Goal: Task Accomplishment & Management: Use online tool/utility

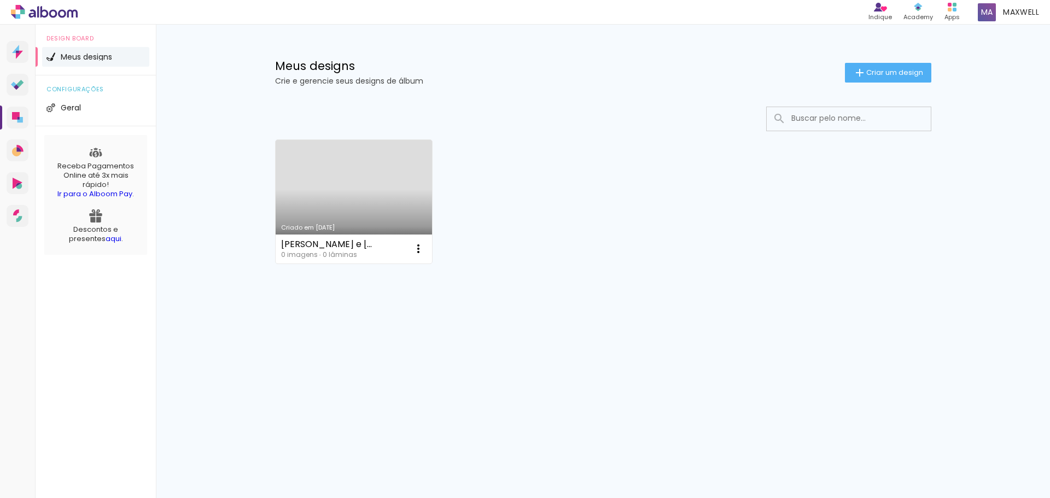
click at [345, 174] on link "Criado em [DATE]" at bounding box center [354, 202] width 157 height 124
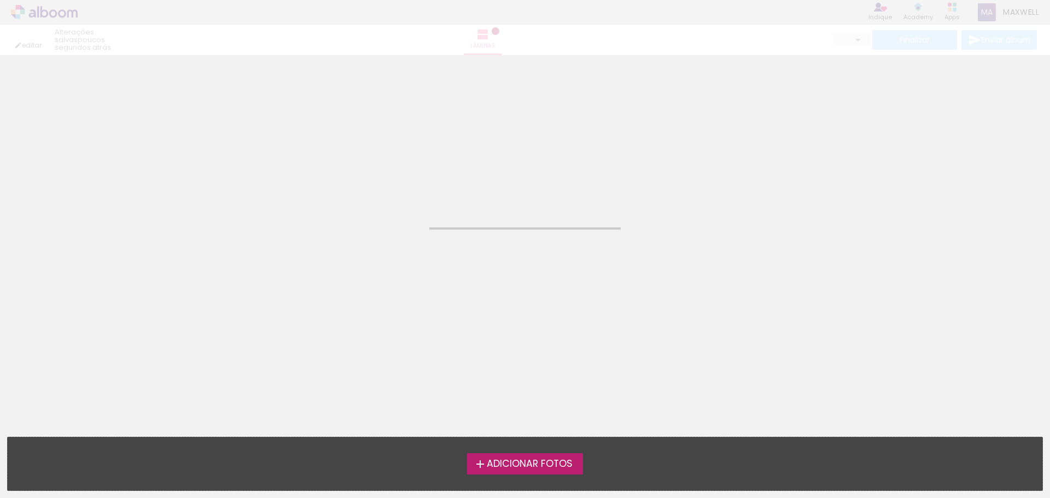
click at [345, 174] on neon-animated-pages "Confirmar Cancelar" at bounding box center [525, 276] width 1050 height 443
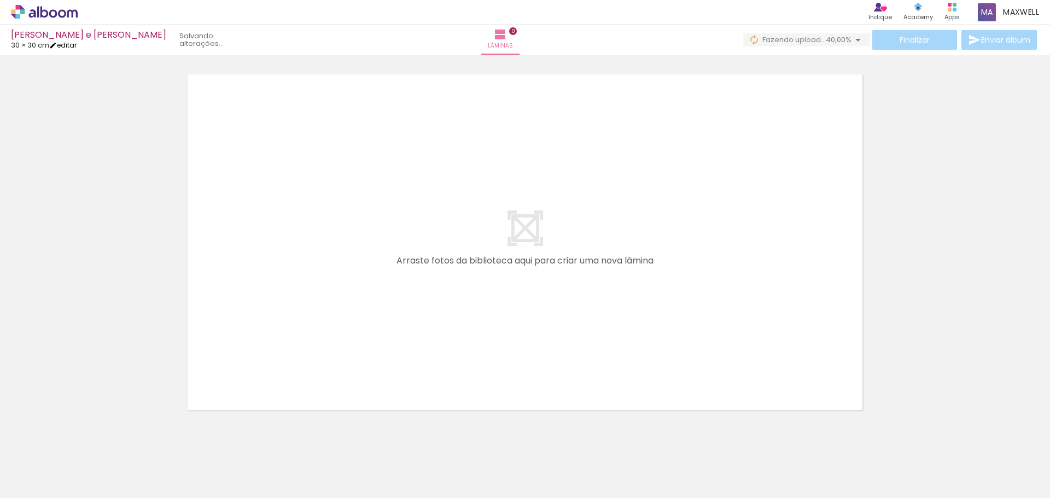
click at [73, 48] on link "editar" at bounding box center [62, 44] width 27 height 9
type input "30"
type input "60"
type input "1"
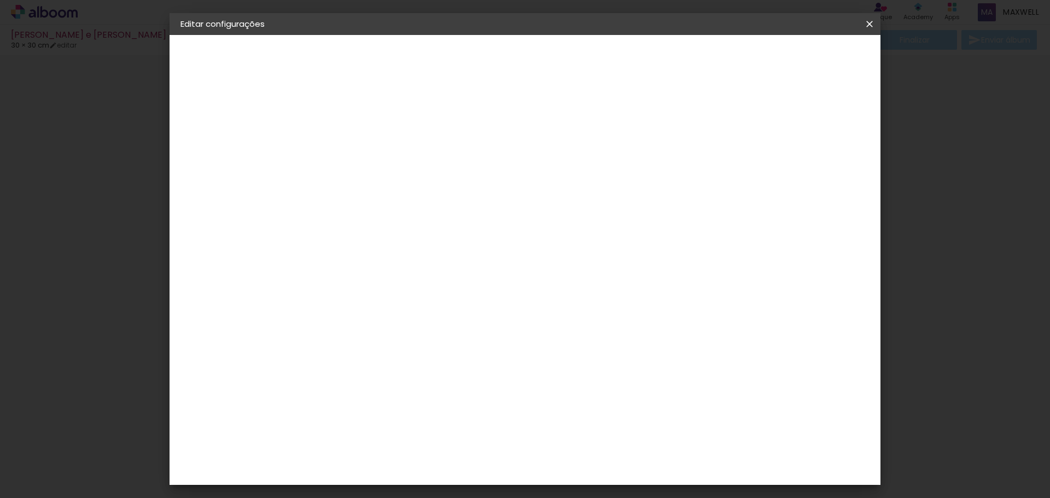
click at [789, 131] on paper-checkbox "Mostrar sangria" at bounding box center [778, 126] width 83 height 14
type paper-checkbox "on"
click at [747, 129] on div at bounding box center [742, 126] width 10 height 10
click at [801, 57] on span "Salvar configurações" at bounding box center [760, 58] width 81 height 8
click at [801, 58] on span "Salvar configurações" at bounding box center [760, 58] width 81 height 8
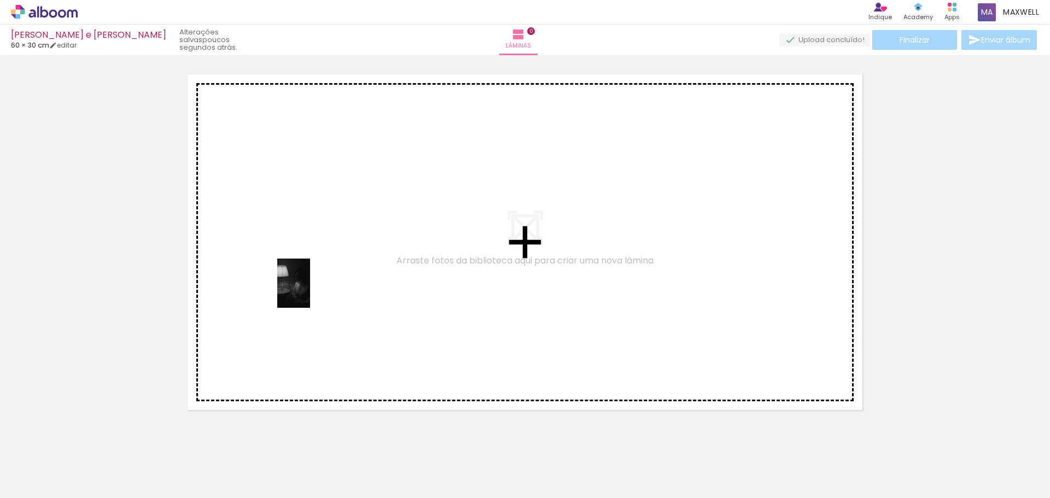
drag, startPoint x: 110, startPoint y: 474, endPoint x: 267, endPoint y: 387, distance: 179.2
click at [312, 289] on quentale-workspace at bounding box center [525, 249] width 1050 height 498
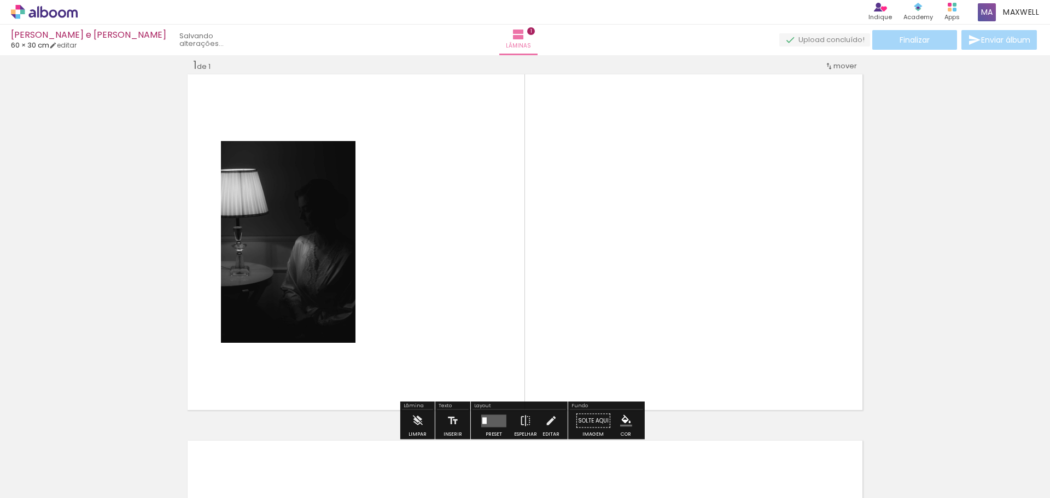
scroll to position [14, 0]
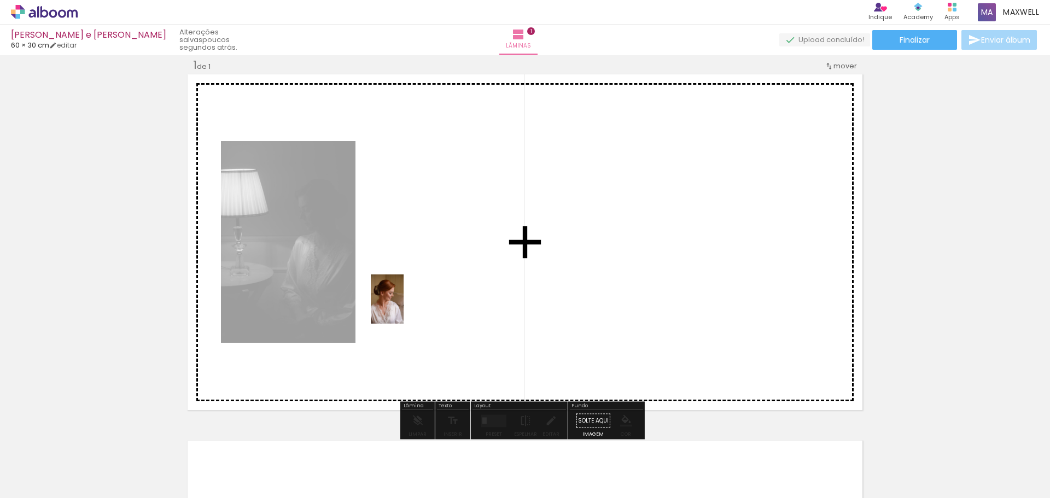
drag, startPoint x: 167, startPoint y: 466, endPoint x: 259, endPoint y: 434, distance: 97.4
click at [397, 316] on quentale-workspace at bounding box center [525, 249] width 1050 height 498
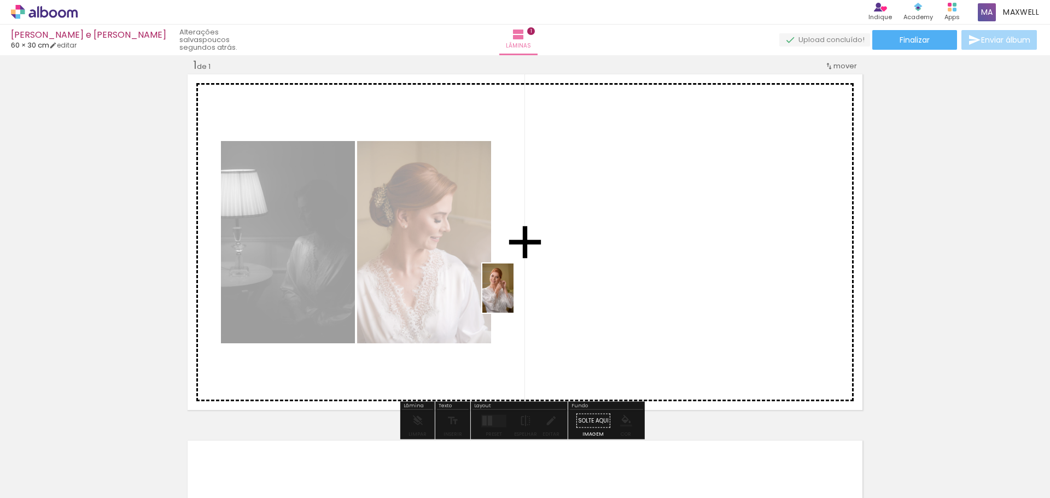
drag, startPoint x: 250, startPoint y: 459, endPoint x: 489, endPoint y: 317, distance: 278.5
click at [521, 294] on quentale-workspace at bounding box center [525, 249] width 1050 height 498
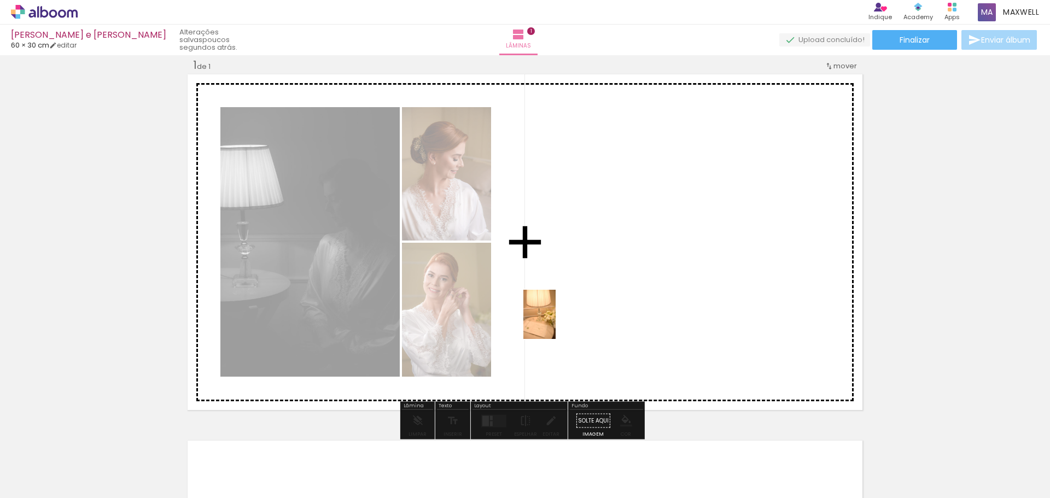
drag, startPoint x: 299, startPoint y: 469, endPoint x: 593, endPoint y: 310, distance: 333.8
click at [588, 311] on quentale-workspace at bounding box center [525, 249] width 1050 height 498
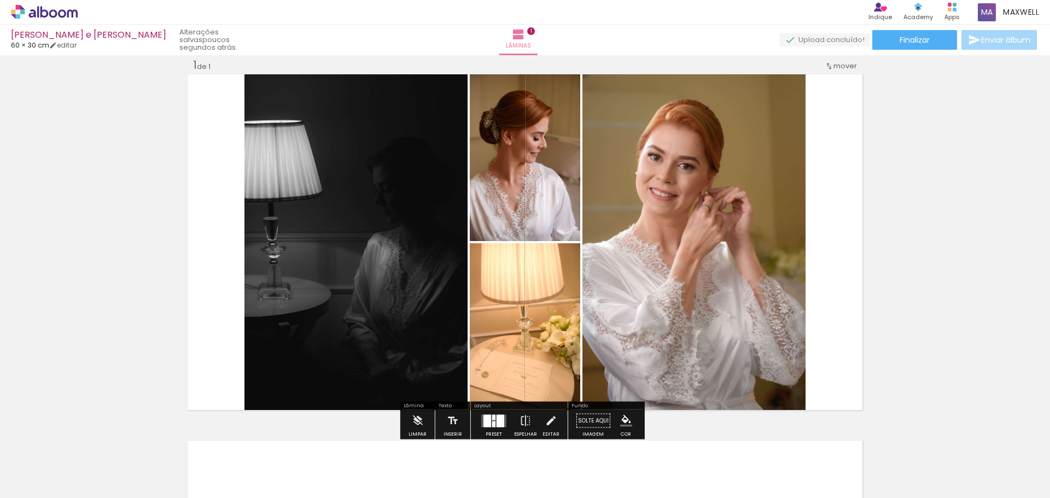
click at [492, 420] on quentale-layouter at bounding box center [493, 421] width 25 height 13
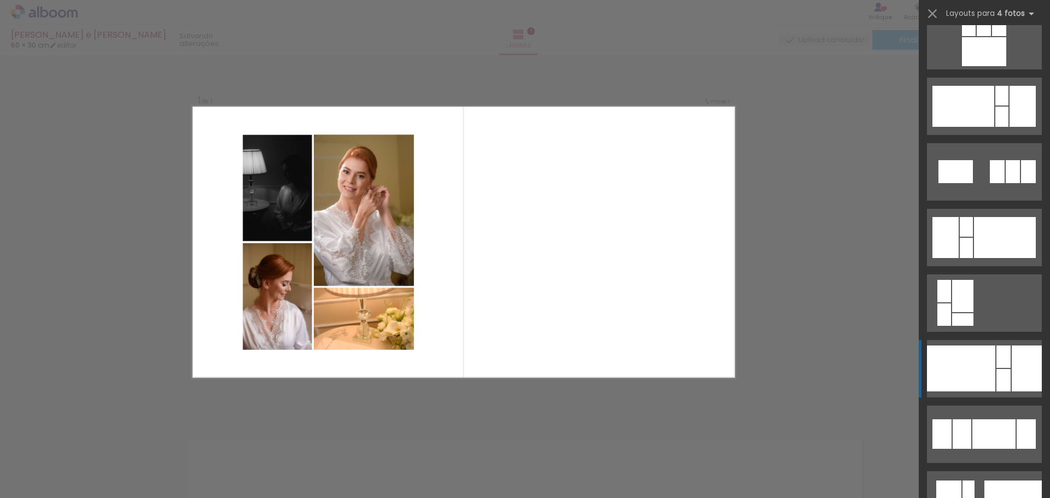
scroll to position [4812, 0]
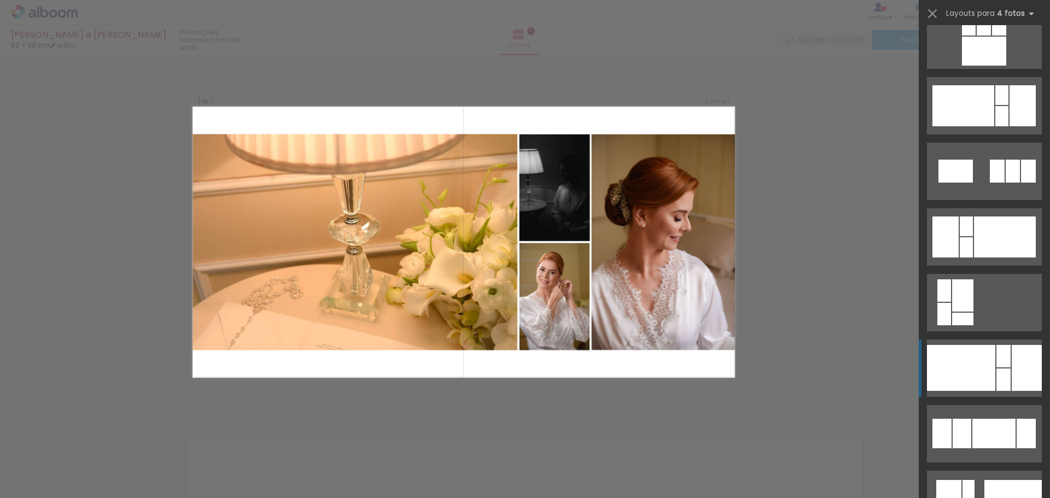
click at [971, 365] on div at bounding box center [961, 368] width 68 height 46
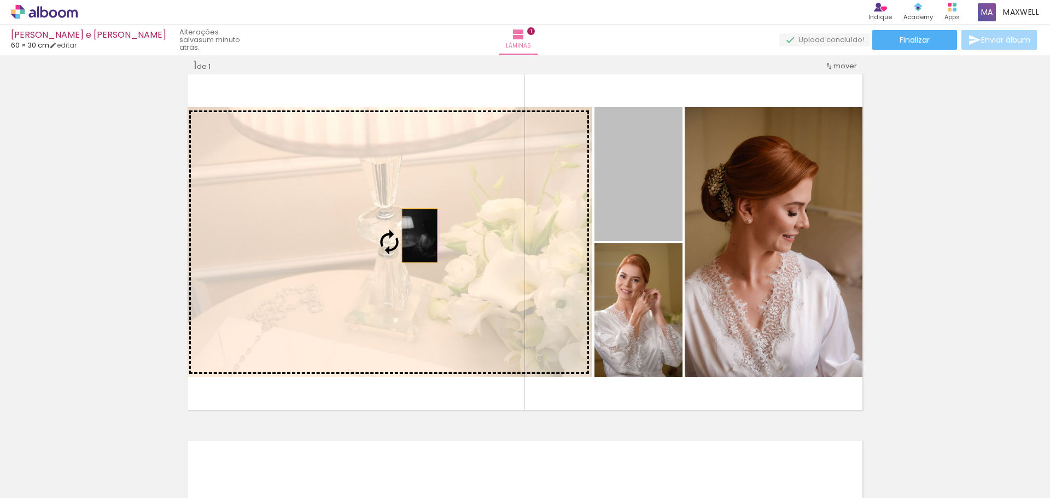
drag, startPoint x: 641, startPoint y: 215, endPoint x: 355, endPoint y: 241, distance: 287.2
click at [0, 0] on slot at bounding box center [0, 0] width 0 height 0
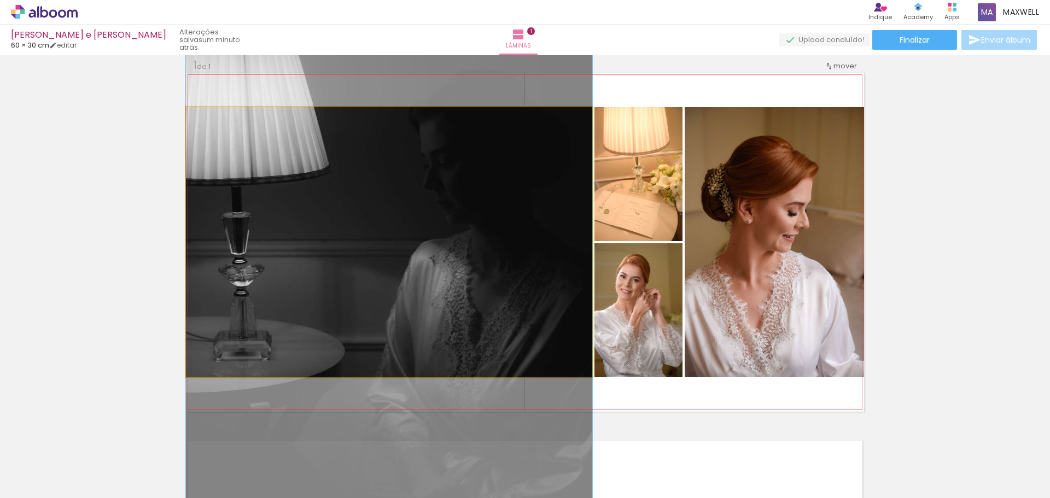
drag, startPoint x: 413, startPoint y: 226, endPoint x: 411, endPoint y: 241, distance: 14.9
click at [411, 241] on quentale-photo at bounding box center [389, 242] width 406 height 270
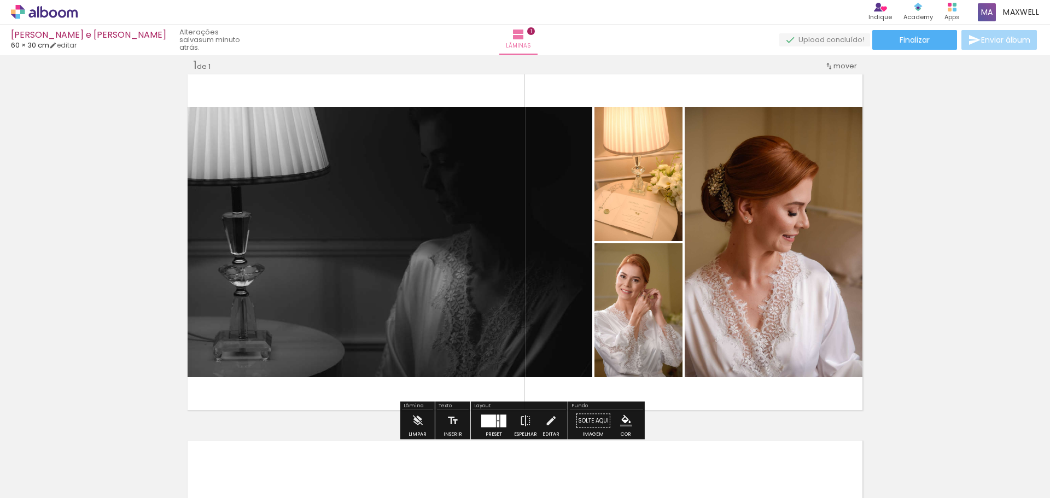
click at [469, 233] on quentale-photo at bounding box center [389, 242] width 406 height 270
click at [493, 413] on div at bounding box center [494, 421] width 30 height 22
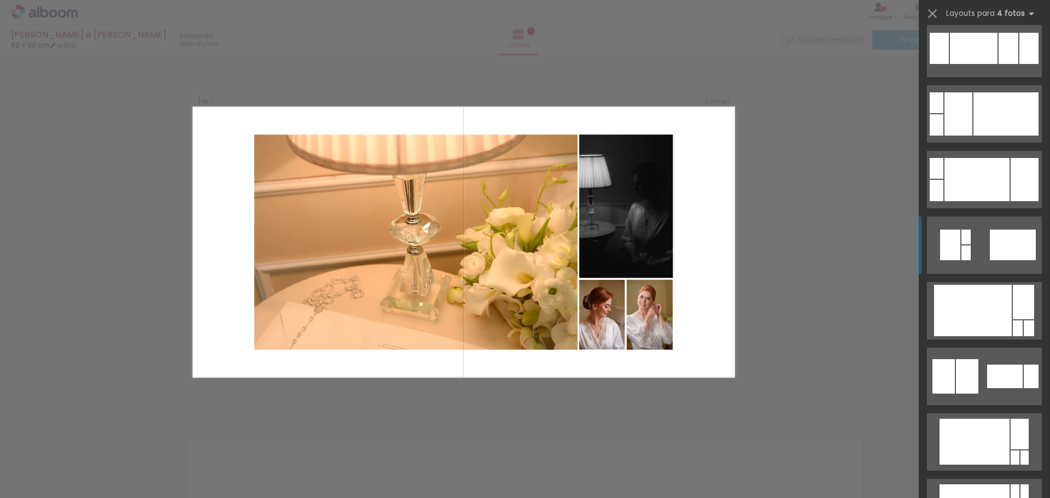
scroll to position [6705, 0]
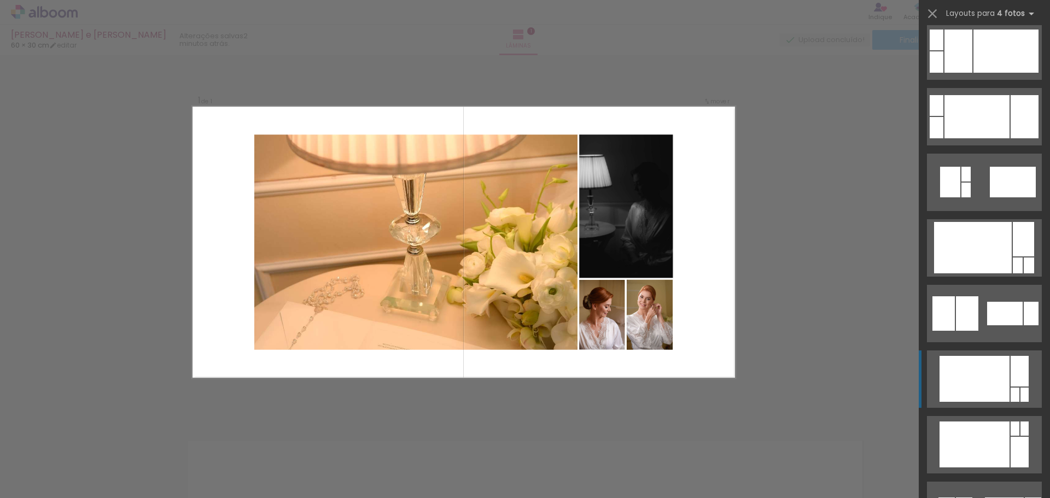
click at [964, 396] on div at bounding box center [975, 379] width 70 height 46
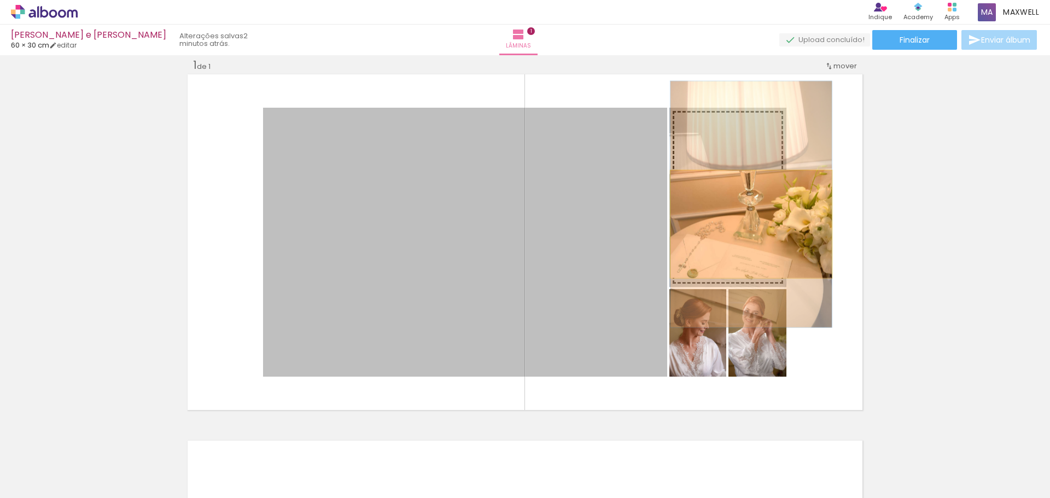
drag, startPoint x: 506, startPoint y: 305, endPoint x: 747, endPoint y: 224, distance: 254.2
click at [0, 0] on slot at bounding box center [0, 0] width 0 height 0
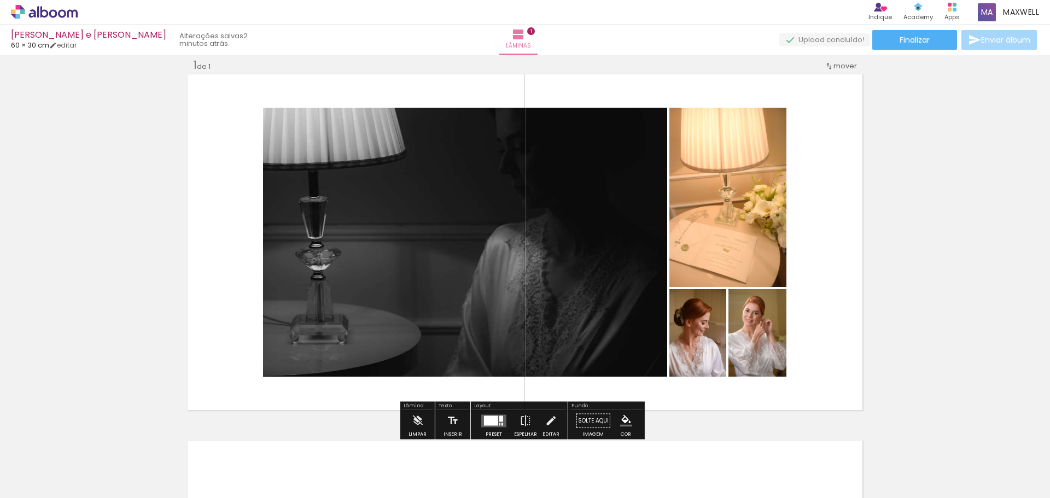
click at [440, 241] on quentale-photo at bounding box center [465, 242] width 404 height 269
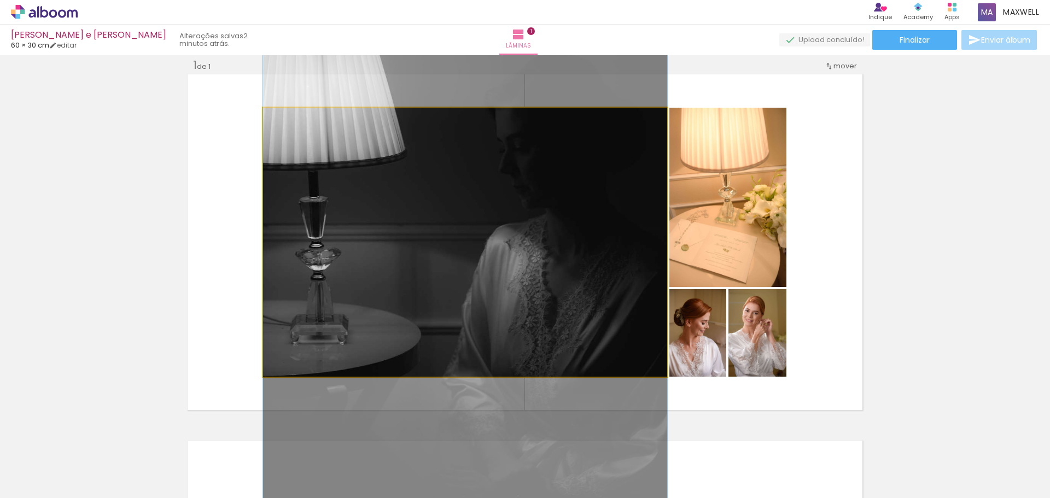
click at [303, 257] on quentale-photo at bounding box center [465, 242] width 404 height 269
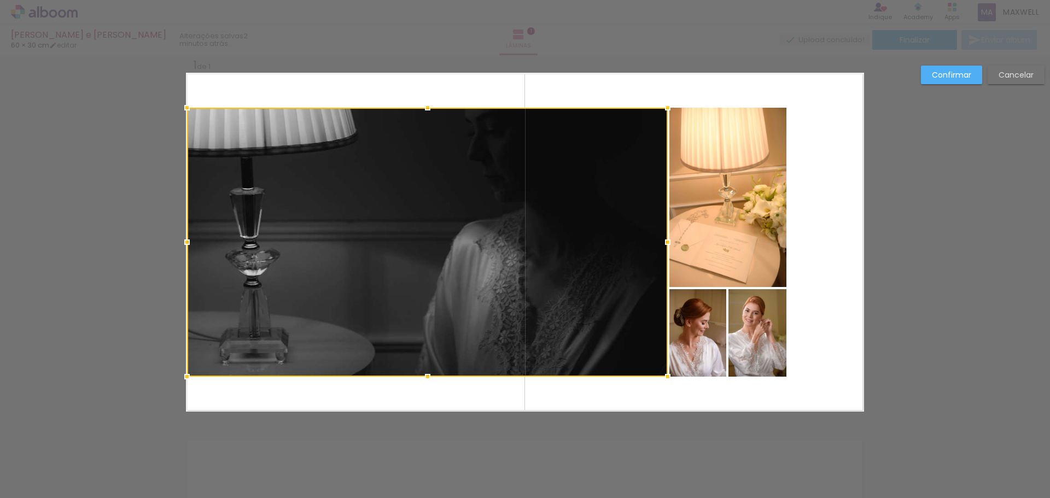
drag, startPoint x: 257, startPoint y: 242, endPoint x: 180, endPoint y: 240, distance: 76.6
click at [180, 240] on div at bounding box center [187, 242] width 22 height 22
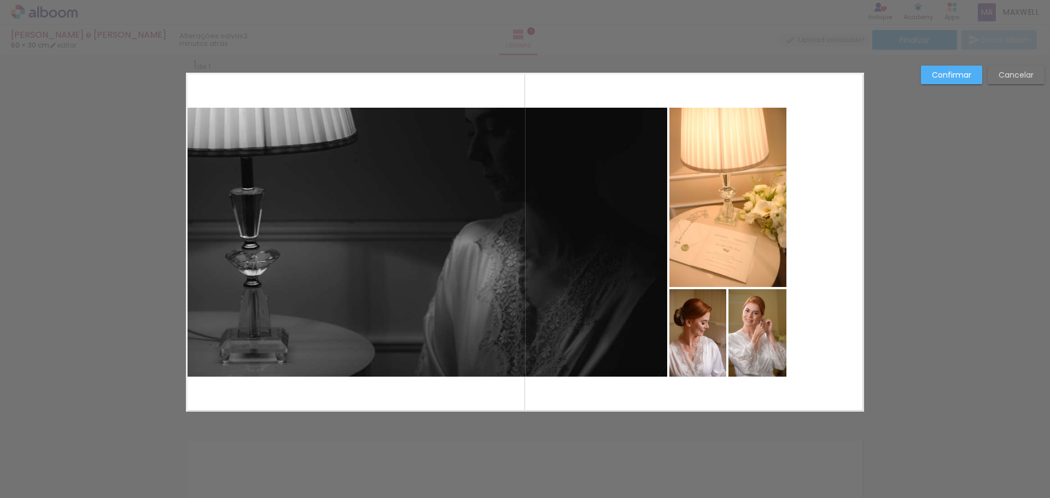
click at [436, 305] on quentale-photo at bounding box center [427, 242] width 481 height 269
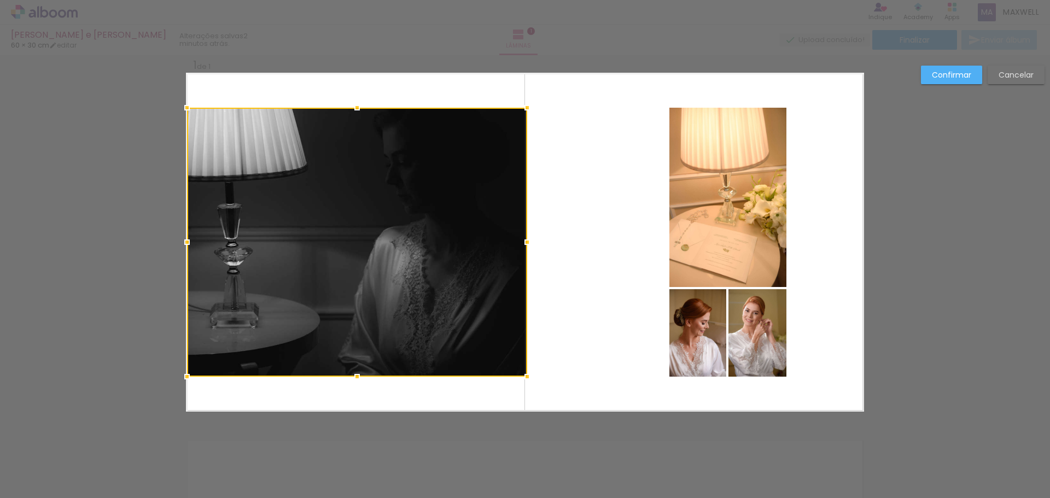
drag, startPoint x: 663, startPoint y: 241, endPoint x: 524, endPoint y: 242, distance: 138.9
click at [524, 242] on div at bounding box center [527, 242] width 22 height 22
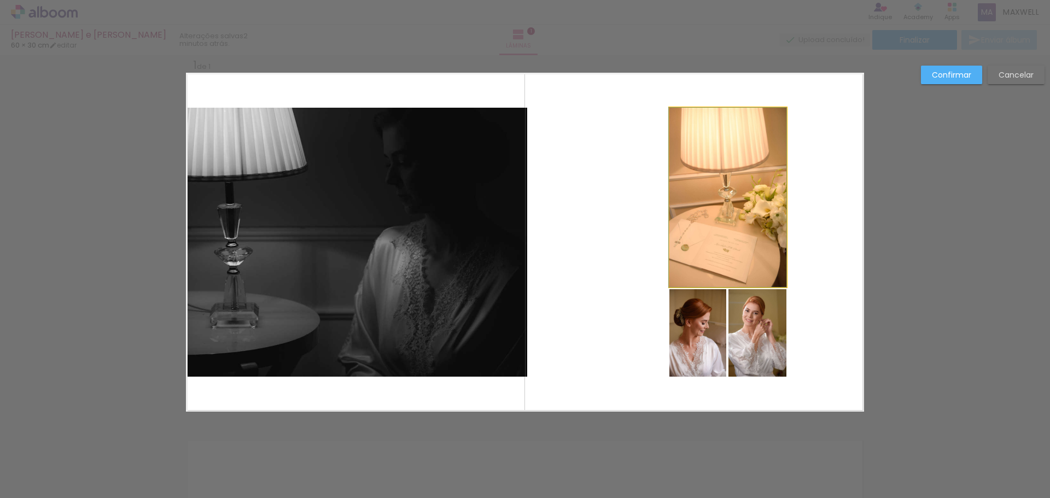
click at [720, 200] on quentale-photo at bounding box center [727, 197] width 117 height 179
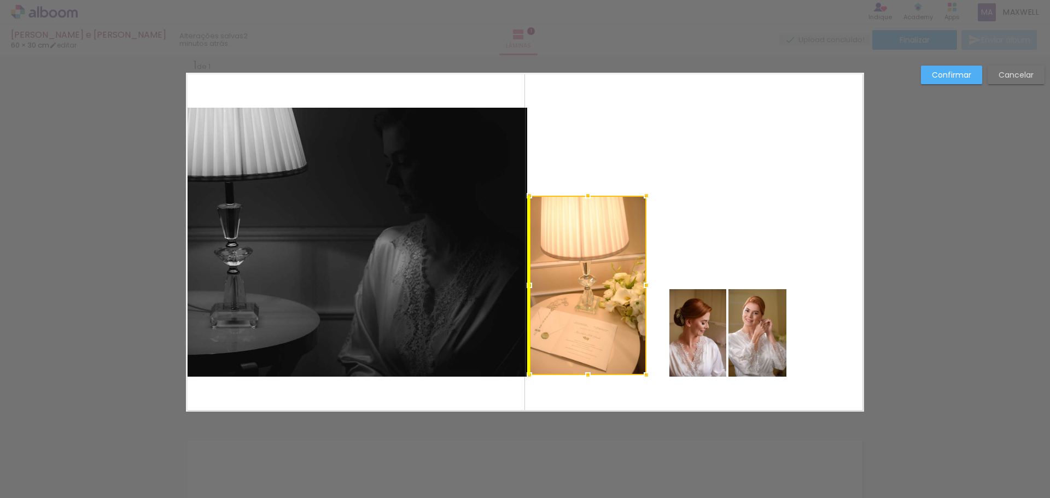
drag, startPoint x: 720, startPoint y: 200, endPoint x: 574, endPoint y: 288, distance: 170.5
click at [574, 288] on div at bounding box center [587, 285] width 117 height 179
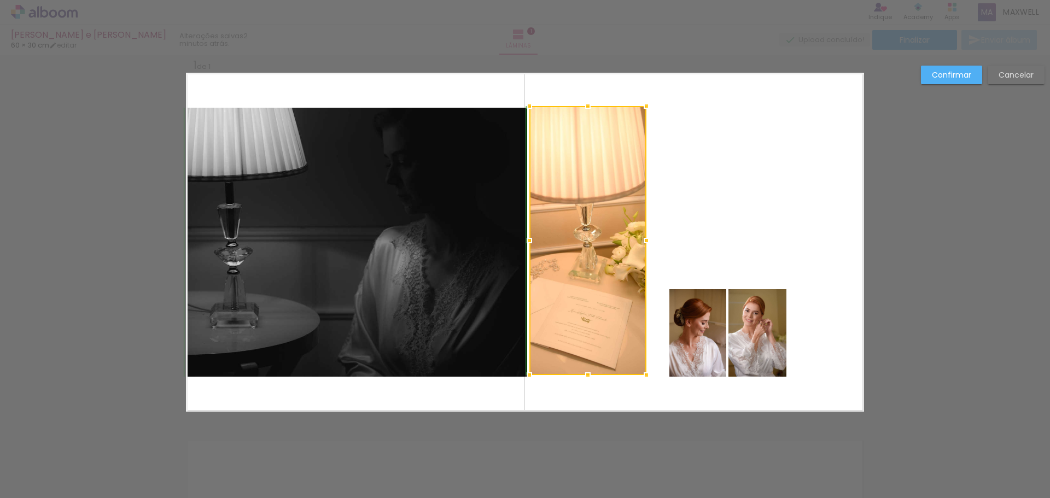
drag, startPoint x: 583, startPoint y: 195, endPoint x: 585, endPoint y: 110, distance: 84.8
click at [585, 110] on div at bounding box center [588, 106] width 22 height 22
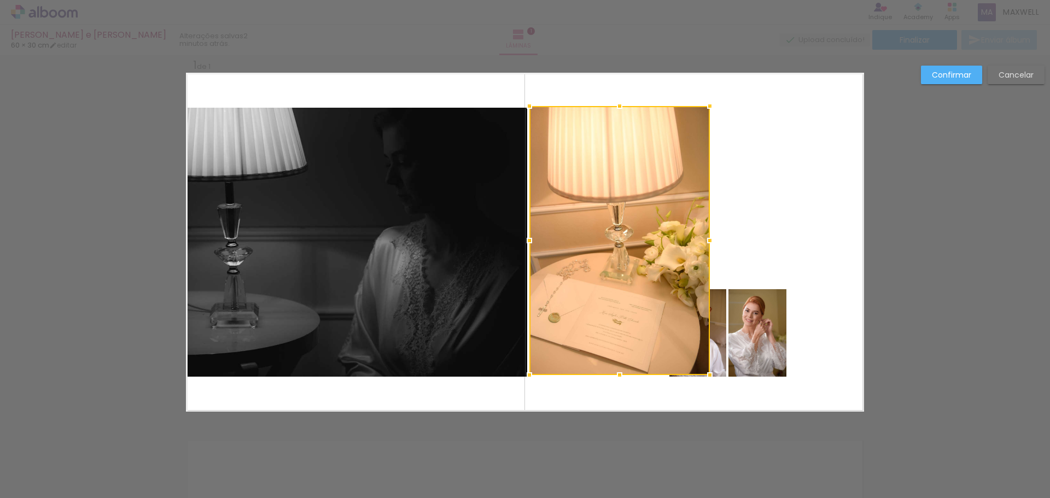
drag, startPoint x: 654, startPoint y: 238, endPoint x: 707, endPoint y: 241, distance: 53.1
click at [707, 241] on div at bounding box center [710, 241] width 22 height 22
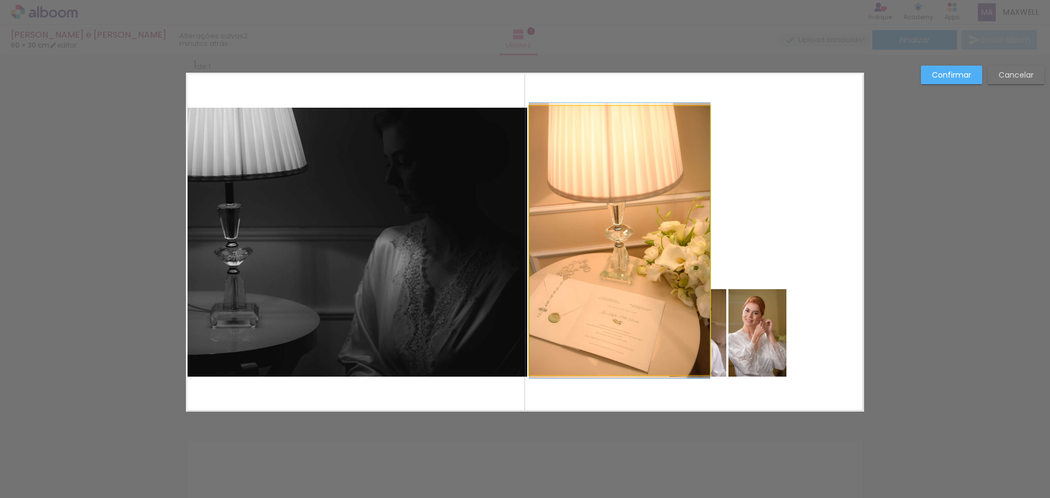
click at [623, 211] on quentale-photo at bounding box center [619, 240] width 180 height 269
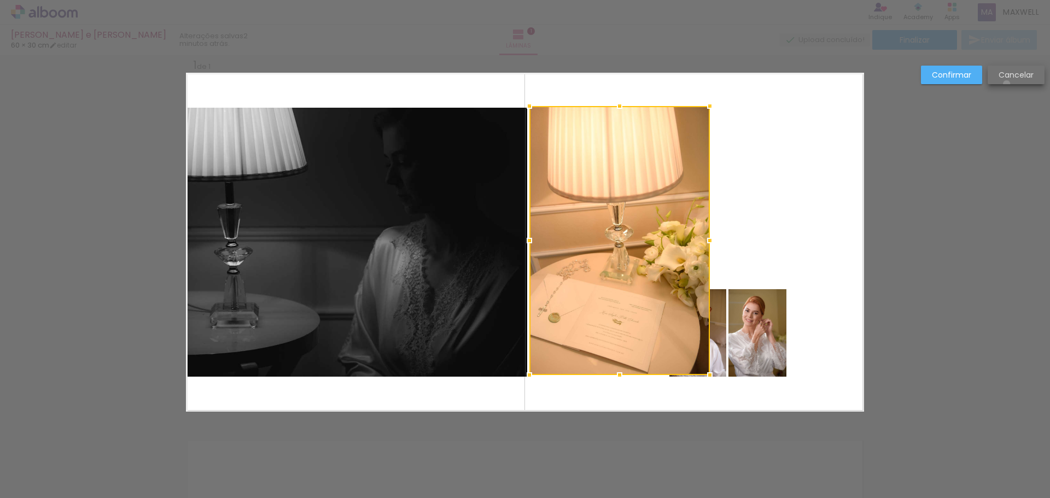
click at [1006, 81] on paper-button "Cancelar" at bounding box center [1016, 75] width 57 height 19
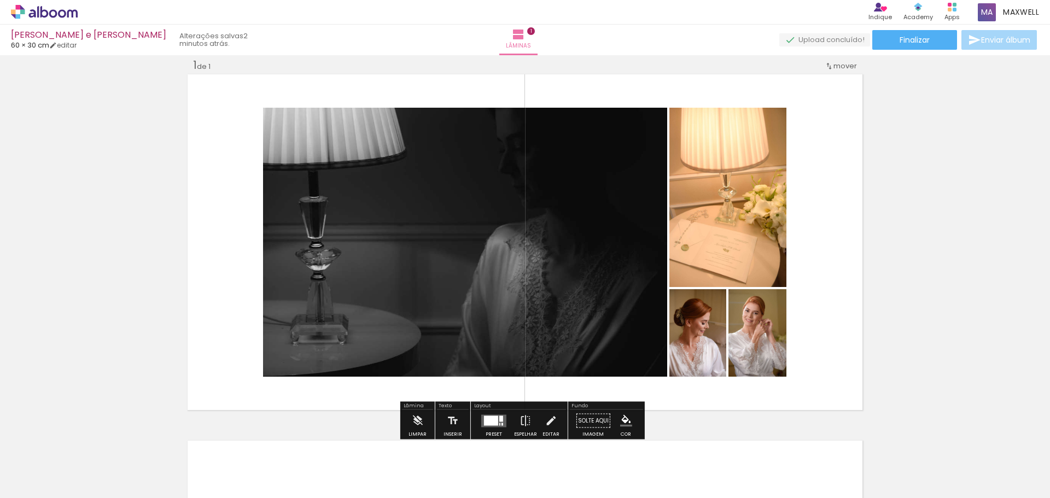
click at [1006, 78] on div "Inserir lâmina 1 de 1" at bounding box center [525, 411] width 1050 height 733
drag, startPoint x: 492, startPoint y: 421, endPoint x: 594, endPoint y: 405, distance: 104.0
click at [492, 421] on div at bounding box center [491, 421] width 14 height 10
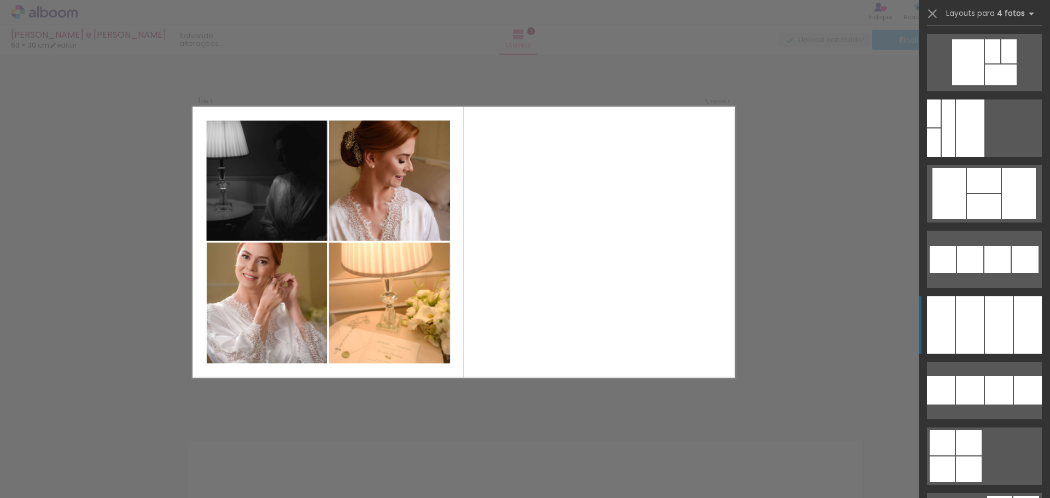
scroll to position [7678, 0]
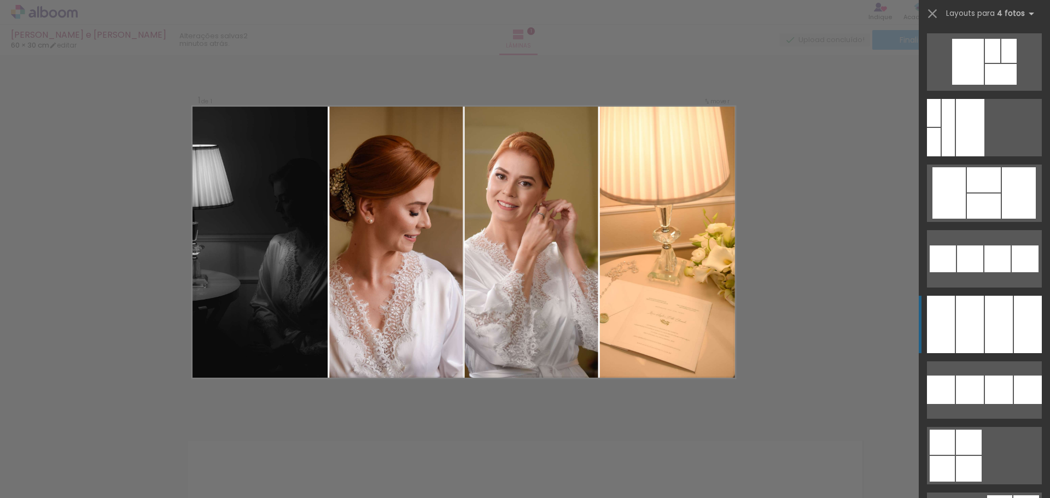
click at [990, 314] on div at bounding box center [999, 324] width 28 height 57
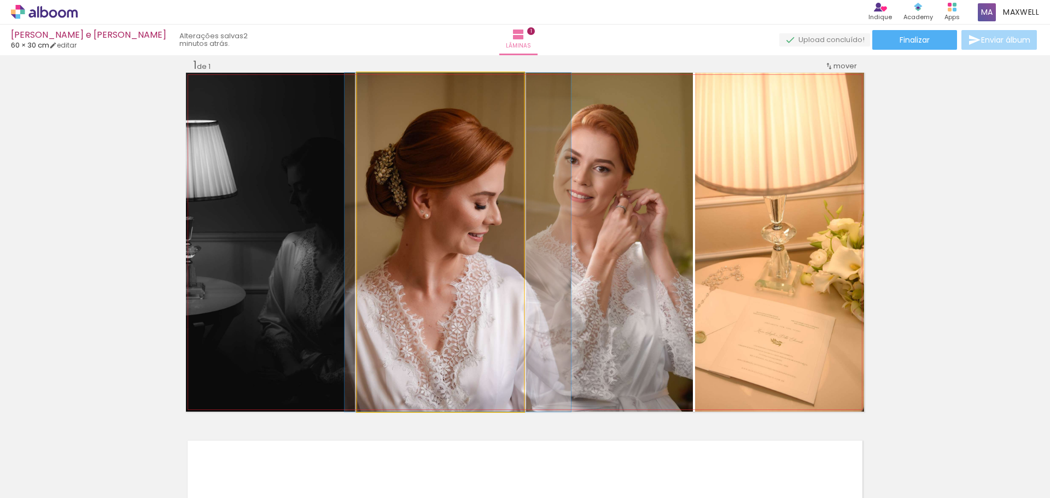
drag, startPoint x: 468, startPoint y: 299, endPoint x: 486, endPoint y: 297, distance: 17.5
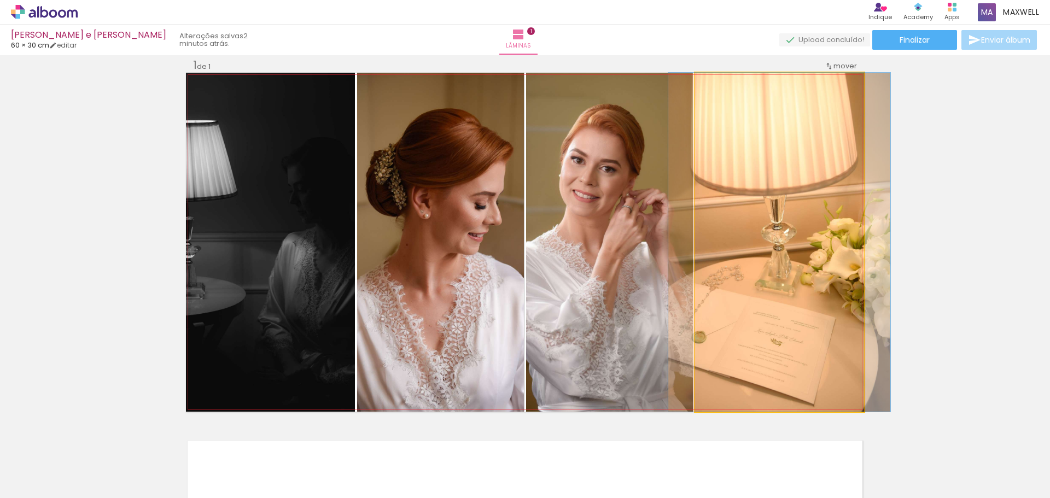
click at [752, 272] on quentale-photo at bounding box center [779, 242] width 169 height 339
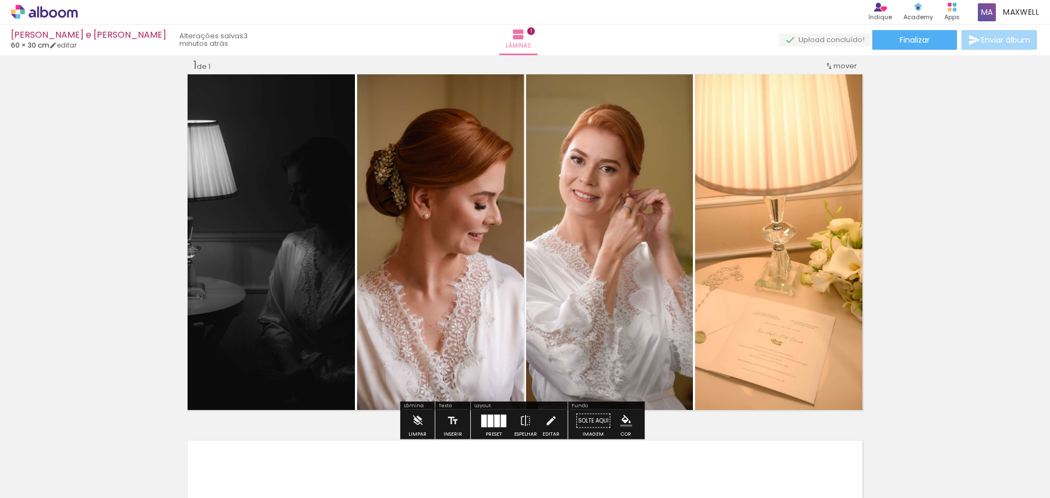
click at [611, 248] on quentale-photo at bounding box center [609, 242] width 167 height 339
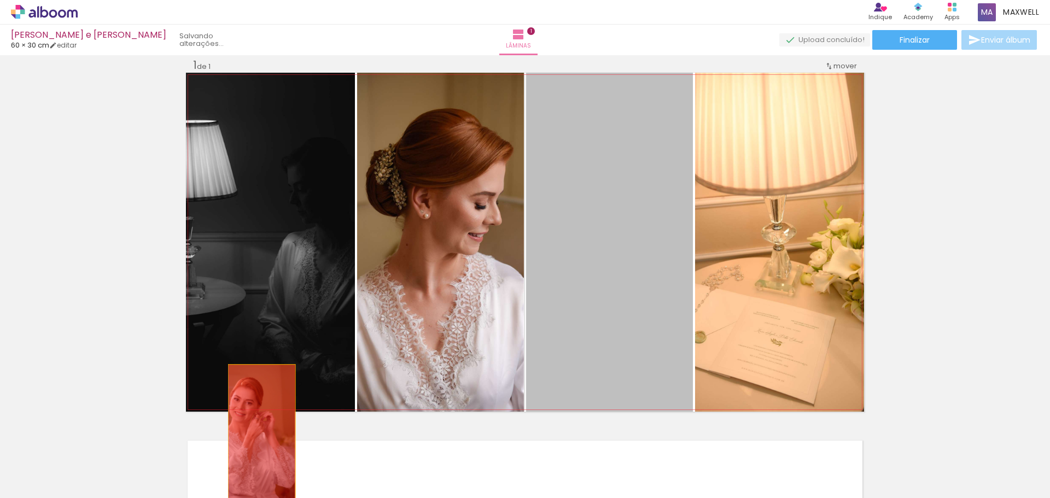
drag, startPoint x: 615, startPoint y: 246, endPoint x: 250, endPoint y: 438, distance: 412.7
click at [250, 435] on quentale-workspace at bounding box center [525, 249] width 1050 height 498
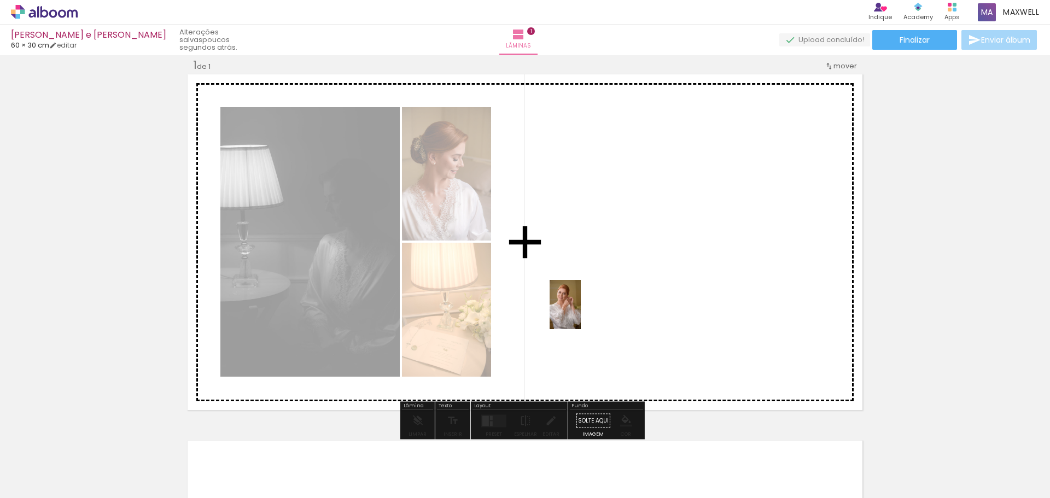
drag, startPoint x: 235, startPoint y: 475, endPoint x: 602, endPoint y: 304, distance: 404.7
click at [602, 304] on quentale-workspace at bounding box center [525, 249] width 1050 height 498
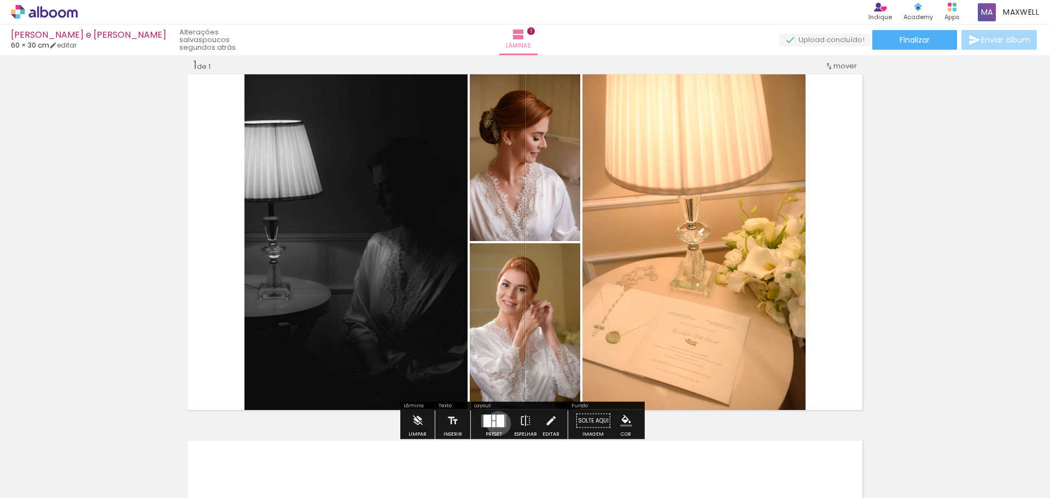
drag, startPoint x: 496, startPoint y: 423, endPoint x: 505, endPoint y: 418, distance: 10.0
click at [497, 423] on div at bounding box center [501, 421] width 8 height 13
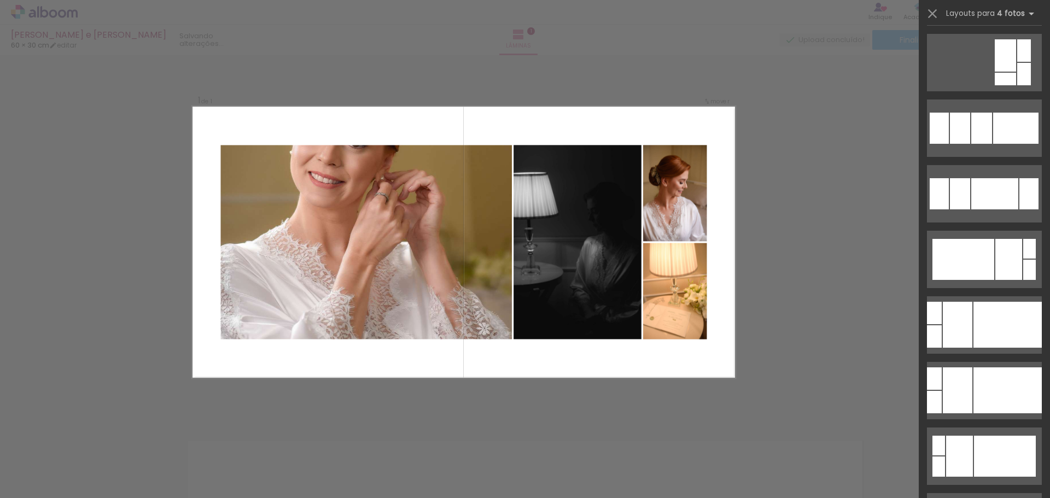
scroll to position [4047, 0]
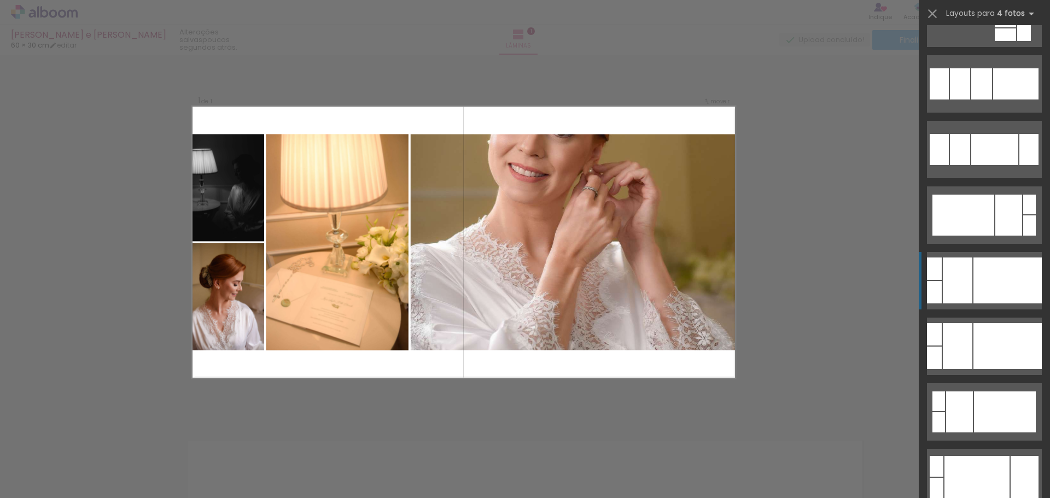
click at [983, 294] on div at bounding box center [1007, 281] width 68 height 46
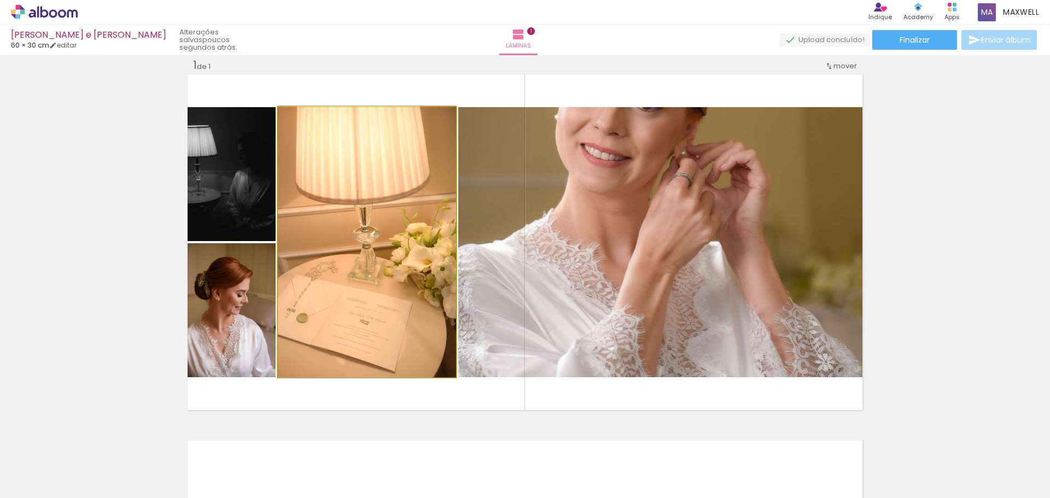
click at [354, 220] on quentale-photo at bounding box center [367, 242] width 178 height 270
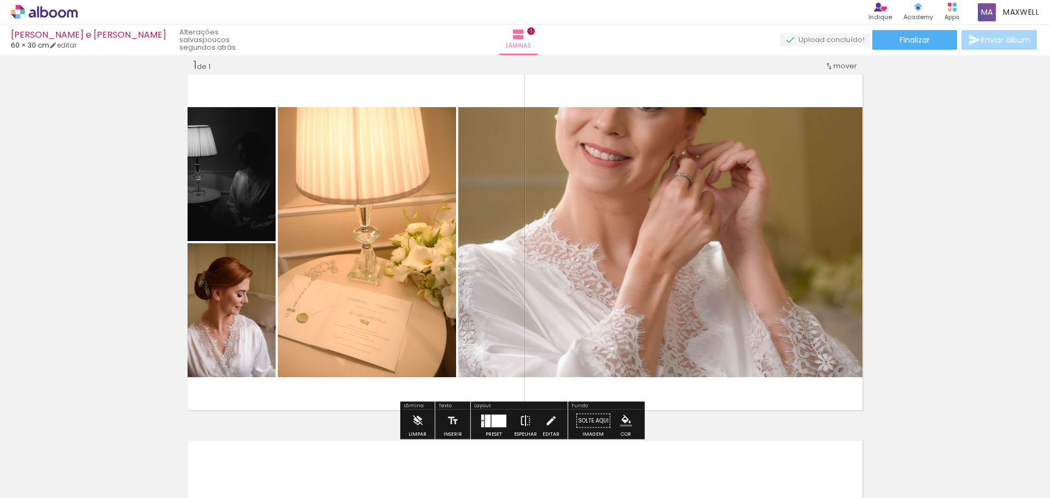
click at [520, 419] on iron-icon at bounding box center [526, 421] width 12 height 22
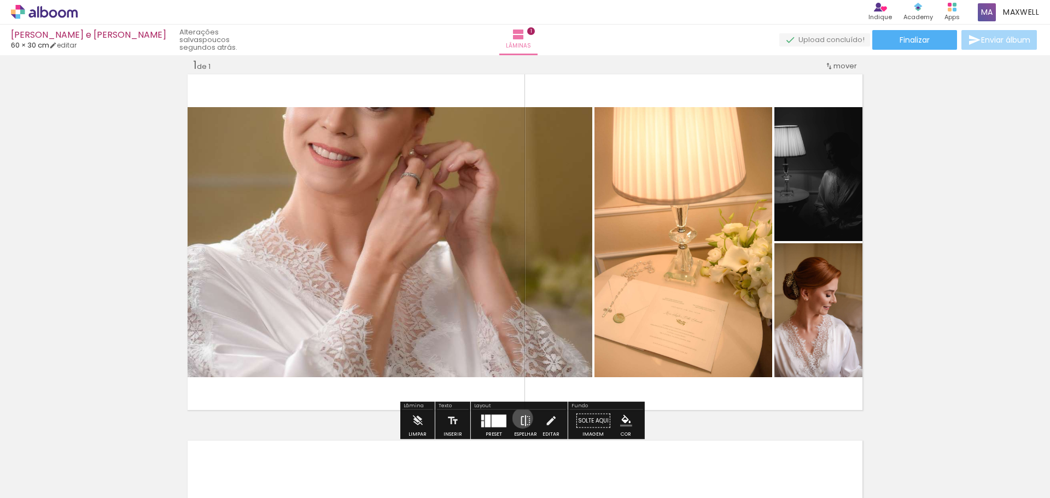
click at [520, 418] on iron-icon at bounding box center [526, 421] width 12 height 22
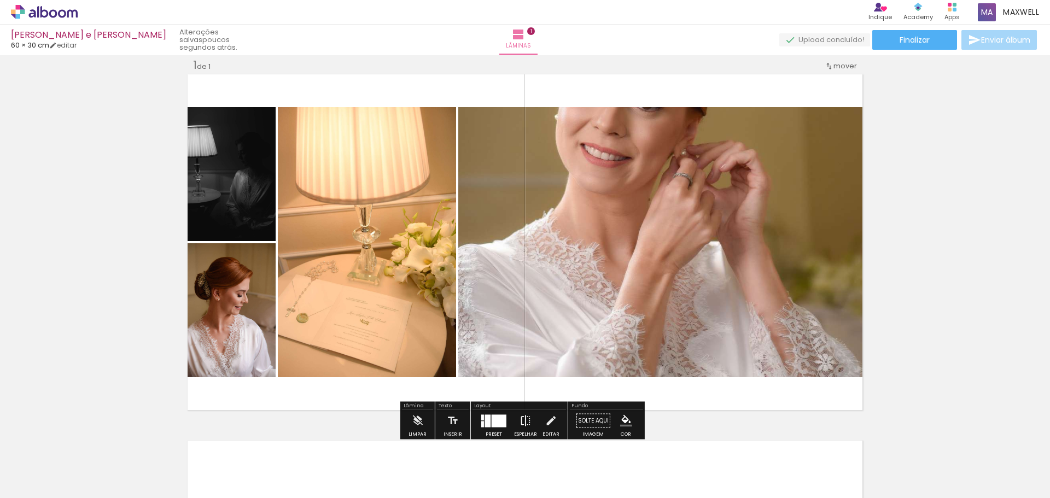
click at [520, 418] on iron-icon at bounding box center [526, 421] width 12 height 22
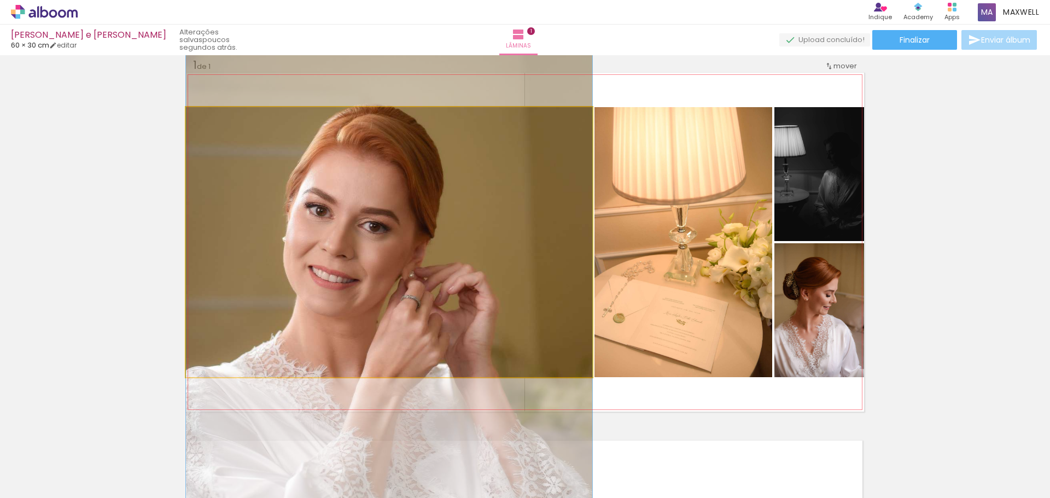
drag, startPoint x: 401, startPoint y: 234, endPoint x: 402, endPoint y: 356, distance: 122.5
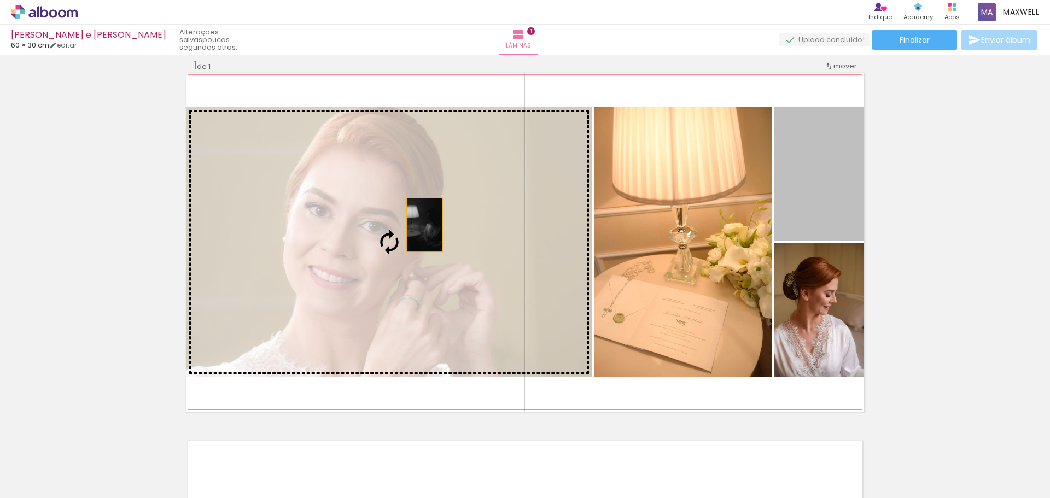
drag, startPoint x: 813, startPoint y: 203, endPoint x: 416, endPoint y: 226, distance: 397.1
click at [0, 0] on slot at bounding box center [0, 0] width 0 height 0
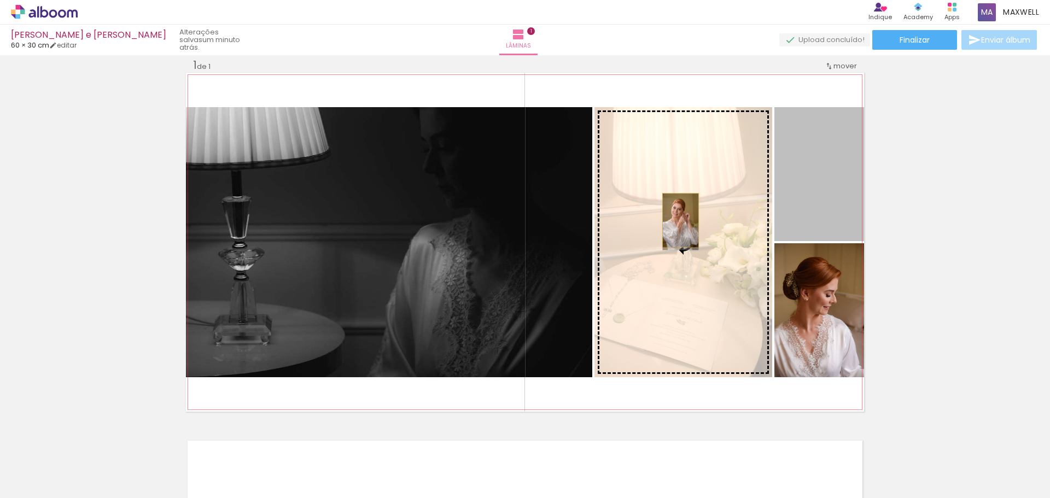
drag, startPoint x: 809, startPoint y: 192, endPoint x: 676, endPoint y: 220, distance: 136.3
click at [0, 0] on slot at bounding box center [0, 0] width 0 height 0
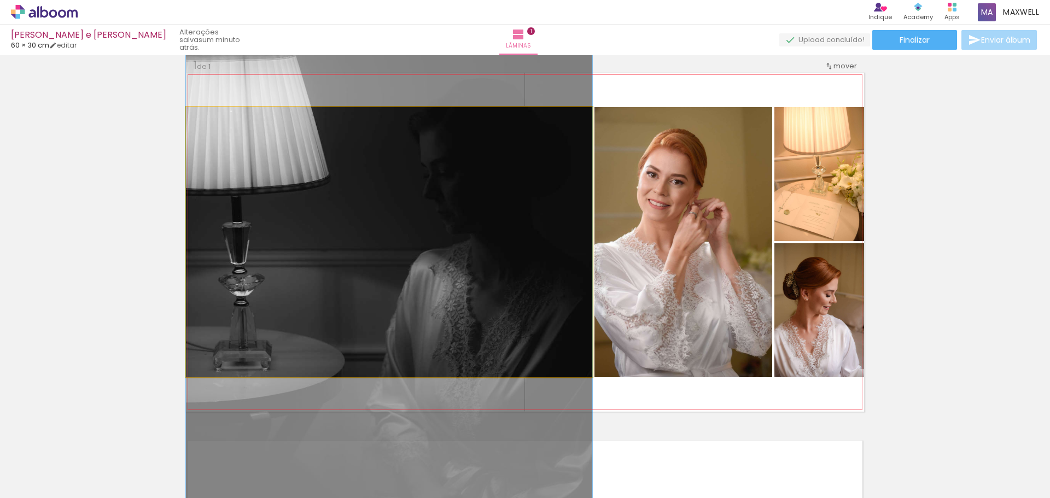
drag, startPoint x: 457, startPoint y: 285, endPoint x: 451, endPoint y: 312, distance: 27.3
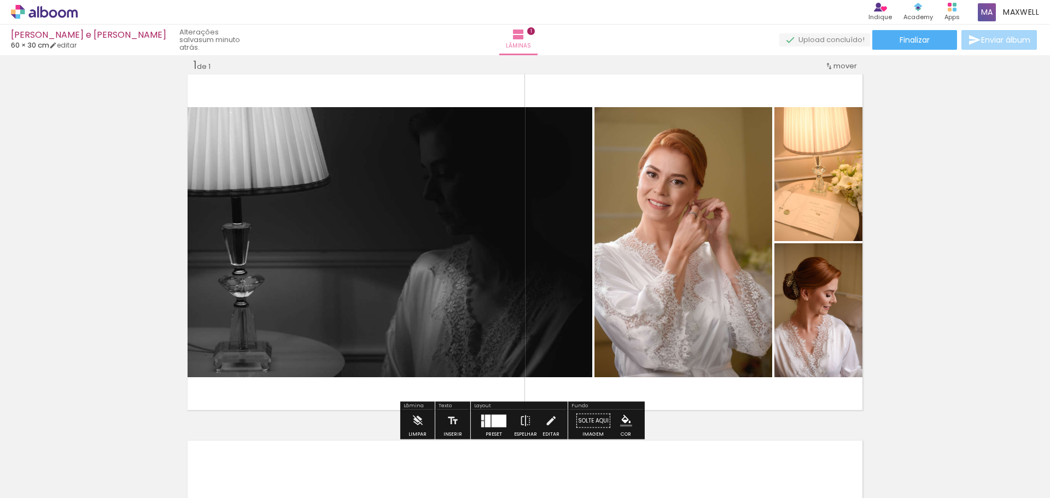
click at [469, 244] on quentale-photo at bounding box center [389, 242] width 406 height 270
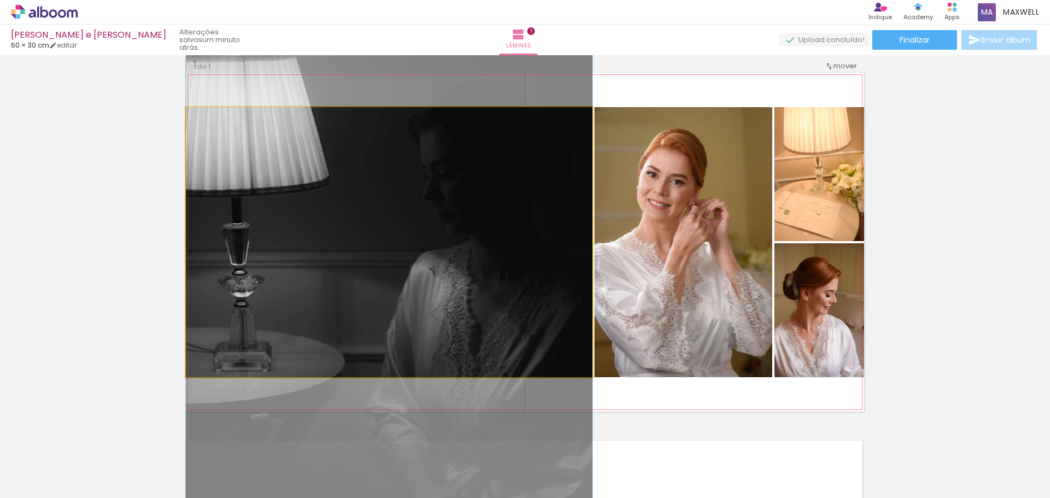
click at [450, 241] on quentale-photo at bounding box center [389, 242] width 406 height 270
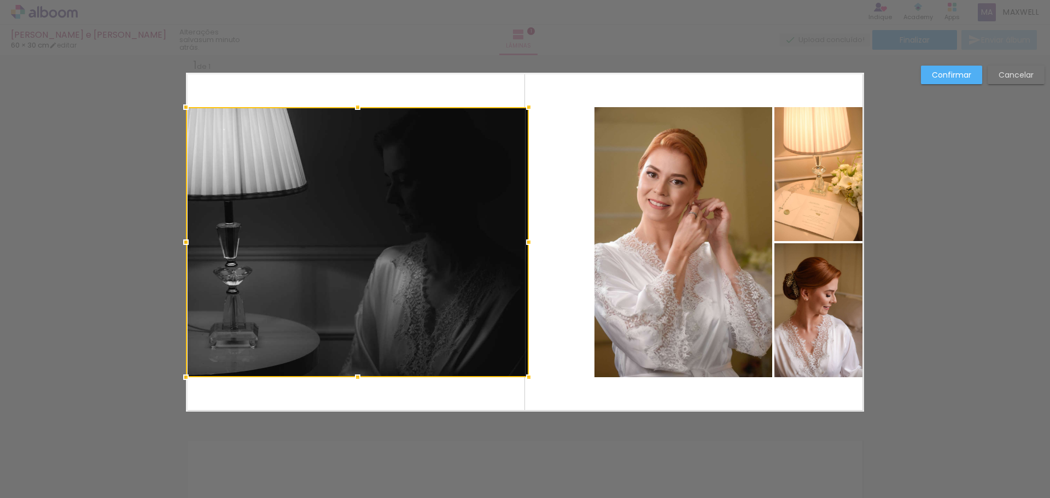
drag, startPoint x: 587, startPoint y: 240, endPoint x: 523, endPoint y: 240, distance: 64.0
click at [523, 240] on div at bounding box center [529, 242] width 22 height 22
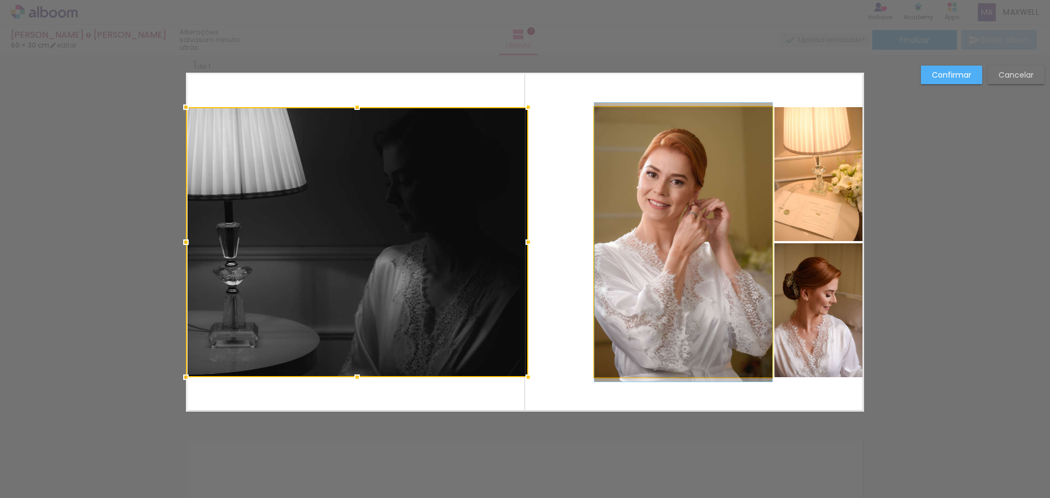
click at [687, 236] on quentale-photo at bounding box center [683, 242] width 178 height 270
click at [528, 236] on div at bounding box center [357, 242] width 342 height 270
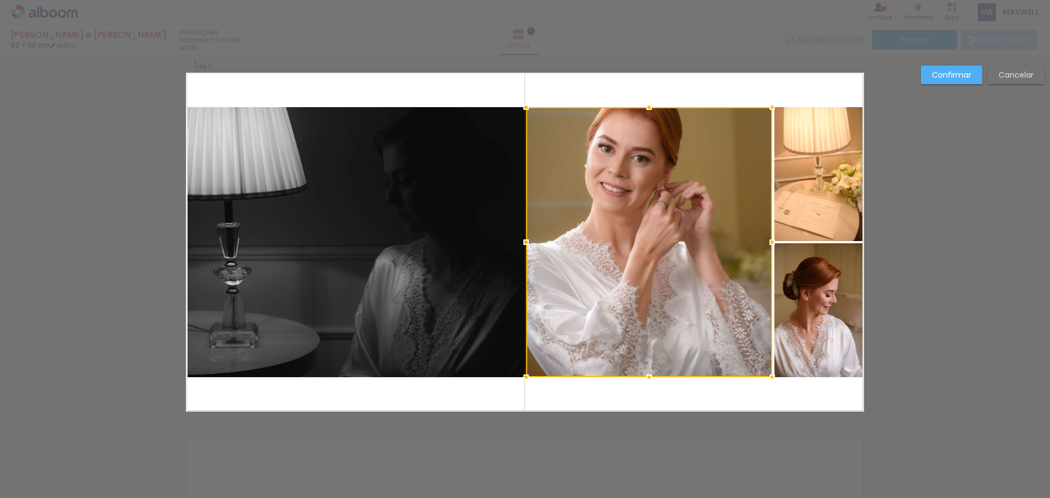
drag, startPoint x: 586, startPoint y: 243, endPoint x: 558, endPoint y: 243, distance: 28.4
click at [521, 247] on div at bounding box center [526, 242] width 22 height 22
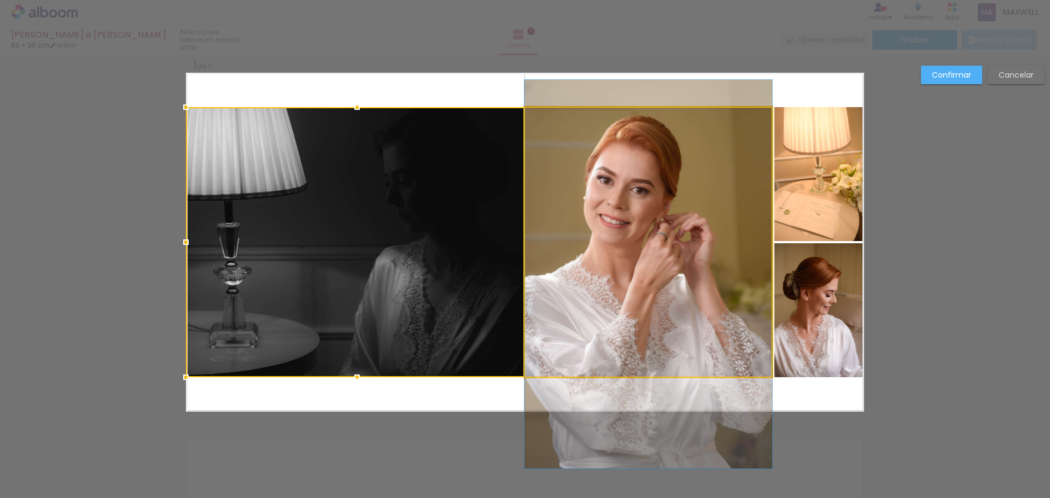
drag, startPoint x: 643, startPoint y: 227, endPoint x: 639, endPoint y: 260, distance: 32.5
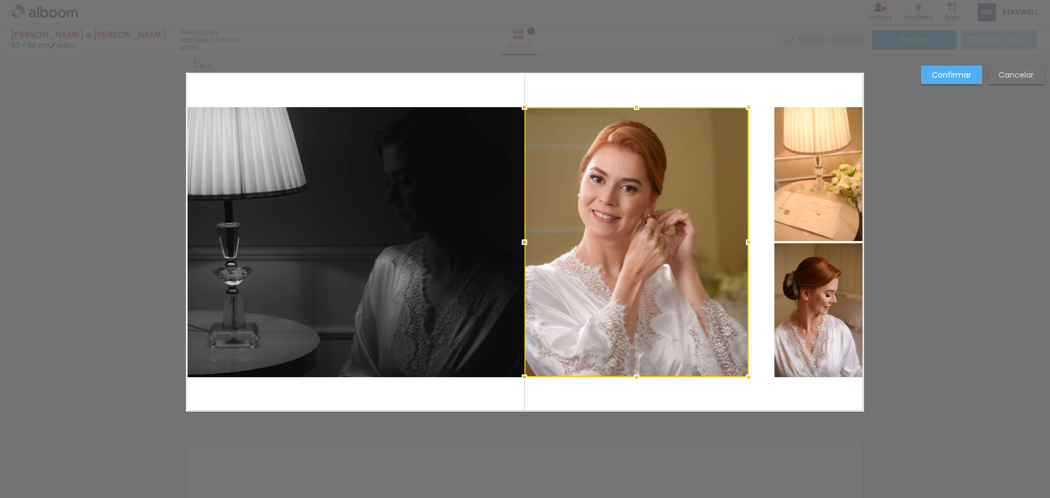
drag, startPoint x: 769, startPoint y: 240, endPoint x: 746, endPoint y: 240, distance: 23.5
click at [746, 240] on div at bounding box center [749, 242] width 22 height 22
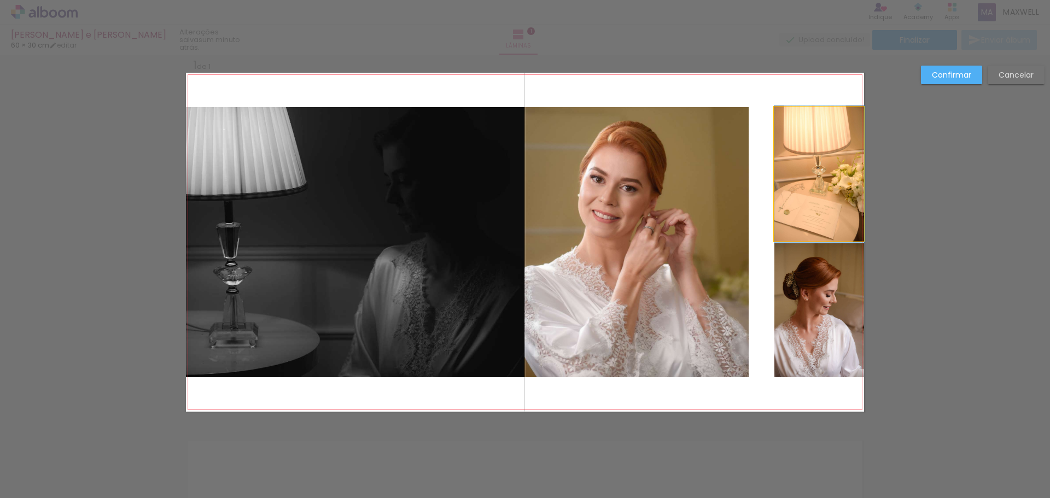
click at [827, 196] on quentale-photo at bounding box center [819, 174] width 90 height 134
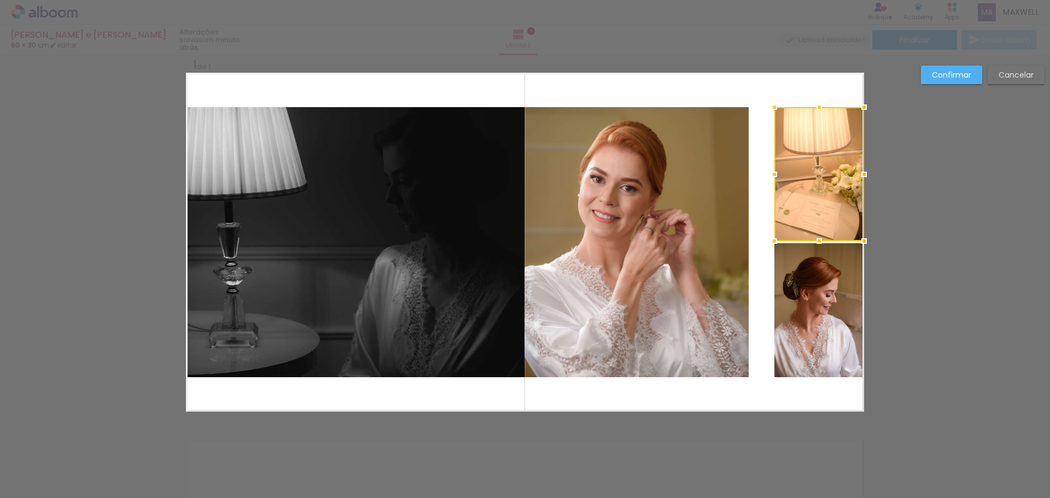
click at [827, 196] on div at bounding box center [819, 174] width 90 height 134
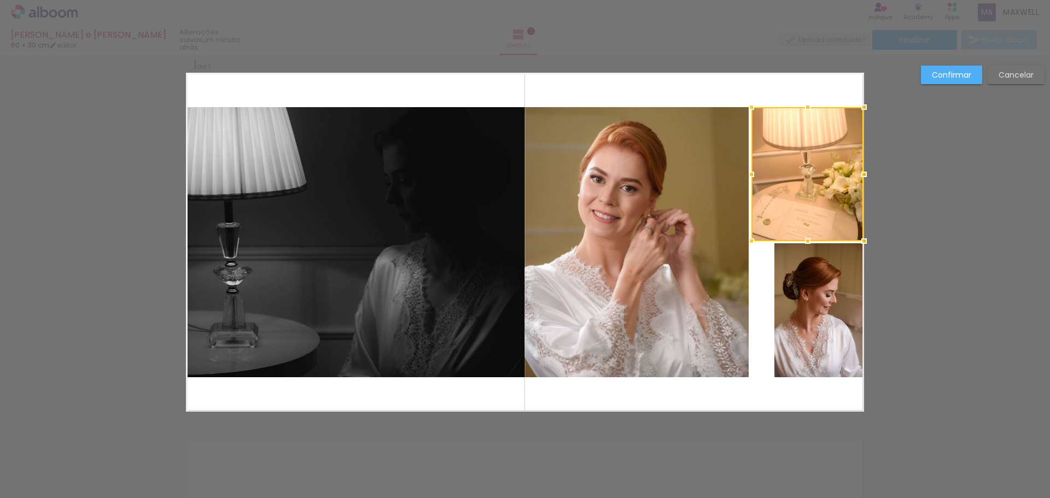
drag, startPoint x: 770, startPoint y: 173, endPoint x: 755, endPoint y: 200, distance: 30.6
click at [746, 173] on div at bounding box center [751, 175] width 22 height 22
click at [807, 284] on quentale-photo at bounding box center [819, 310] width 90 height 134
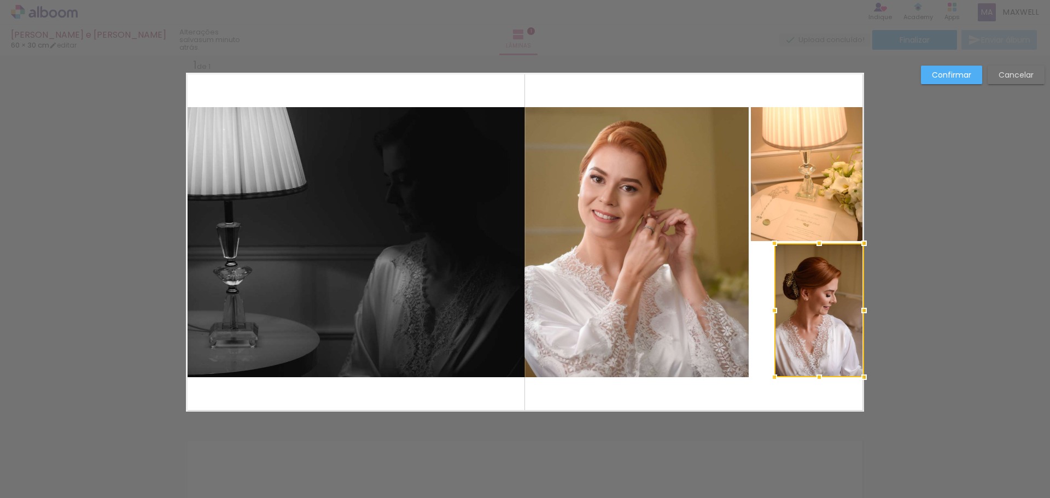
click at [807, 284] on div at bounding box center [819, 310] width 90 height 134
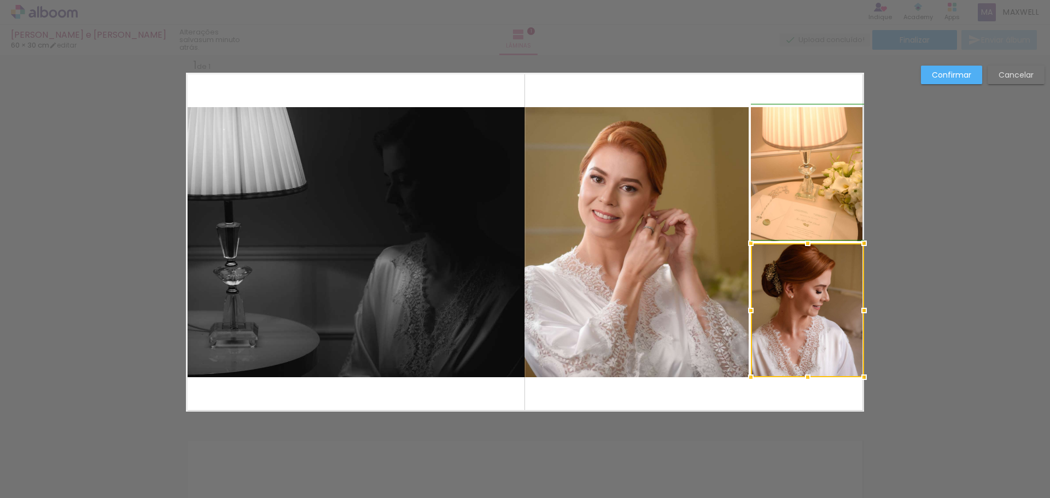
drag, startPoint x: 769, startPoint y: 311, endPoint x: 750, endPoint y: 311, distance: 19.1
click at [750, 311] on div at bounding box center [751, 311] width 22 height 22
click at [801, 323] on div at bounding box center [807, 310] width 113 height 134
click at [802, 307] on div at bounding box center [807, 310] width 113 height 134
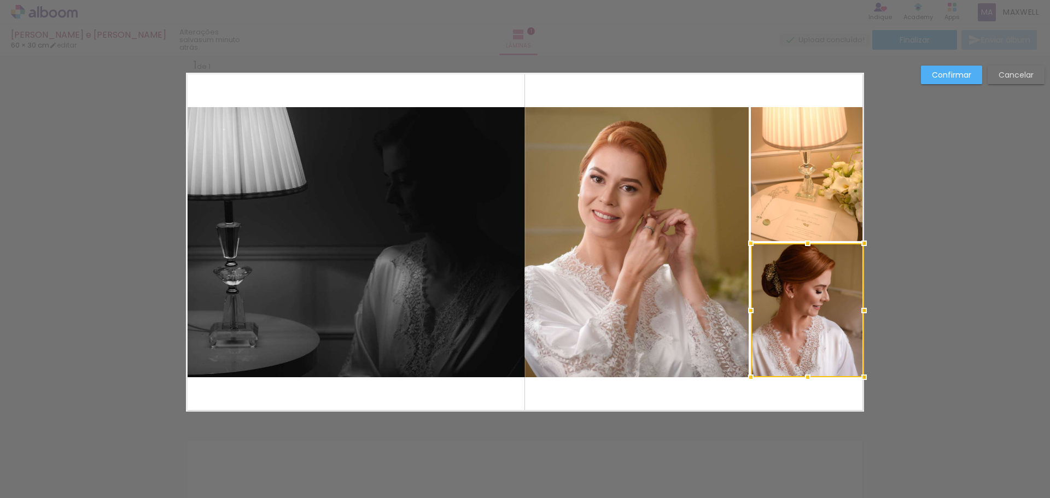
click at [924, 259] on div "Confirmar Cancelar" at bounding box center [525, 420] width 1050 height 759
click at [0, 0] on slot "Confirmar" at bounding box center [0, 0] width 0 height 0
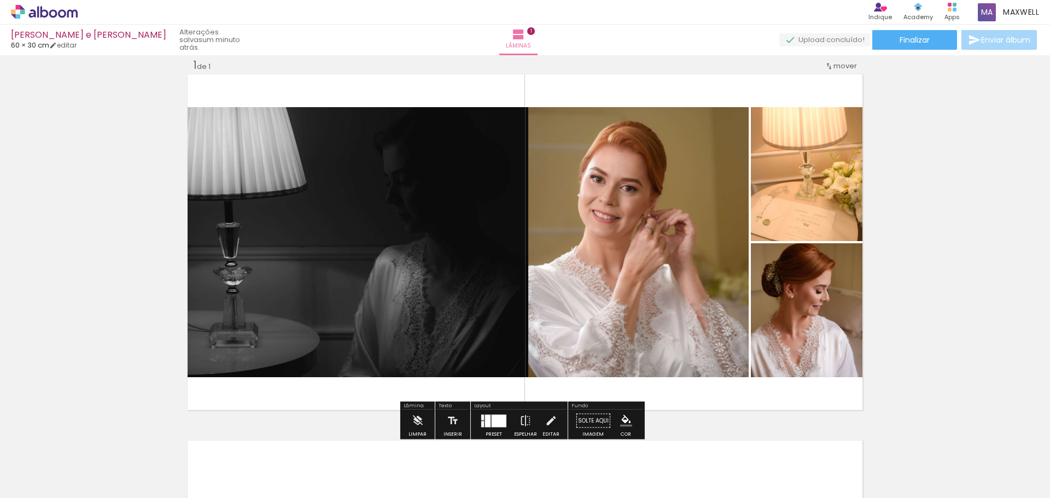
click at [468, 293] on quentale-photo at bounding box center [357, 242] width 342 height 270
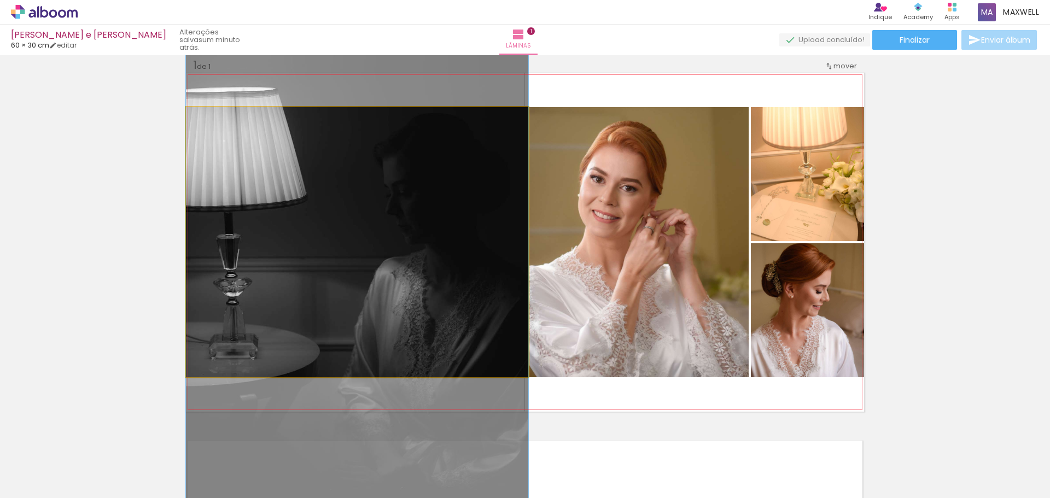
drag, startPoint x: 348, startPoint y: 243, endPoint x: 344, endPoint y: 255, distance: 13.3
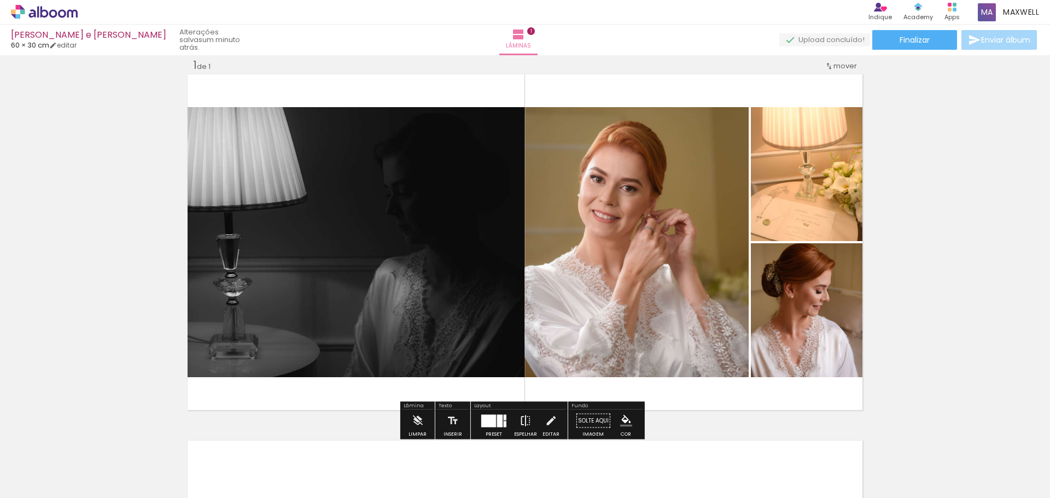
click at [522, 418] on iron-icon at bounding box center [526, 421] width 12 height 22
click at [545, 422] on iron-icon at bounding box center [551, 421] width 12 height 22
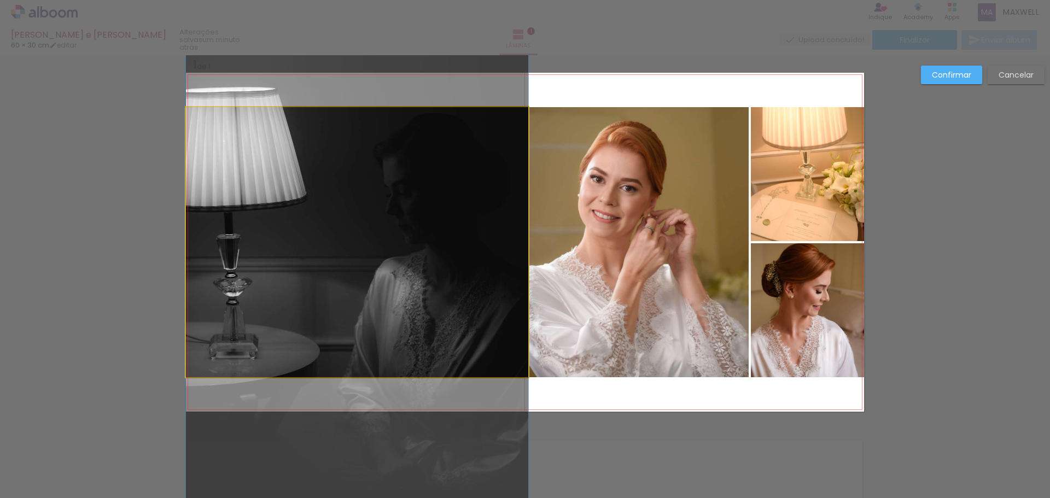
click at [440, 238] on quentale-photo at bounding box center [357, 242] width 342 height 270
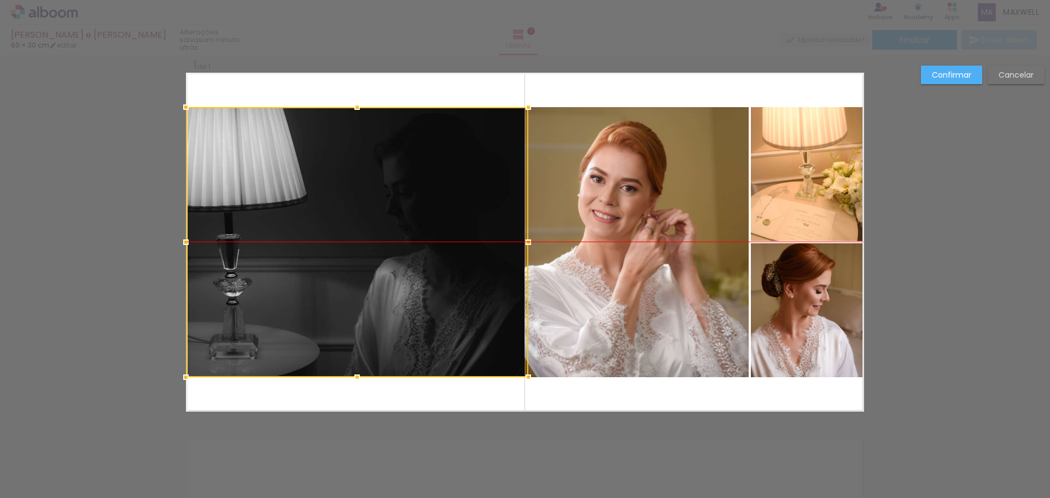
click at [439, 238] on div at bounding box center [357, 242] width 342 height 270
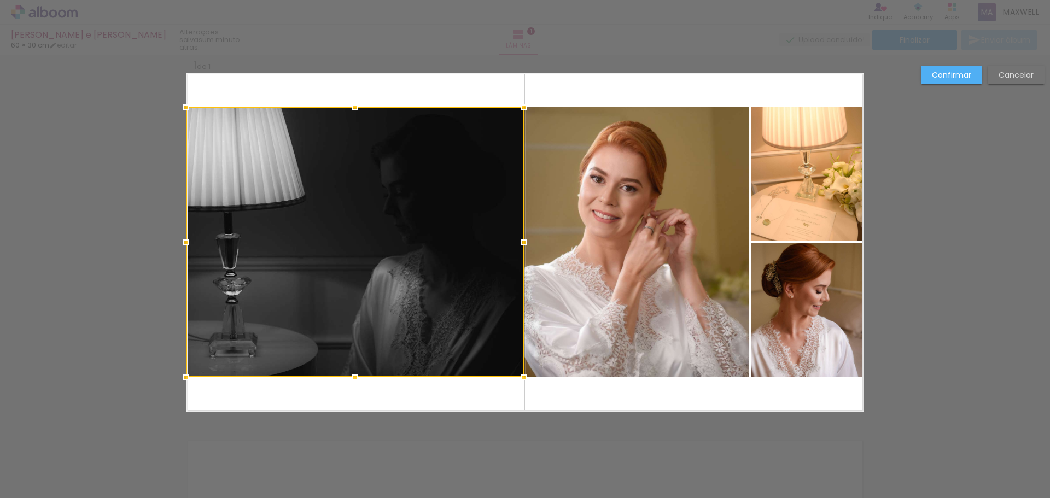
click at [523, 242] on div at bounding box center [524, 242] width 22 height 22
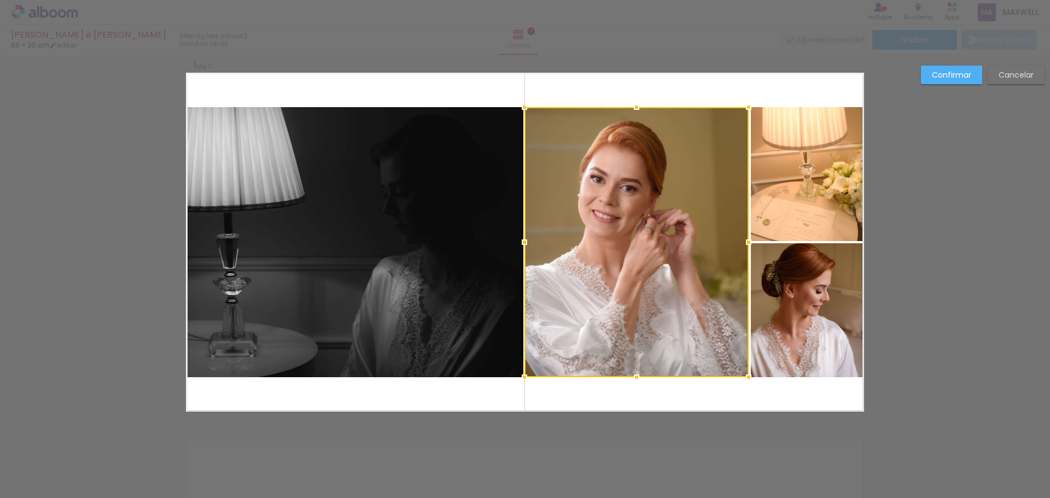
click at [635, 242] on div at bounding box center [636, 242] width 224 height 270
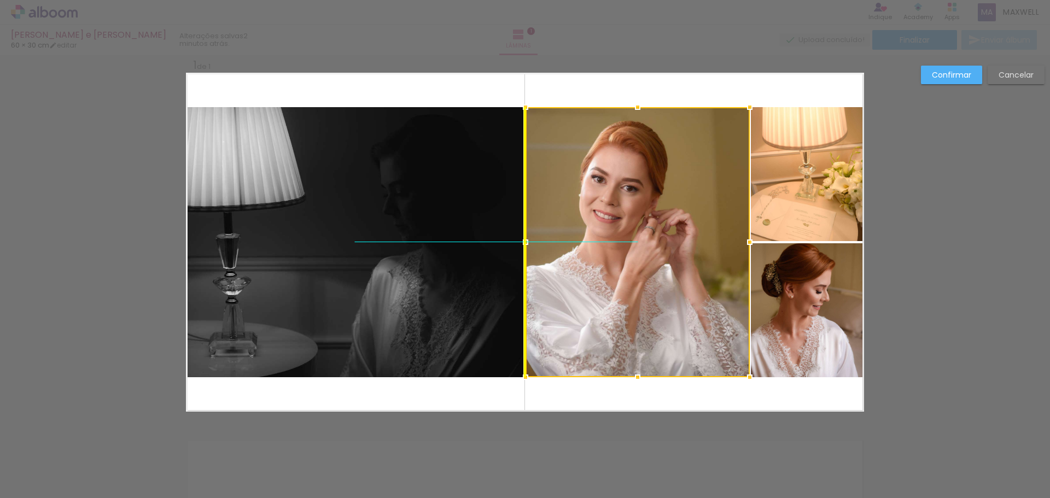
click at [593, 227] on div at bounding box center [638, 242] width 224 height 270
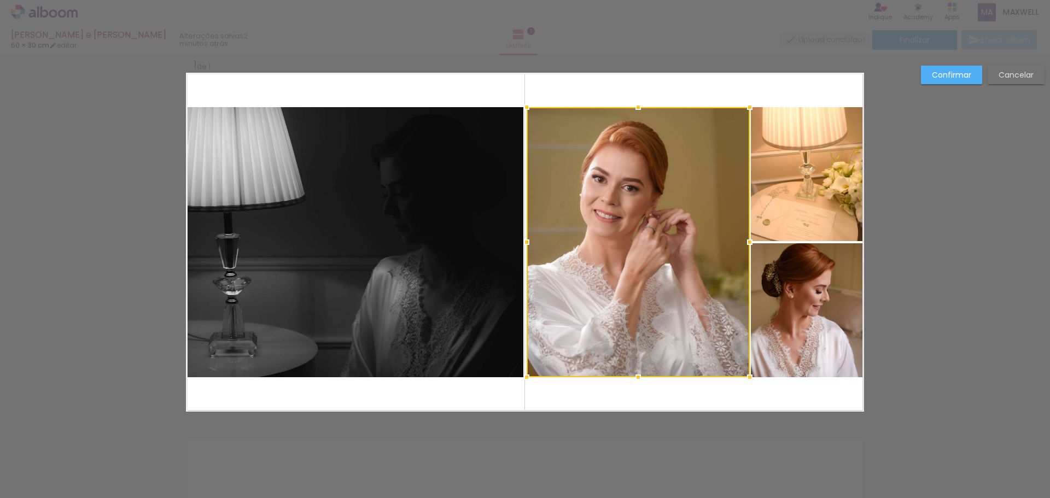
click at [523, 241] on div at bounding box center [527, 242] width 22 height 22
click at [820, 208] on quentale-photo at bounding box center [807, 174] width 113 height 134
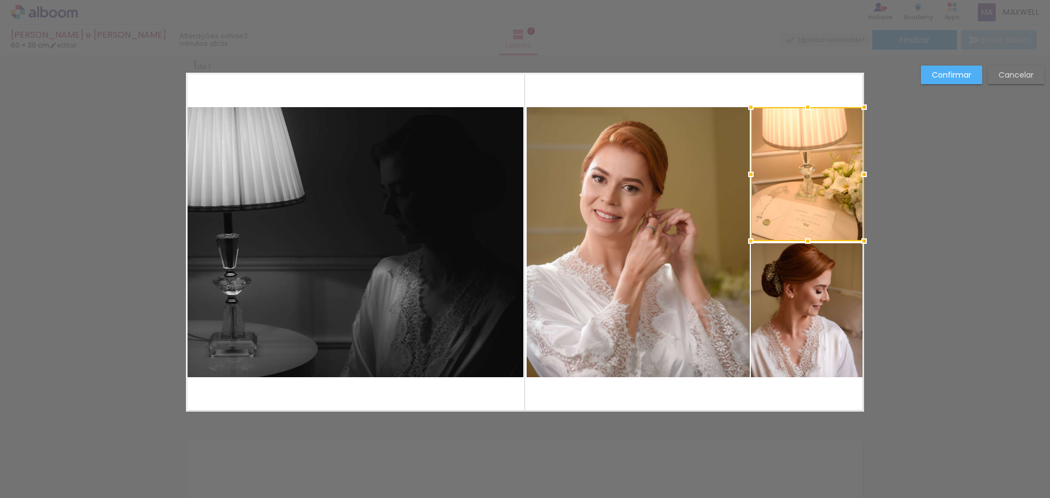
click at [820, 207] on div at bounding box center [807, 174] width 113 height 134
click at [820, 209] on div at bounding box center [807, 176] width 113 height 134
click at [0, 0] on slot "Confirmar" at bounding box center [0, 0] width 0 height 0
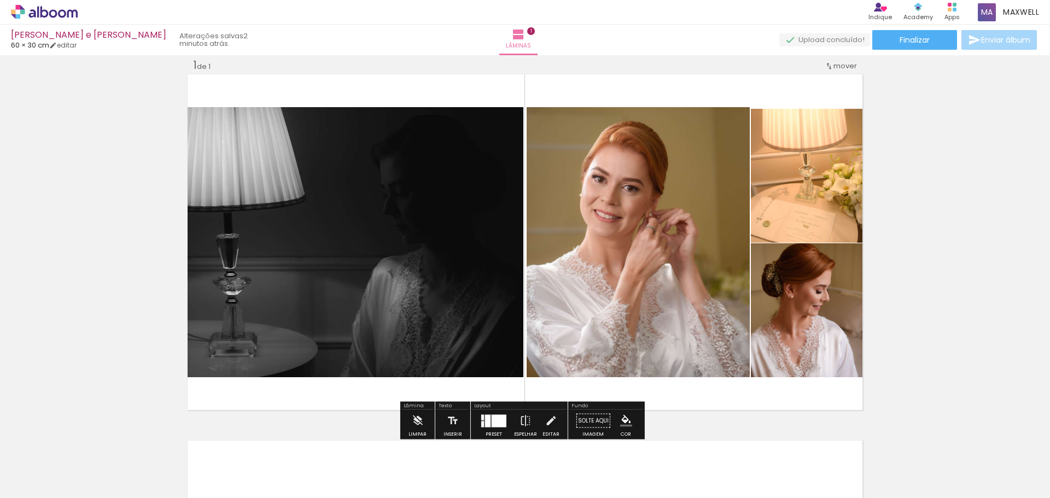
click at [820, 168] on quentale-photo at bounding box center [807, 176] width 113 height 134
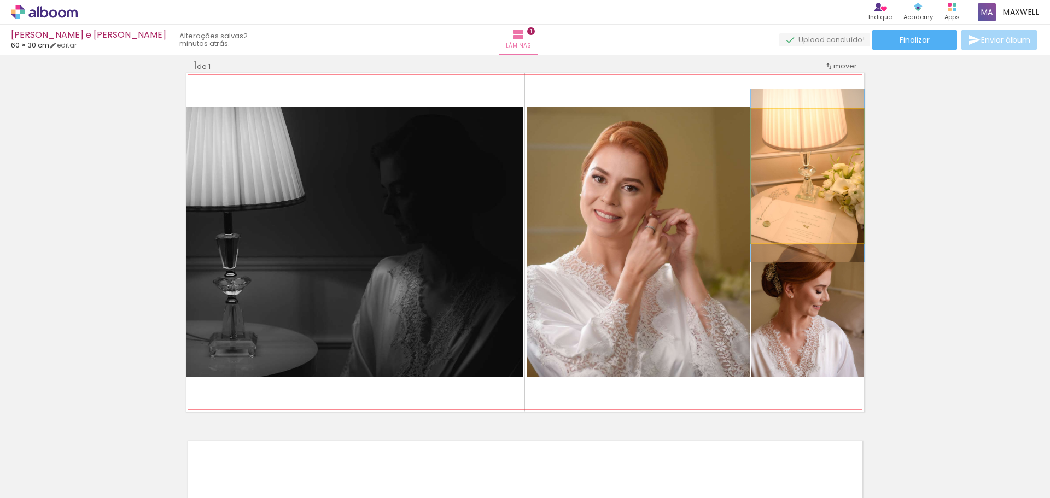
click at [789, 157] on quentale-photo at bounding box center [807, 176] width 113 height 134
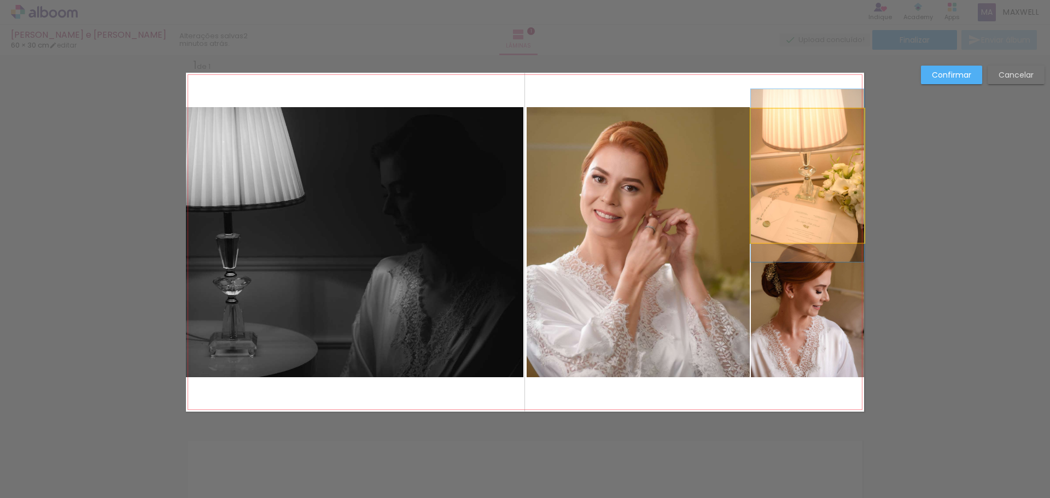
click at [790, 129] on quentale-photo at bounding box center [807, 176] width 113 height 134
click at [790, 129] on div at bounding box center [807, 176] width 113 height 134
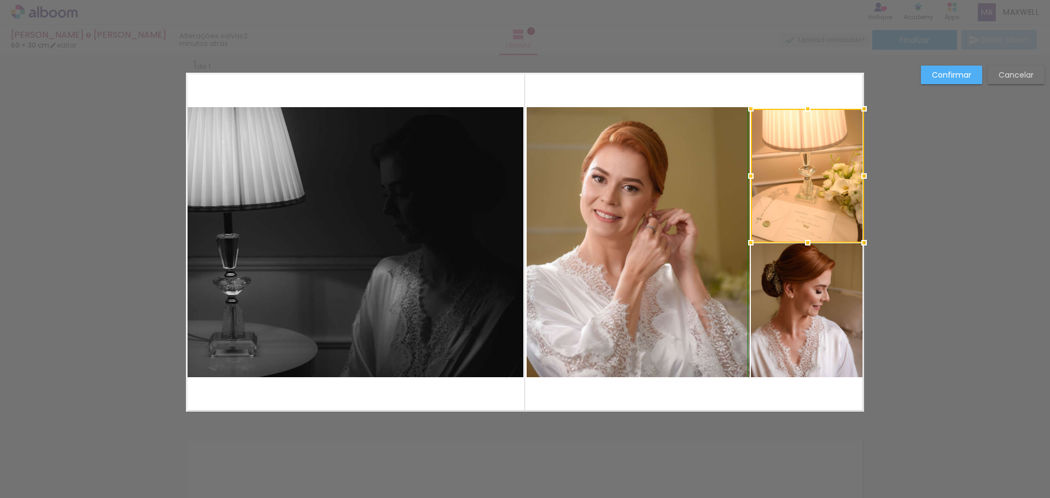
drag, startPoint x: 806, startPoint y: 107, endPoint x: 808, endPoint y: 101, distance: 5.9
click at [808, 101] on div at bounding box center [808, 109] width 22 height 22
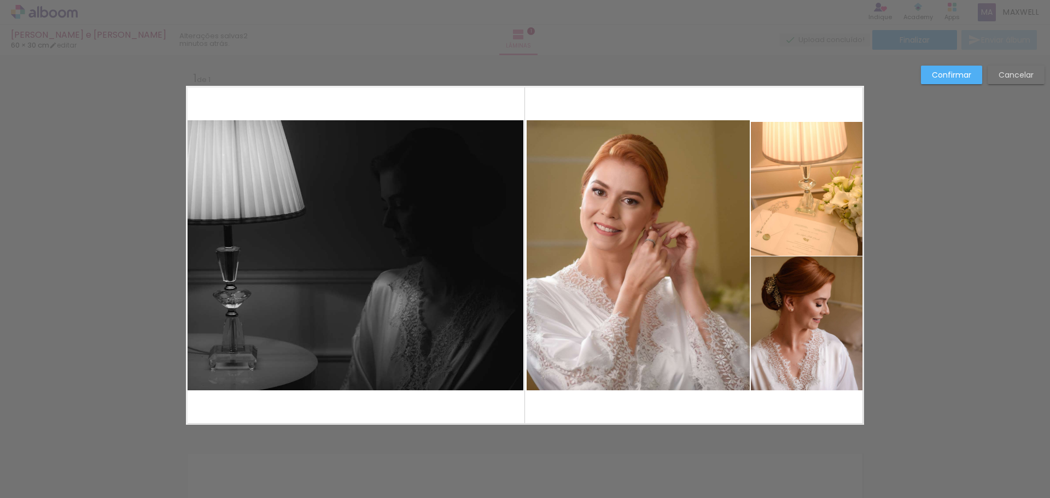
scroll to position [0, 0]
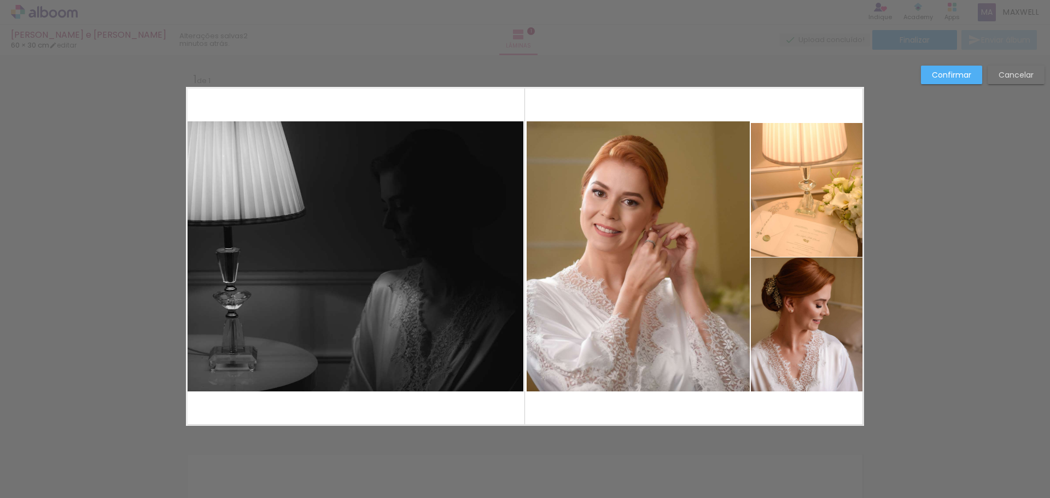
click at [789, 143] on quentale-photo at bounding box center [807, 190] width 113 height 134
click at [804, 127] on div at bounding box center [808, 118] width 22 height 22
click at [806, 182] on div at bounding box center [807, 187] width 113 height 139
click at [798, 184] on div at bounding box center [807, 187] width 113 height 139
click at [621, 180] on quentale-photo at bounding box center [638, 256] width 223 height 270
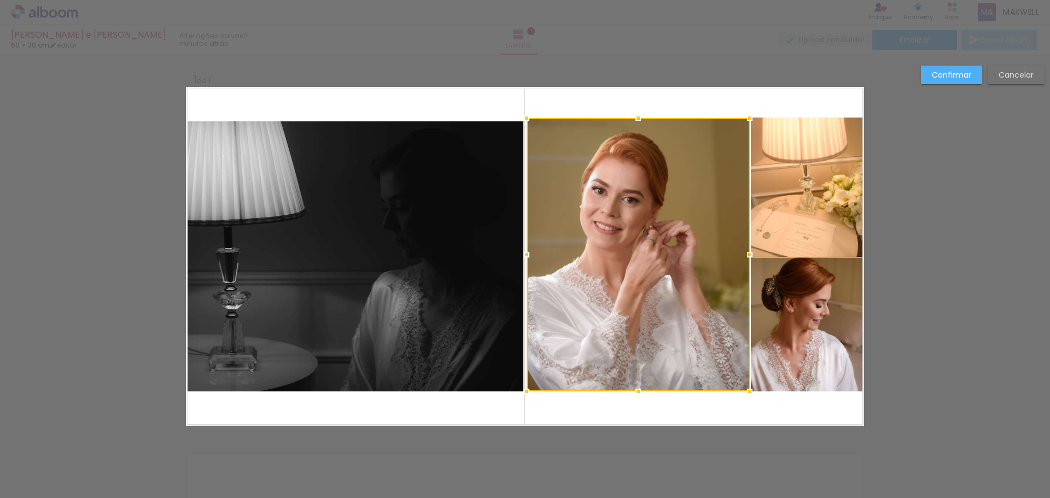
drag, startPoint x: 637, startPoint y: 119, endPoint x: 640, endPoint y: 112, distance: 8.1
click at [640, 112] on div at bounding box center [638, 118] width 22 height 22
click at [655, 218] on quentale-photo at bounding box center [638, 254] width 223 height 273
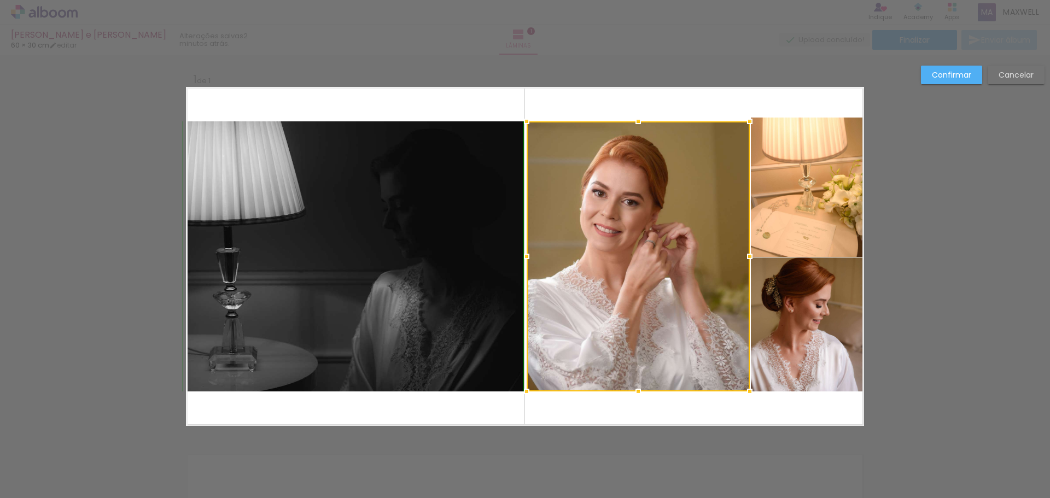
click at [634, 113] on div at bounding box center [638, 121] width 22 height 22
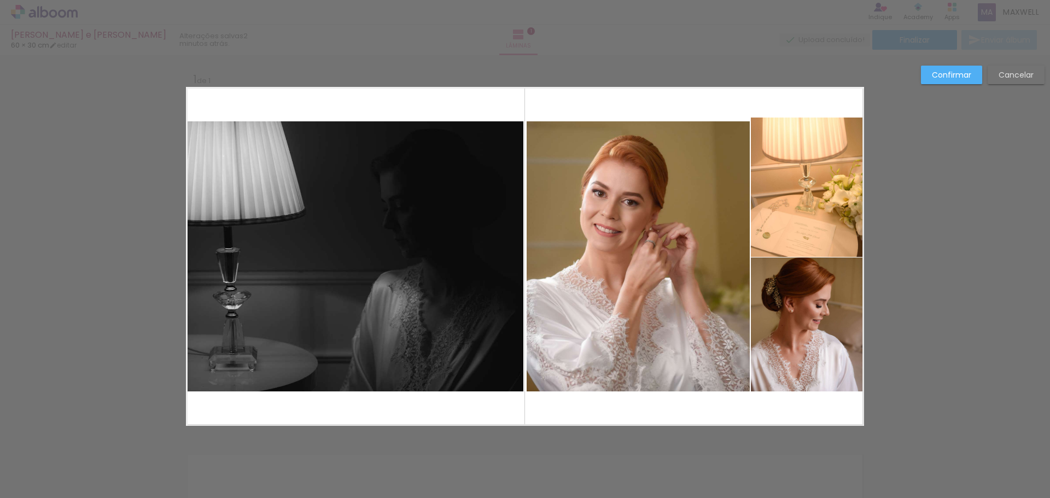
click at [644, 286] on quentale-photo at bounding box center [638, 256] width 223 height 270
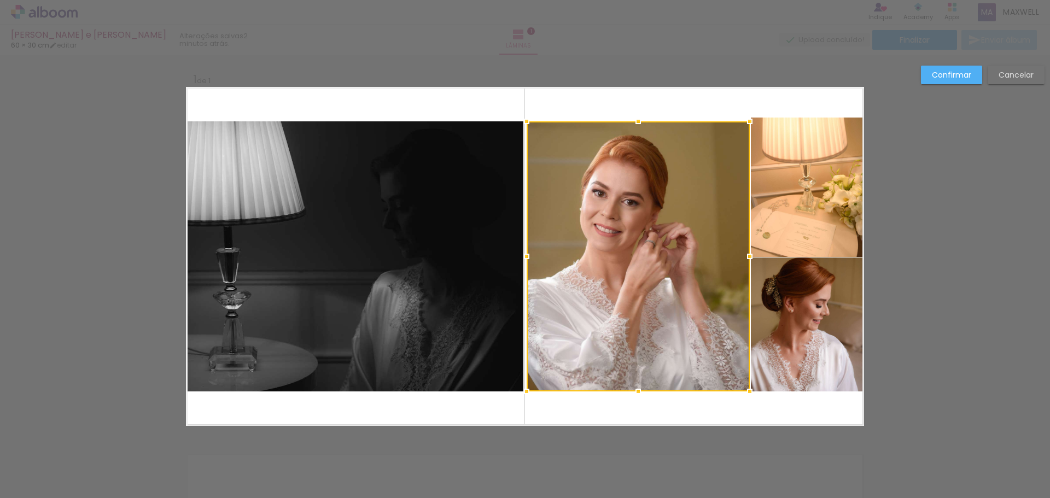
click at [331, 289] on quentale-photo at bounding box center [354, 256] width 337 height 270
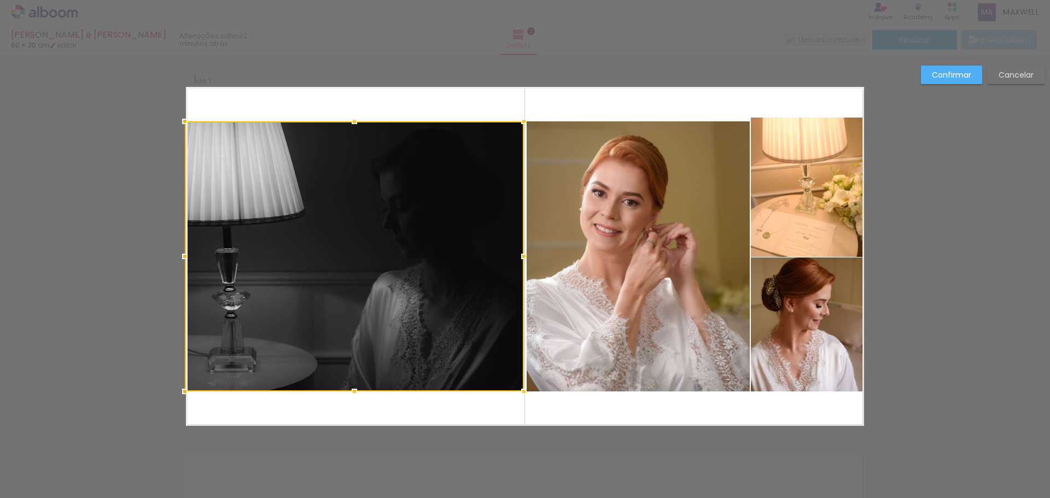
click at [180, 255] on div at bounding box center [185, 257] width 22 height 22
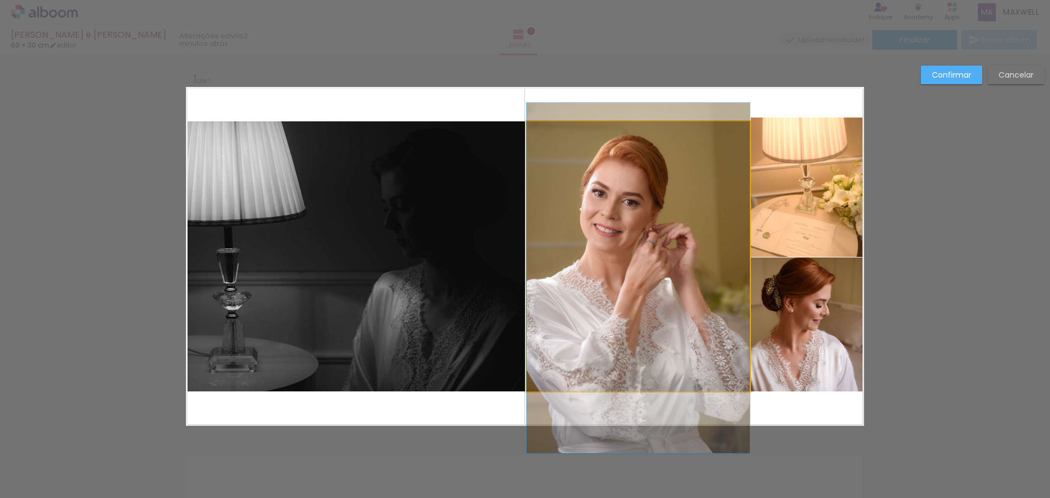
click at [663, 258] on quentale-photo at bounding box center [638, 256] width 223 height 270
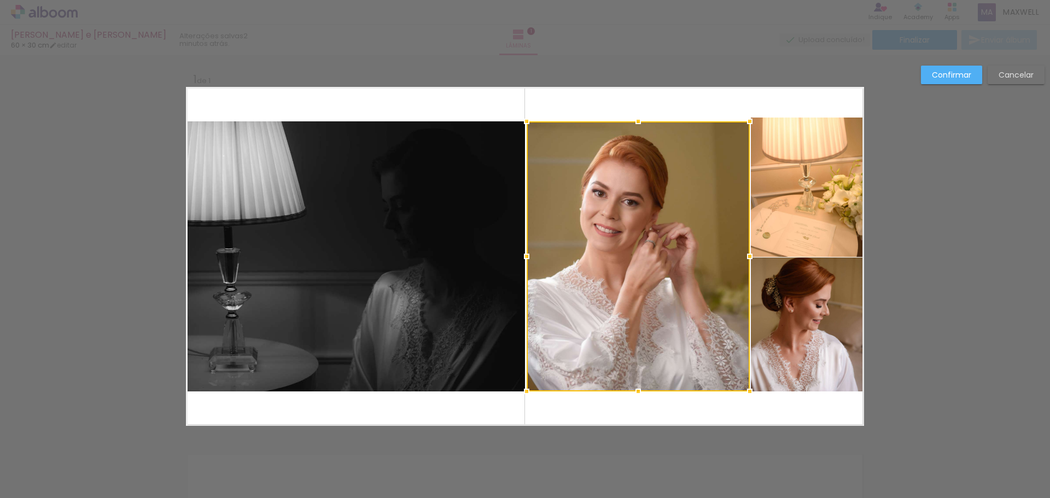
drag, startPoint x: 478, startPoint y: 263, endPoint x: 492, endPoint y: 259, distance: 14.9
click at [480, 261] on quentale-photo at bounding box center [355, 256] width 339 height 270
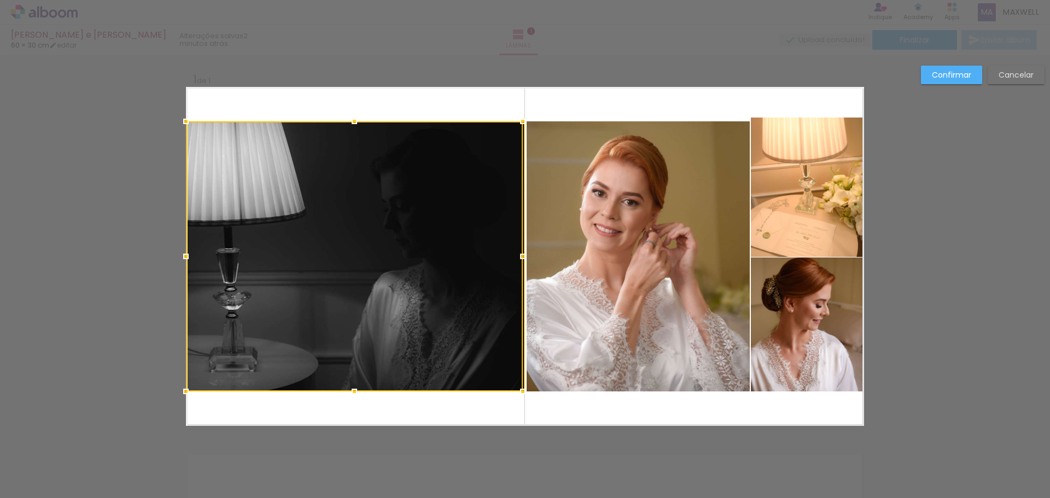
click at [514, 256] on div at bounding box center [523, 257] width 22 height 22
click at [818, 184] on quentale-photo at bounding box center [807, 187] width 113 height 139
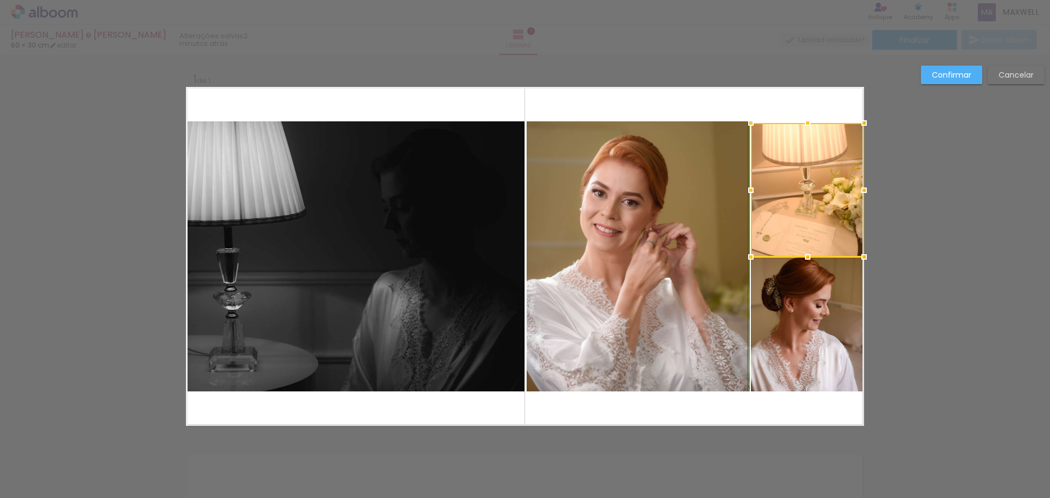
click at [803, 119] on div at bounding box center [808, 123] width 22 height 22
click at [806, 179] on quentale-photo at bounding box center [807, 190] width 113 height 134
click at [807, 178] on div at bounding box center [807, 188] width 113 height 134
click at [726, 107] on quentale-layouter at bounding box center [525, 256] width 678 height 339
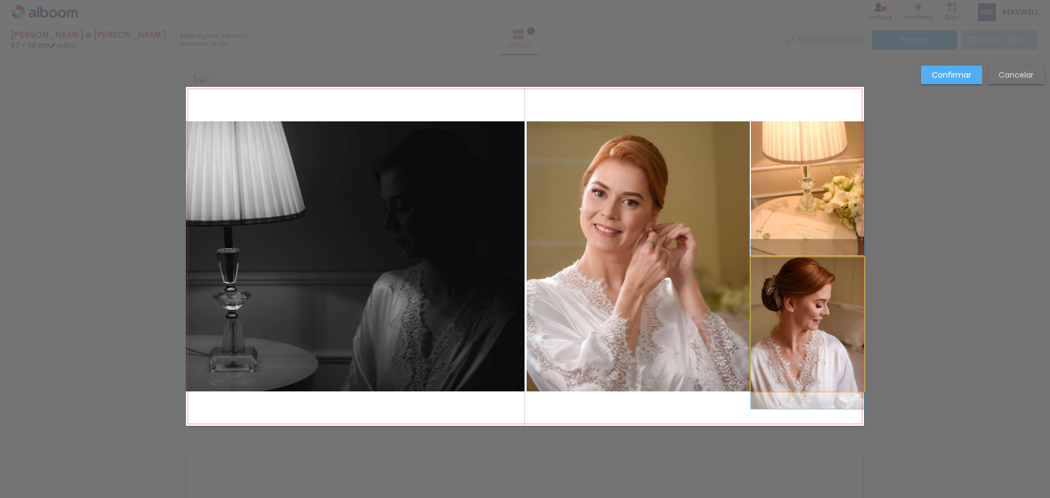
click at [802, 294] on quentale-photo at bounding box center [807, 325] width 113 height 134
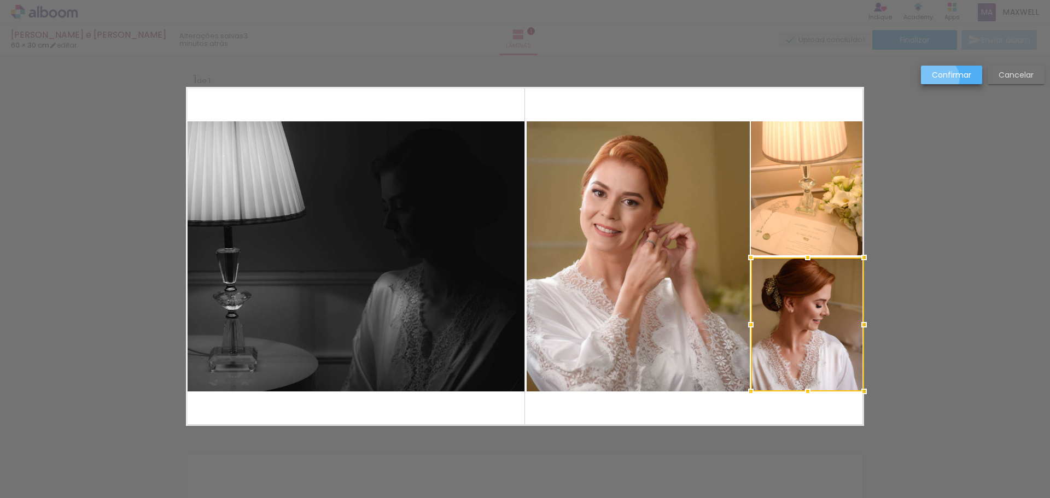
click at [0, 0] on slot "Confirmar" at bounding box center [0, 0] width 0 height 0
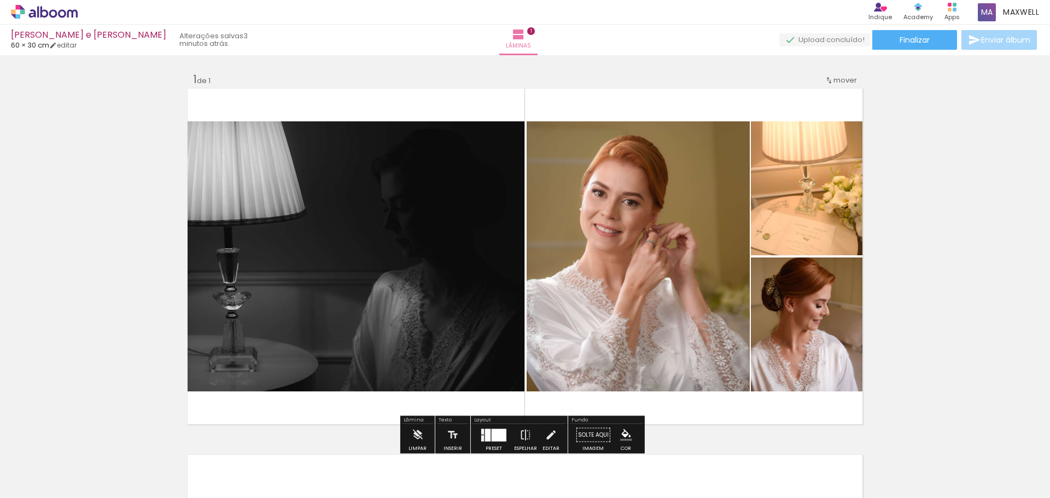
click at [786, 325] on quentale-photo at bounding box center [807, 325] width 113 height 134
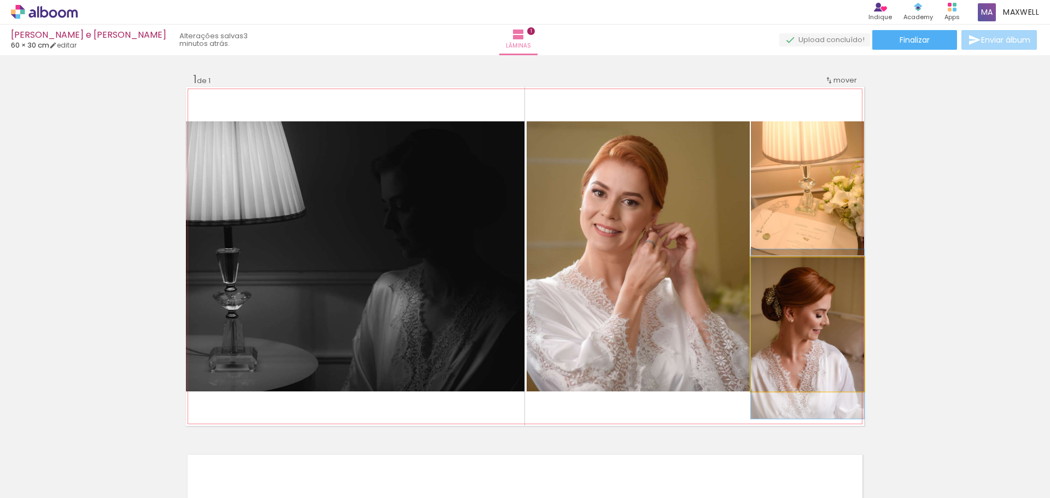
drag, startPoint x: 791, startPoint y: 323, endPoint x: 792, endPoint y: 332, distance: 9.9
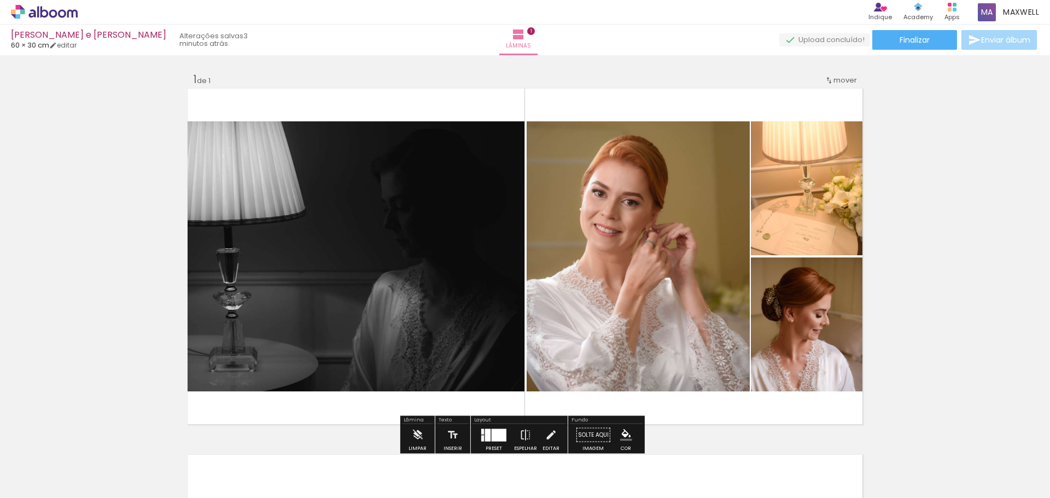
click at [986, 249] on div "Inserir lâmina 1 de 1" at bounding box center [525, 425] width 1050 height 733
click at [815, 328] on quentale-photo at bounding box center [807, 325] width 113 height 134
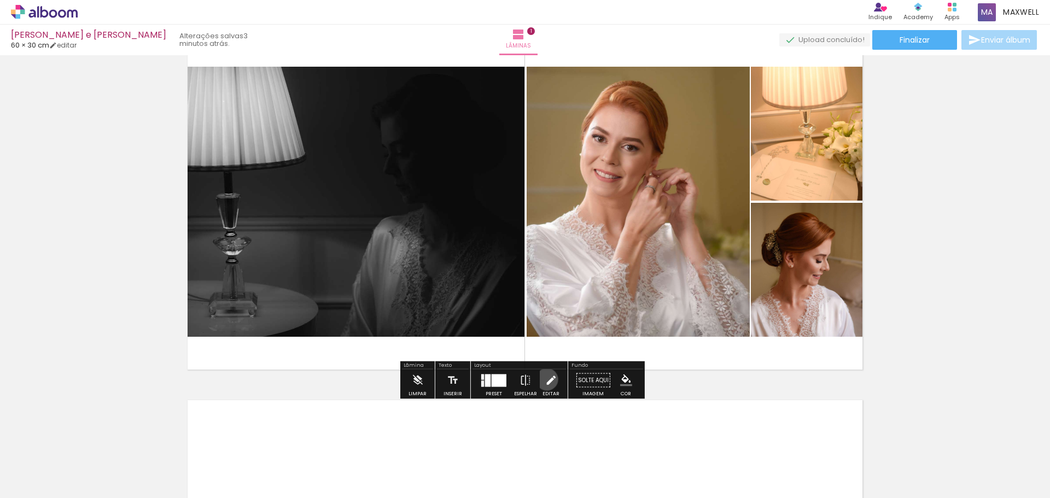
click at [545, 380] on iron-icon at bounding box center [551, 381] width 12 height 22
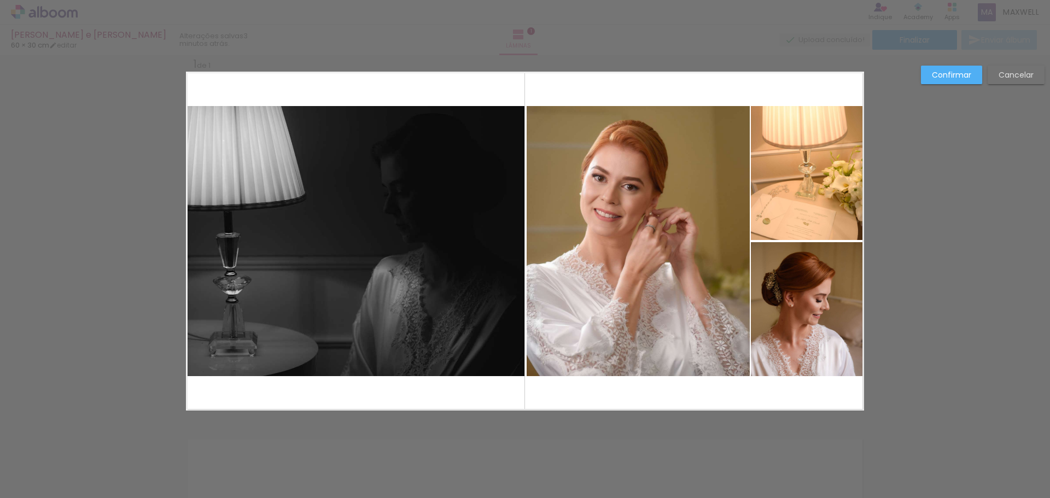
scroll to position [14, 0]
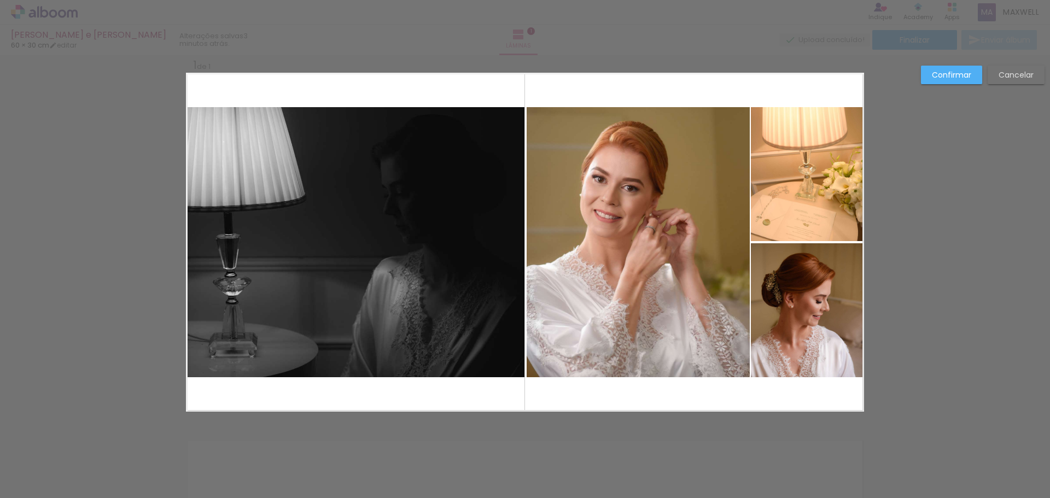
click at [829, 295] on quentale-photo at bounding box center [807, 310] width 113 height 134
drag, startPoint x: 809, startPoint y: 304, endPoint x: 820, endPoint y: 304, distance: 10.9
click at [820, 304] on div at bounding box center [807, 310] width 113 height 134
drag, startPoint x: 818, startPoint y: 305, endPoint x: 828, endPoint y: 305, distance: 9.8
click at [828, 305] on div at bounding box center [807, 310] width 113 height 134
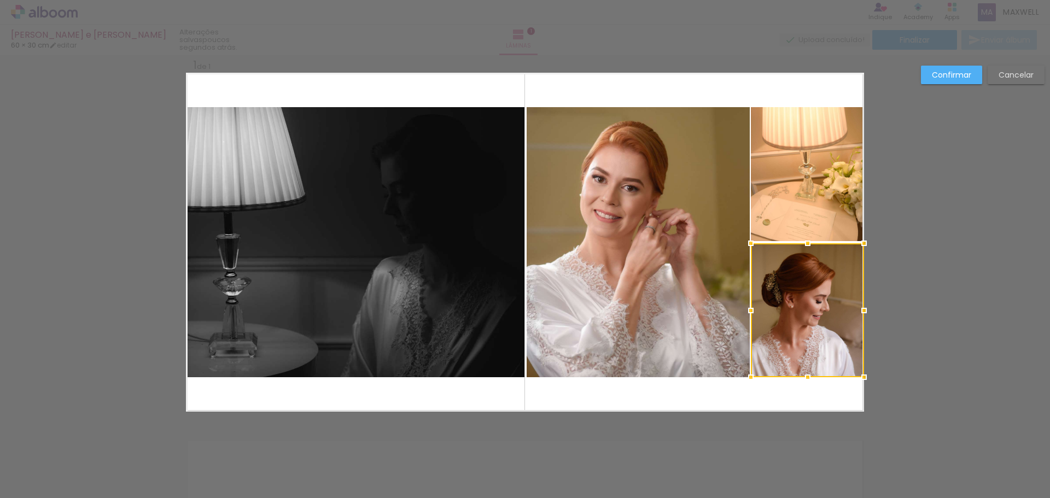
click at [810, 308] on div at bounding box center [807, 310] width 113 height 134
drag, startPoint x: 749, startPoint y: 310, endPoint x: 739, endPoint y: 312, distance: 10.7
click at [740, 312] on div at bounding box center [751, 311] width 22 height 22
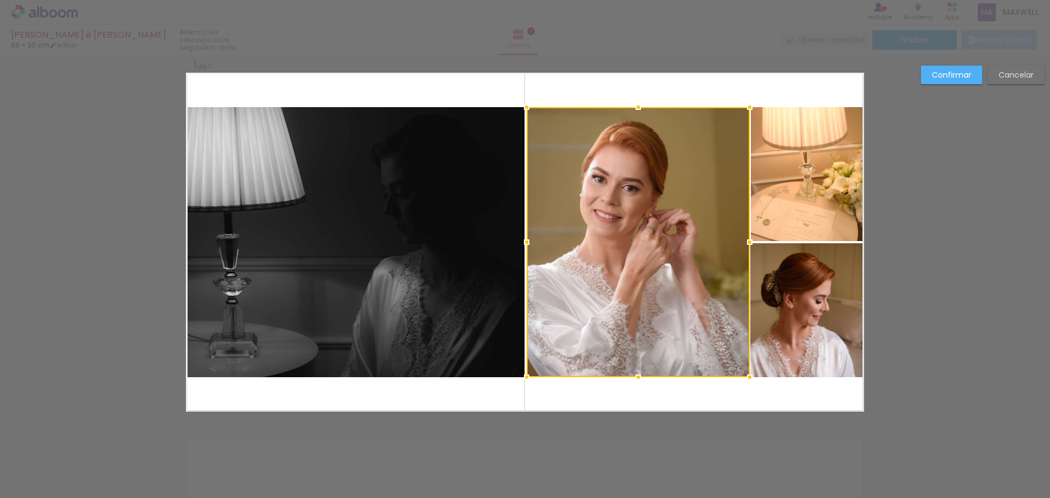
click at [781, 296] on quentale-photo at bounding box center [807, 310] width 114 height 134
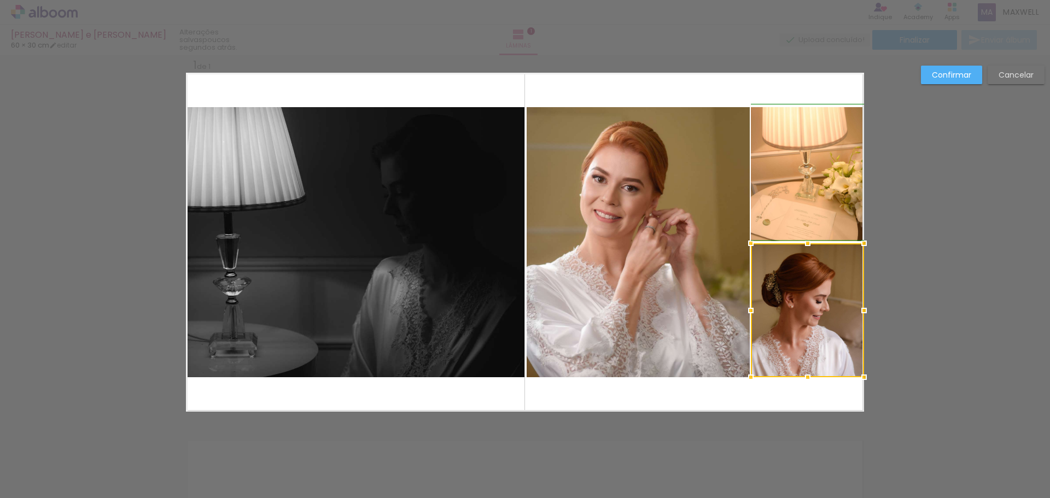
drag, startPoint x: 747, startPoint y: 309, endPoint x: 751, endPoint y: 297, distance: 12.8
click at [749, 309] on div at bounding box center [751, 311] width 22 height 22
click at [802, 213] on quentale-photo at bounding box center [807, 174] width 113 height 134
click at [802, 213] on div at bounding box center [807, 174] width 113 height 134
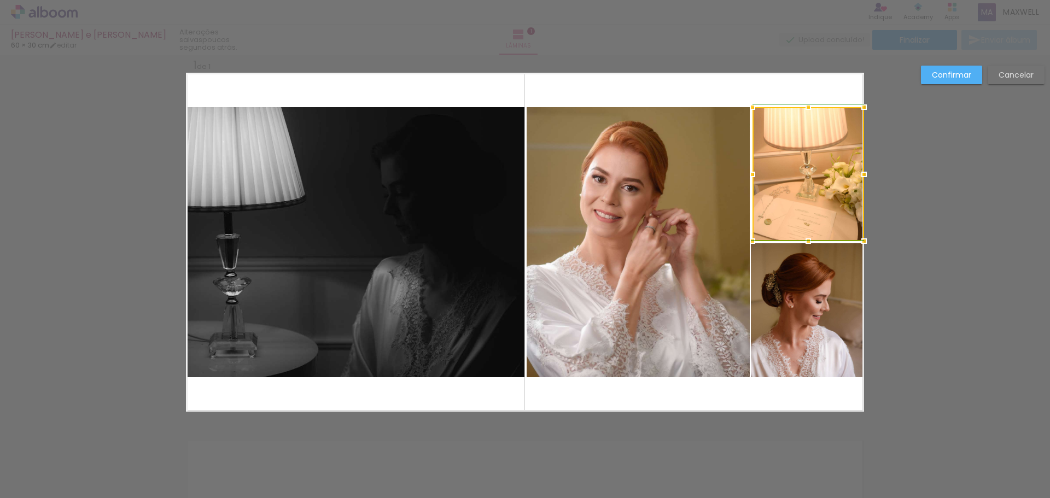
click at [751, 174] on div at bounding box center [753, 175] width 22 height 22
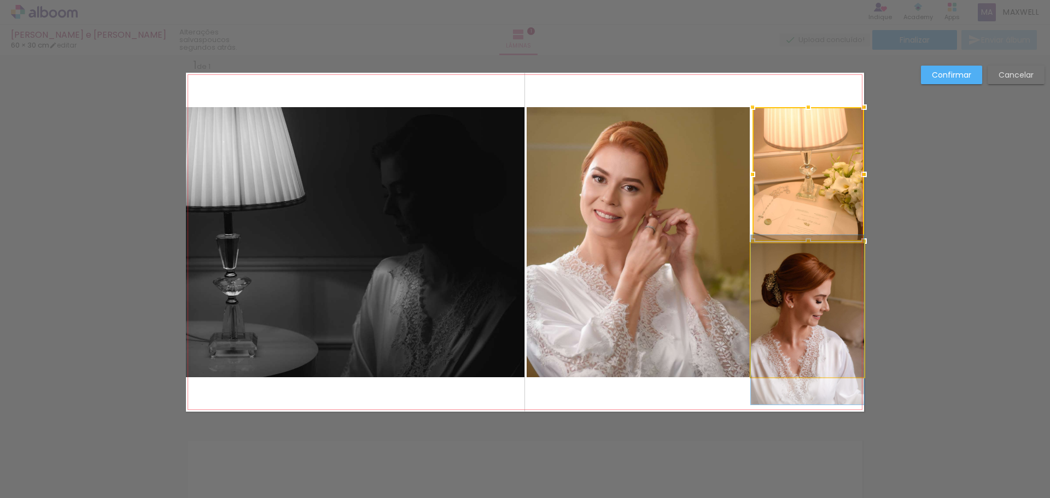
click at [795, 295] on quentale-photo at bounding box center [807, 310] width 113 height 134
click at [795, 241] on div at bounding box center [808, 174] width 112 height 134
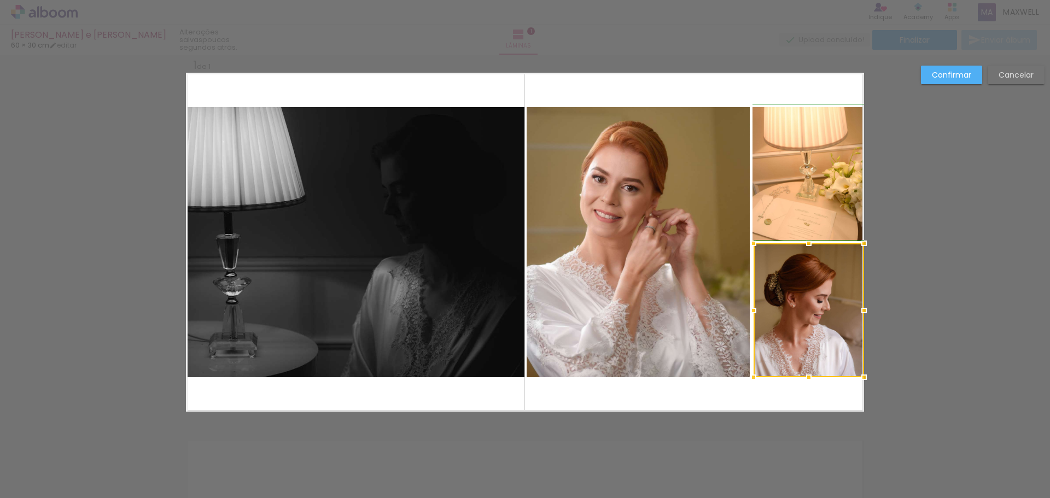
click at [745, 311] on div at bounding box center [754, 311] width 22 height 22
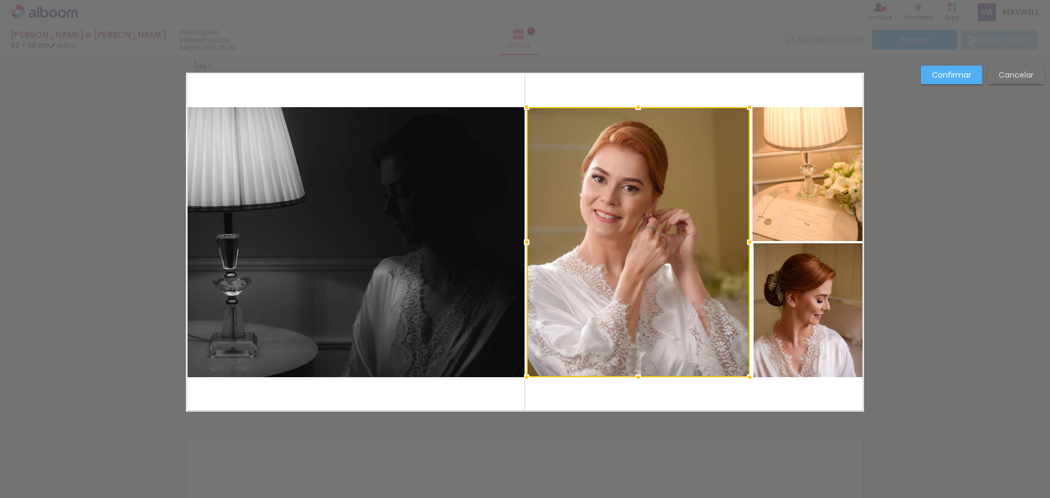
click at [0, 0] on slot "Confirmar" at bounding box center [0, 0] width 0 height 0
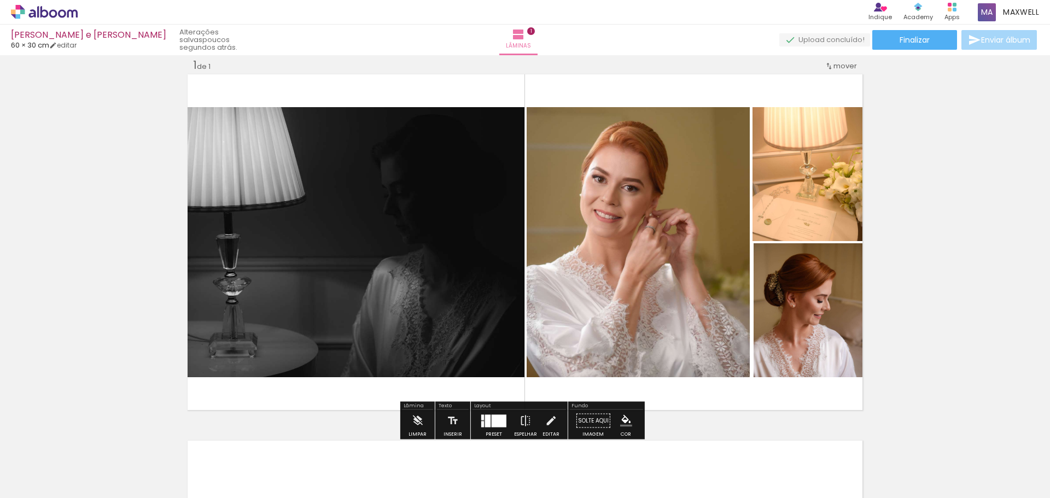
click at [795, 308] on quentale-photo at bounding box center [809, 310] width 110 height 134
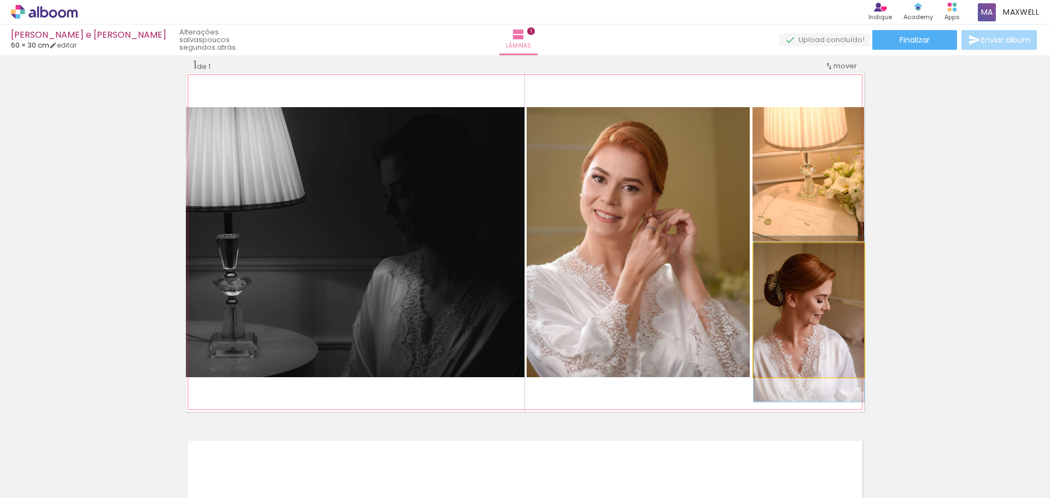
click at [796, 308] on quentale-photo at bounding box center [809, 310] width 110 height 134
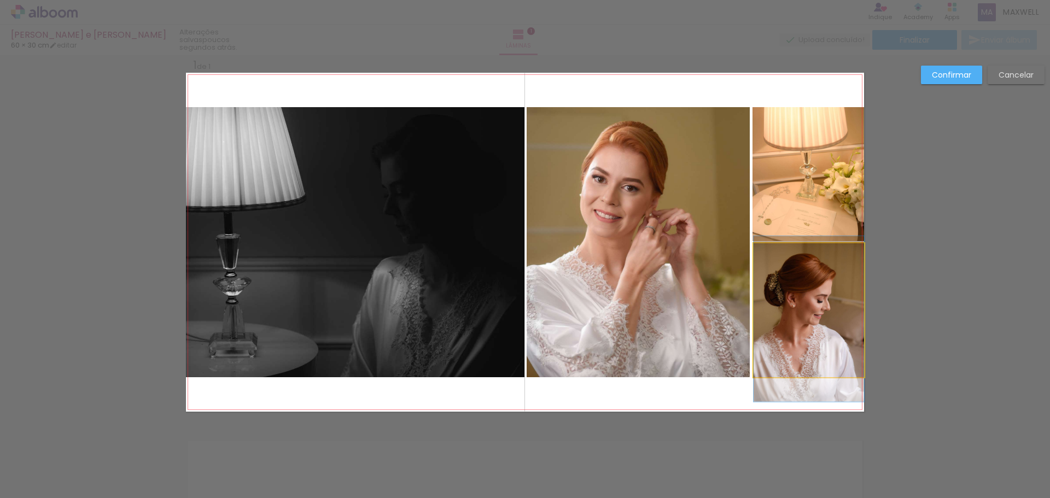
click at [765, 293] on quentale-photo at bounding box center [809, 310] width 110 height 134
click at [750, 293] on div at bounding box center [638, 242] width 223 height 270
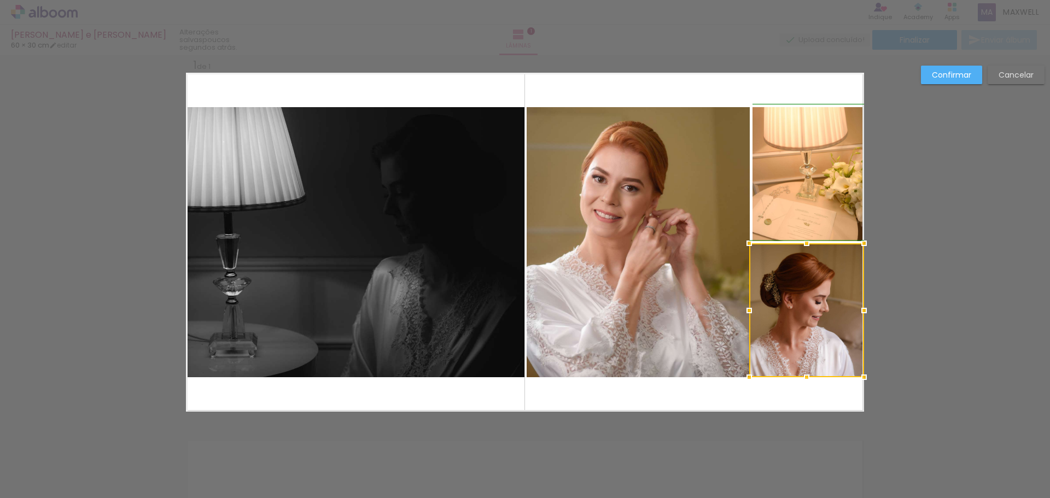
click at [753, 310] on div at bounding box center [749, 311] width 22 height 22
click at [787, 302] on div at bounding box center [806, 310] width 115 height 134
click at [788, 302] on div at bounding box center [806, 310] width 115 height 134
drag, startPoint x: 791, startPoint y: 302, endPoint x: 797, endPoint y: 302, distance: 5.5
click at [797, 302] on div at bounding box center [806, 311] width 115 height 134
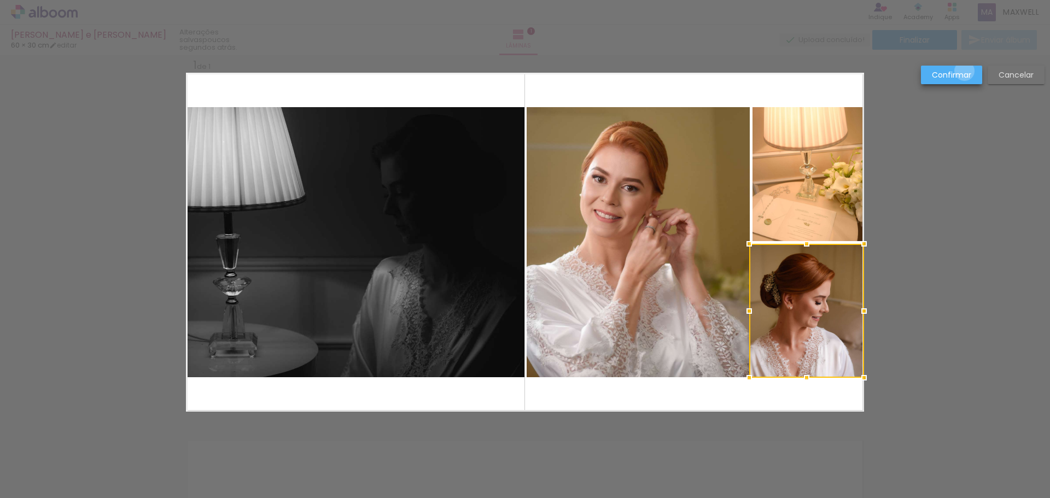
click at [0, 0] on slot "Confirmar" at bounding box center [0, 0] width 0 height 0
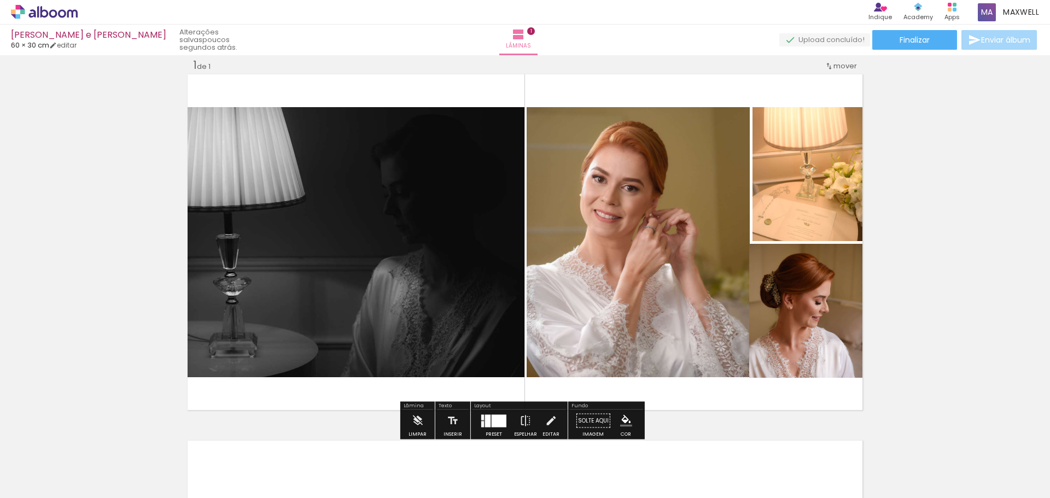
click at [820, 321] on quentale-photo at bounding box center [806, 311] width 115 height 134
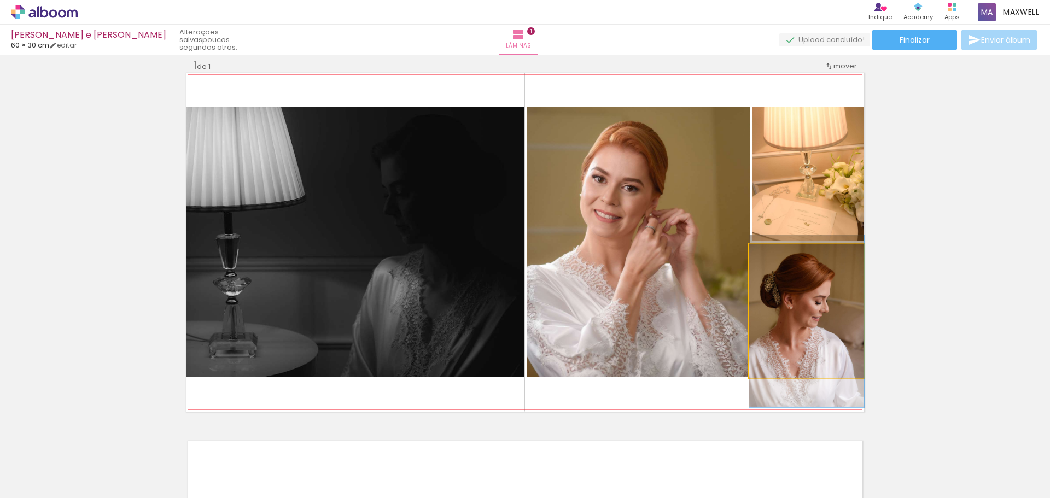
click at [820, 321] on quentale-photo at bounding box center [806, 311] width 115 height 134
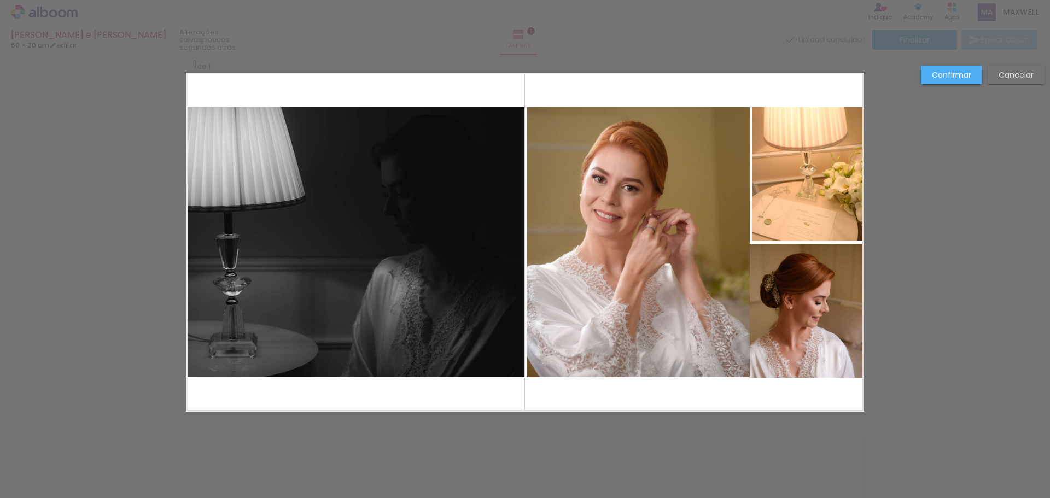
click at [813, 313] on quentale-photo at bounding box center [806, 311] width 115 height 134
click at [813, 313] on div at bounding box center [806, 311] width 115 height 134
click at [808, 311] on div at bounding box center [806, 310] width 115 height 134
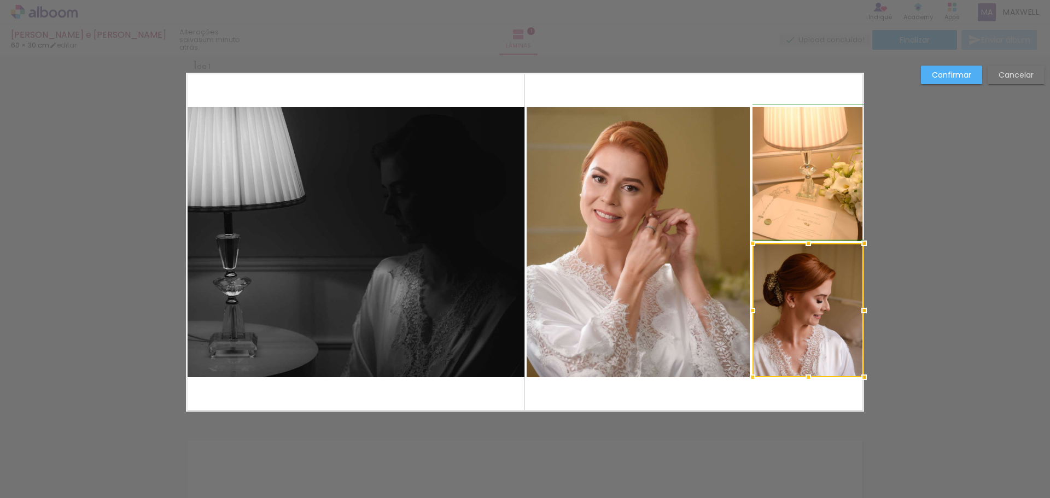
click at [751, 313] on div at bounding box center [753, 311] width 22 height 22
click at [0, 0] on slot "Confirmar" at bounding box center [0, 0] width 0 height 0
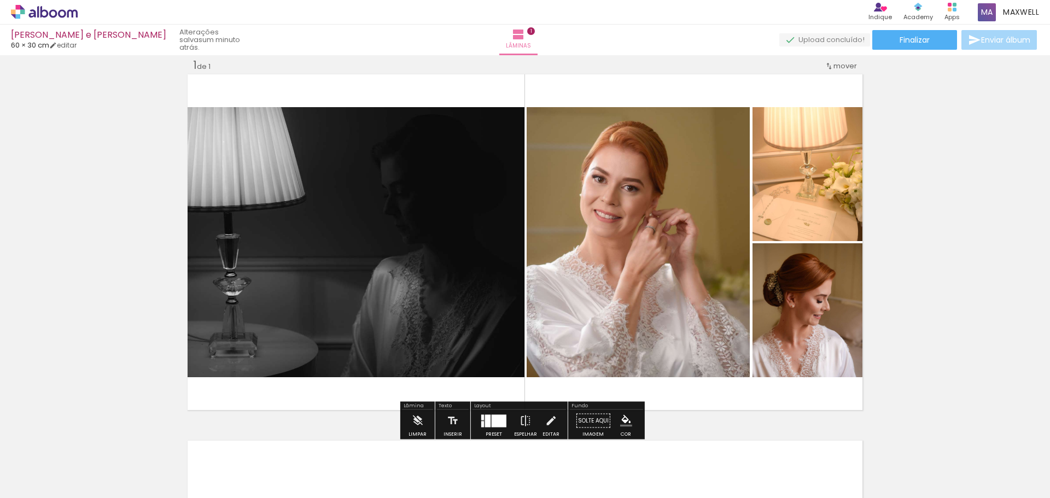
click at [808, 168] on quentale-photo at bounding box center [808, 174] width 112 height 134
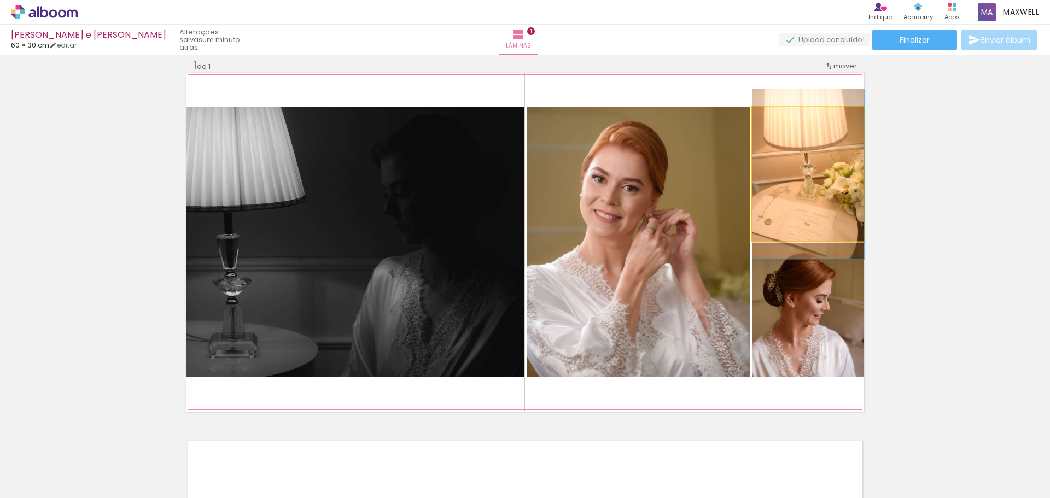
click at [808, 167] on quentale-photo at bounding box center [808, 174] width 112 height 134
drag, startPoint x: 808, startPoint y: 167, endPoint x: 797, endPoint y: 164, distance: 11.4
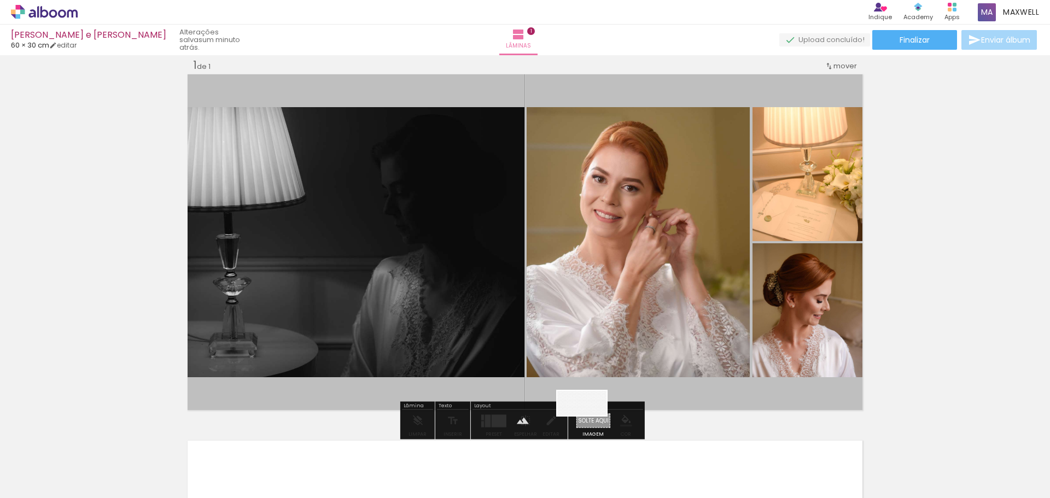
drag, startPoint x: 355, startPoint y: 466, endPoint x: 590, endPoint y: 424, distance: 238.4
click at [590, 424] on quentale-workspace at bounding box center [525, 249] width 1050 height 498
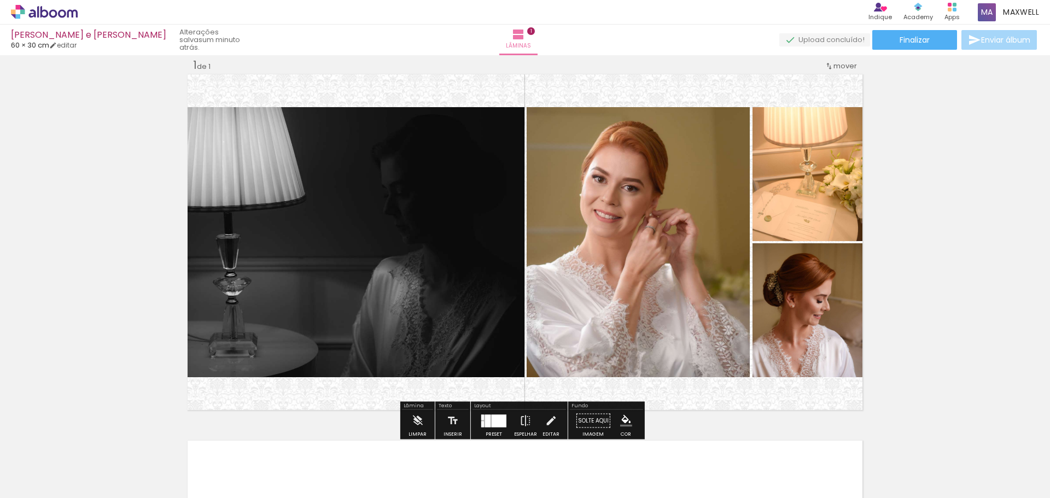
click at [921, 284] on div "Inserir lâmina 1 de 1" at bounding box center [525, 411] width 1050 height 733
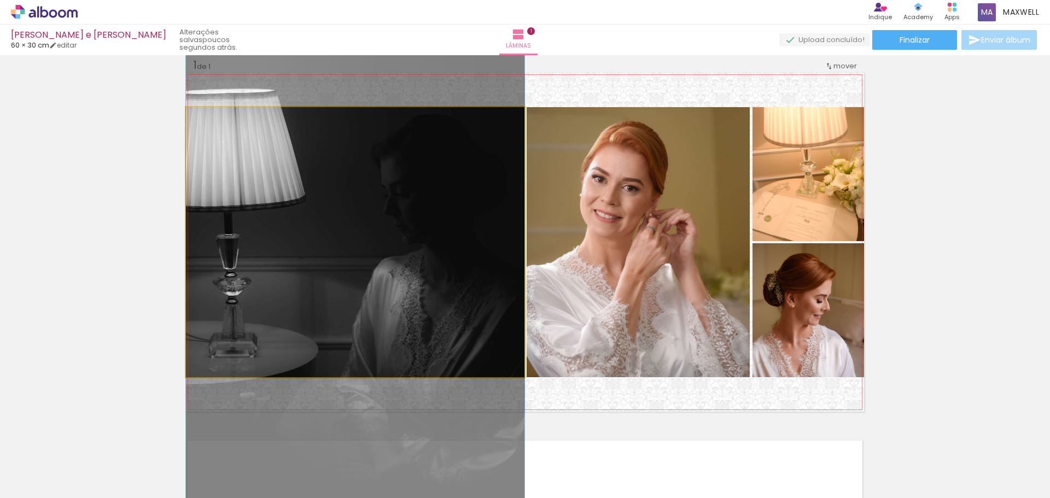
click at [400, 256] on quentale-photo at bounding box center [355, 242] width 339 height 270
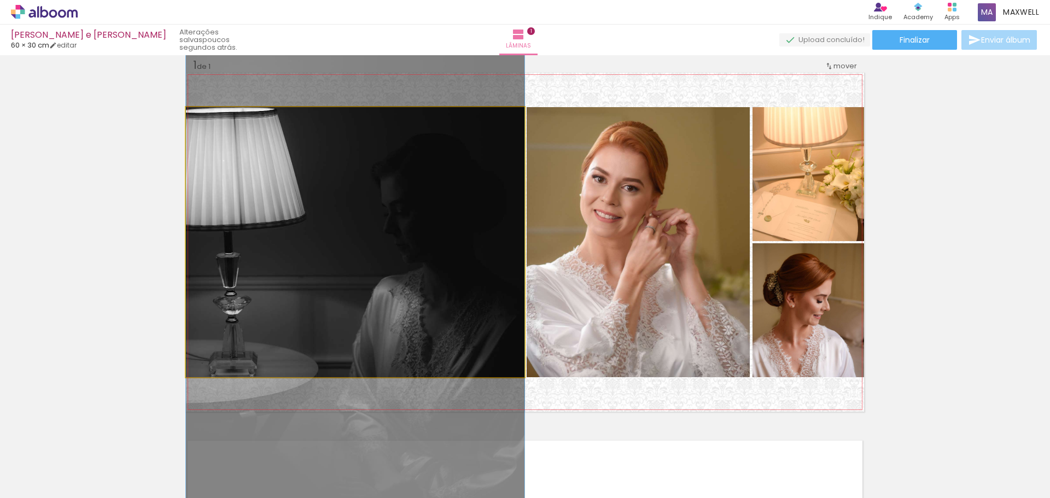
drag, startPoint x: 405, startPoint y: 252, endPoint x: 405, endPoint y: 267, distance: 14.8
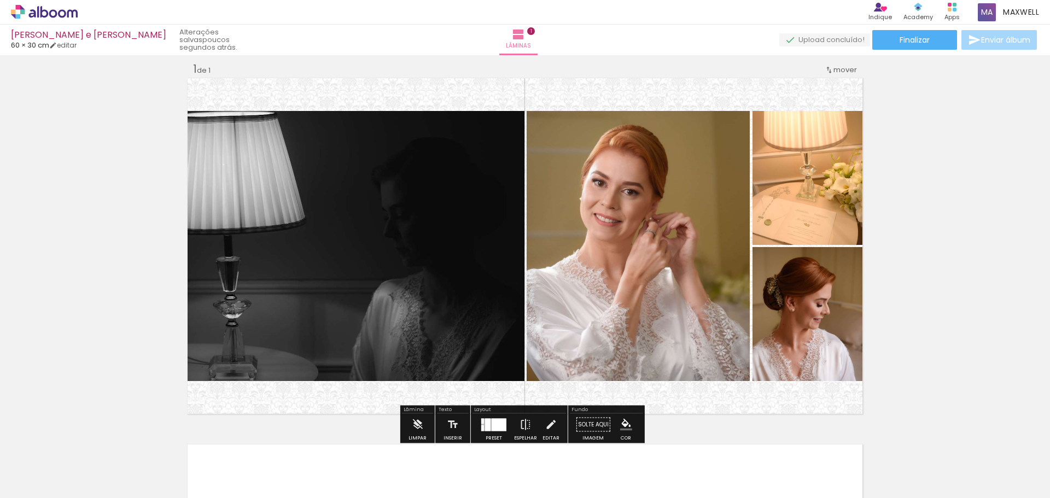
scroll to position [0, 0]
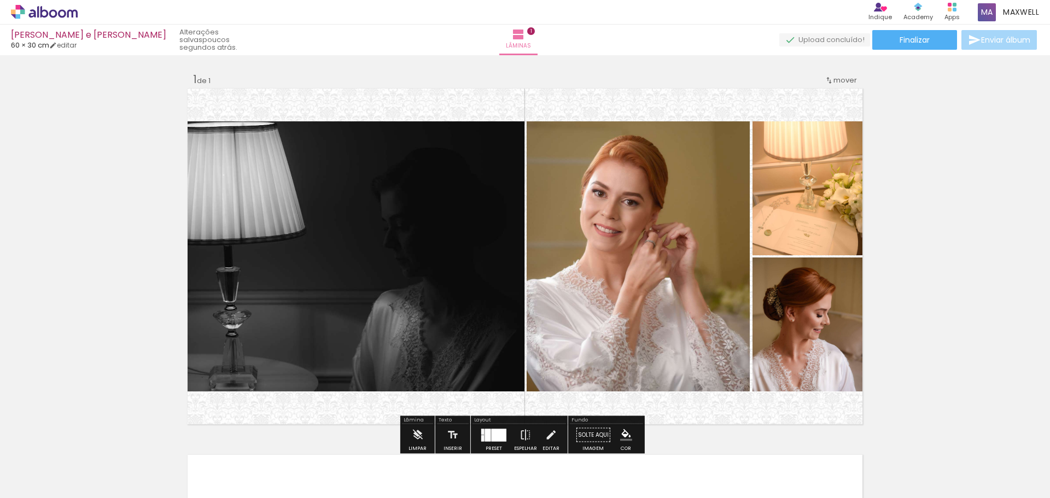
click at [482, 185] on quentale-photo at bounding box center [355, 256] width 339 height 270
click at [482, 183] on quentale-photo at bounding box center [355, 256] width 339 height 270
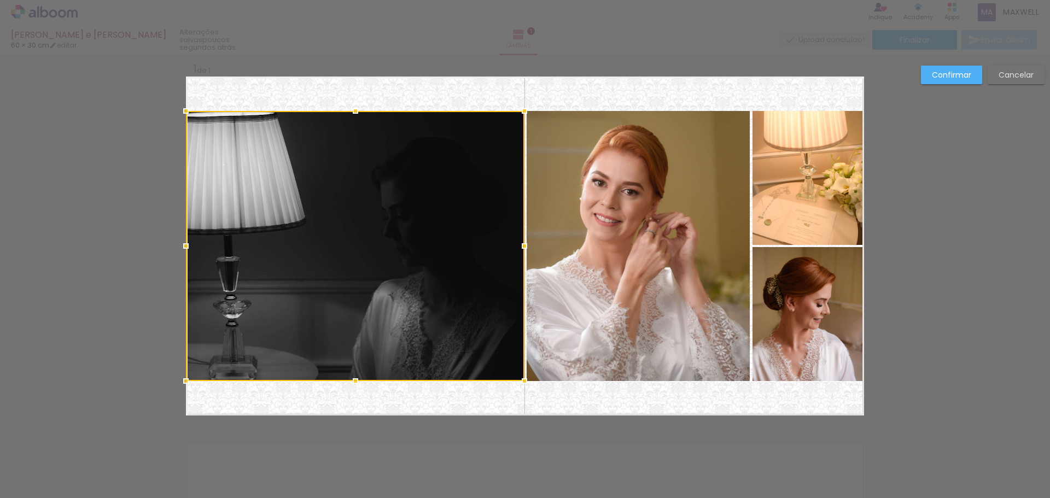
scroll to position [14, 0]
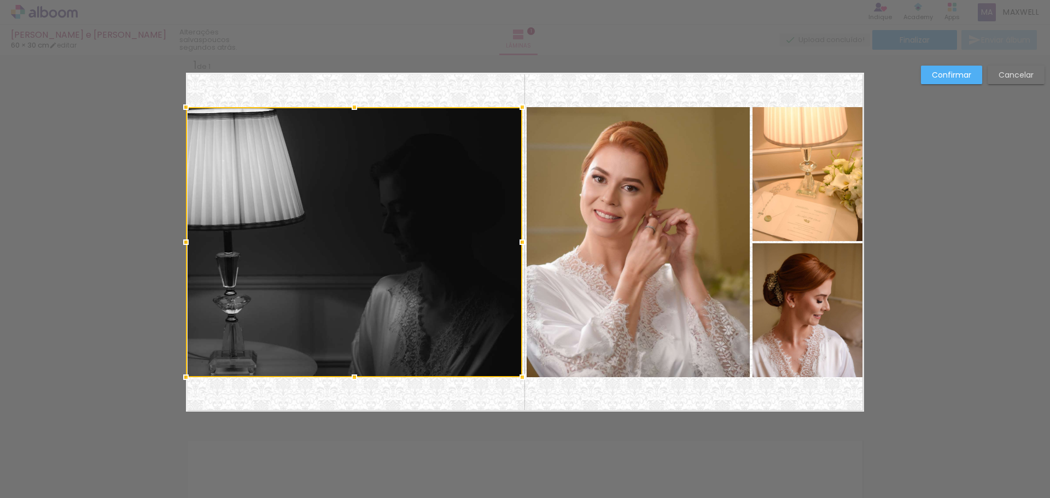
click at [520, 242] on div at bounding box center [522, 242] width 22 height 22
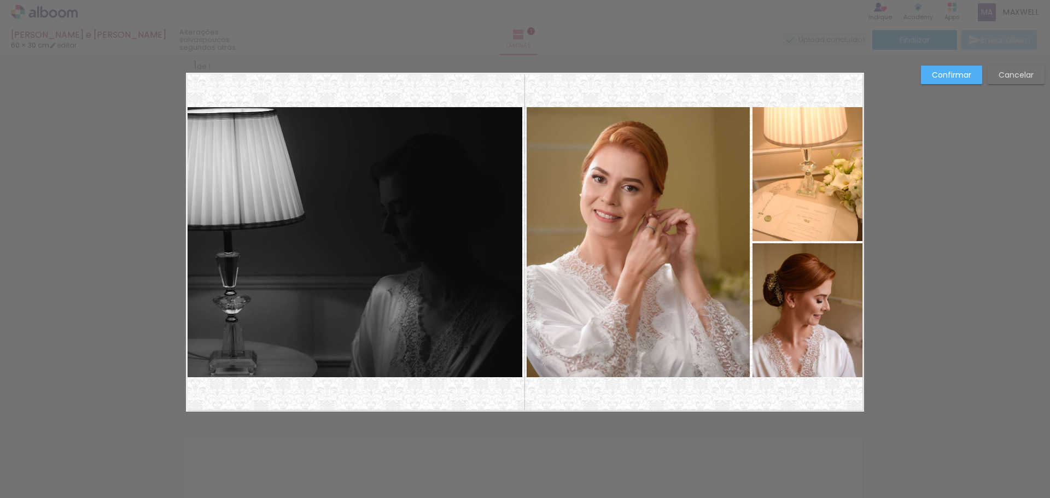
click at [570, 219] on quentale-photo at bounding box center [638, 242] width 223 height 270
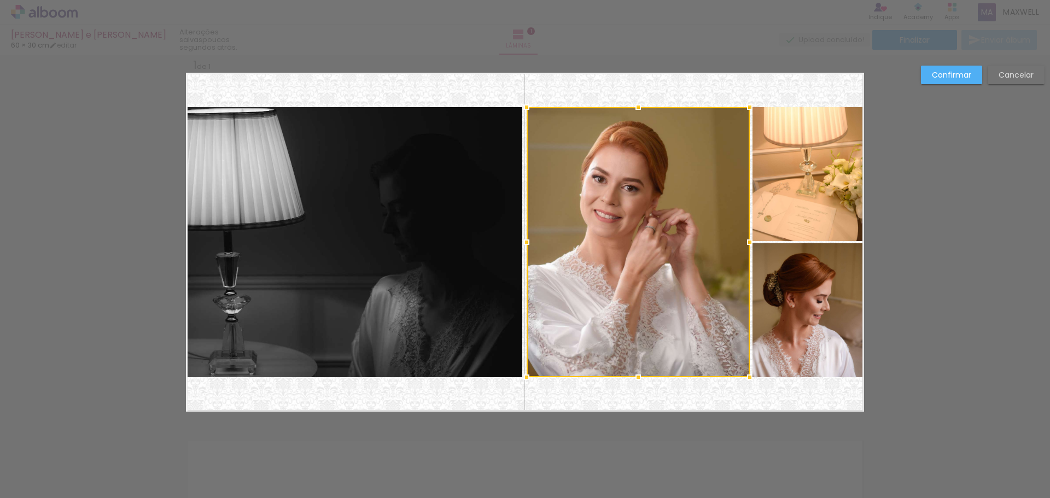
click at [570, 219] on div at bounding box center [638, 242] width 223 height 270
click at [961, 83] on paper-button "Confirmar" at bounding box center [951, 75] width 61 height 19
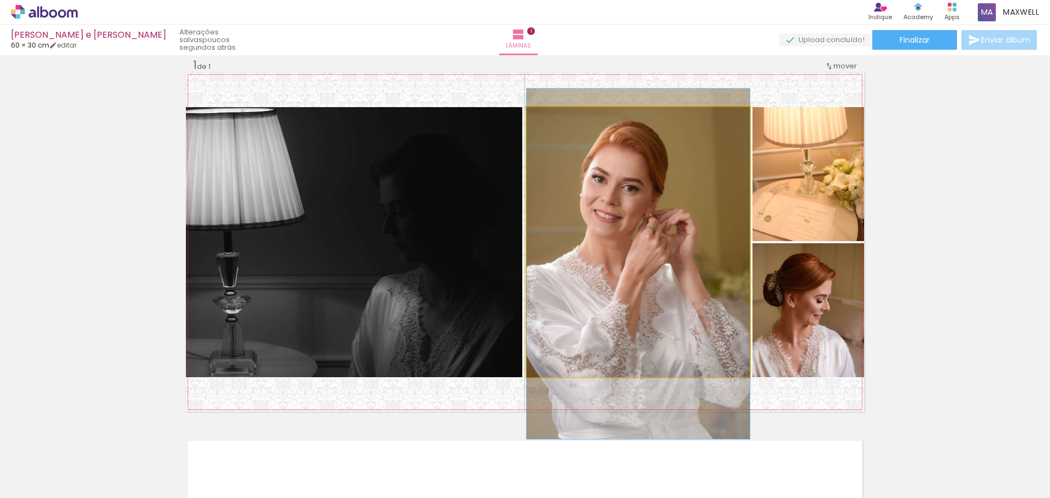
click at [577, 214] on quentale-photo at bounding box center [638, 242] width 223 height 270
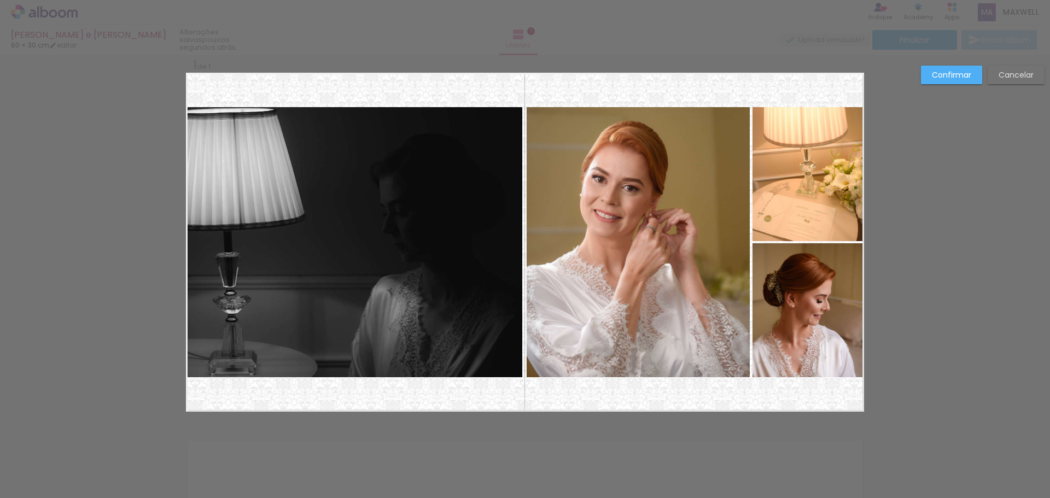
click at [538, 221] on quentale-photo at bounding box center [638, 242] width 223 height 270
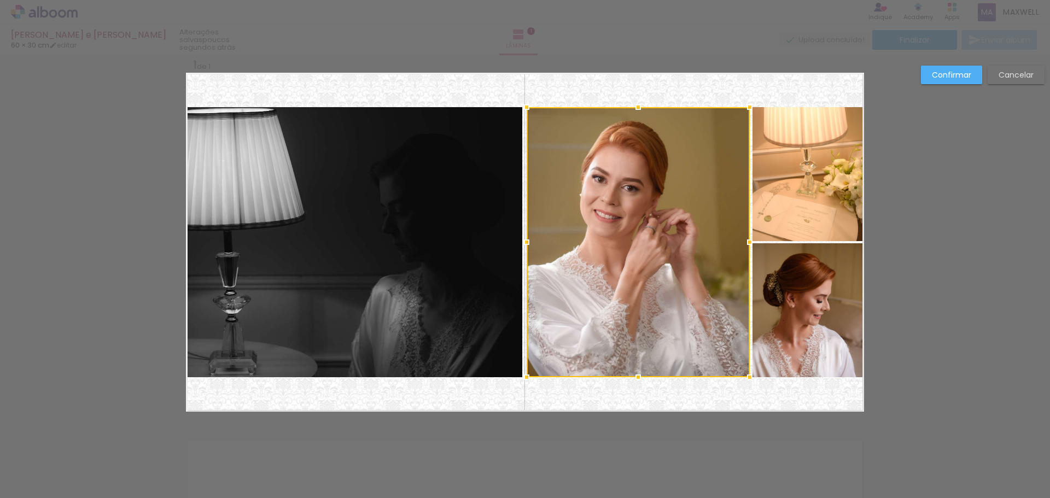
click at [538, 221] on div at bounding box center [638, 242] width 223 height 270
click at [525, 242] on div at bounding box center [528, 242] width 22 height 22
click at [0, 0] on slot "Confirmar" at bounding box center [0, 0] width 0 height 0
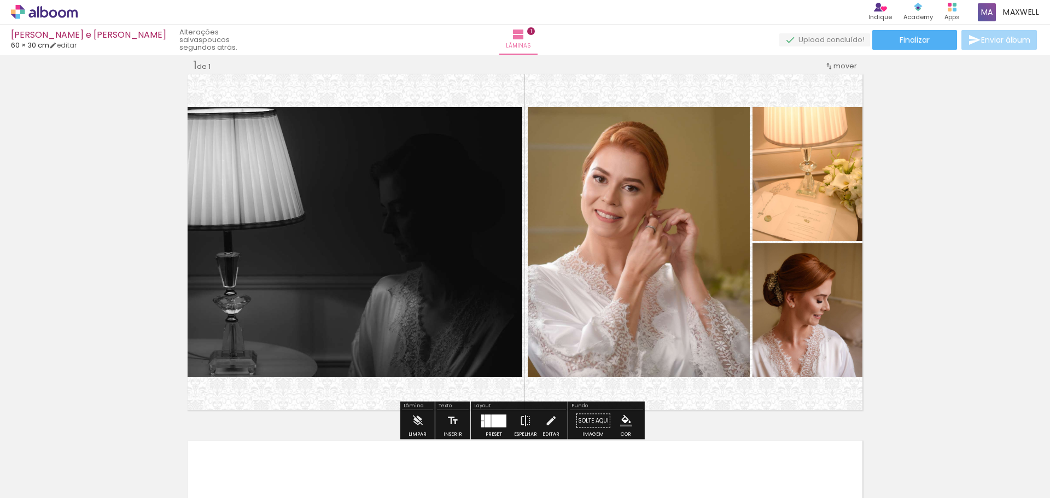
click at [601, 84] on quentale-layouter at bounding box center [525, 242] width 678 height 339
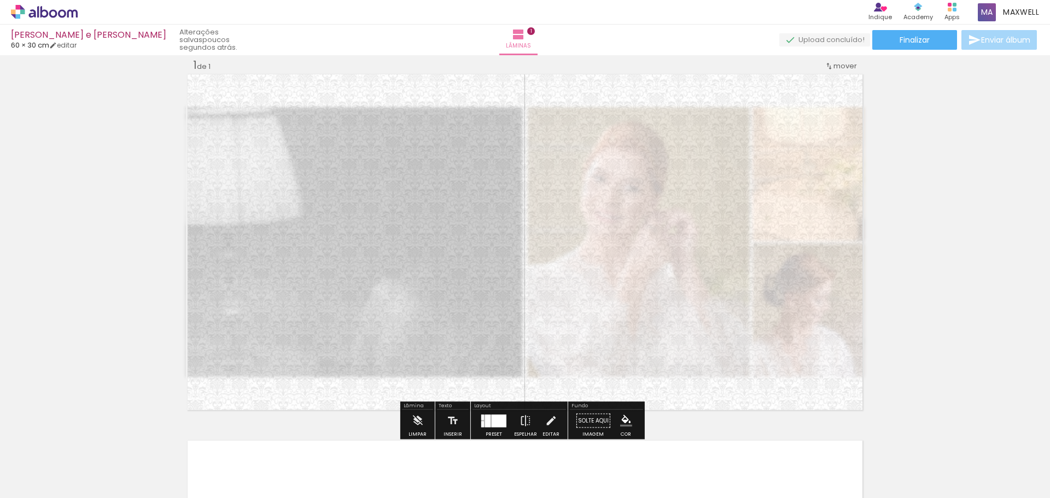
click at [1015, 215] on div "Inserir lâmina 1 de 1" at bounding box center [525, 411] width 1050 height 733
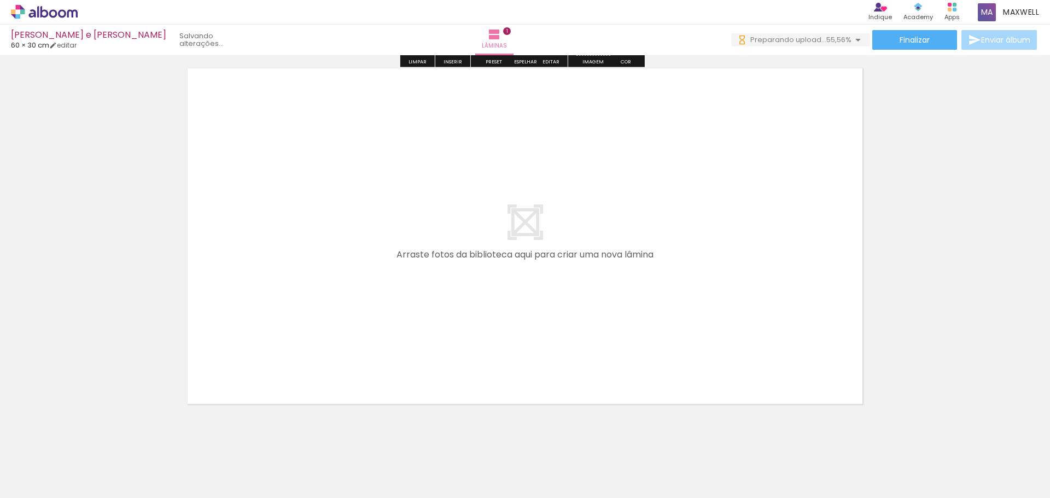
scroll to position [401, 0]
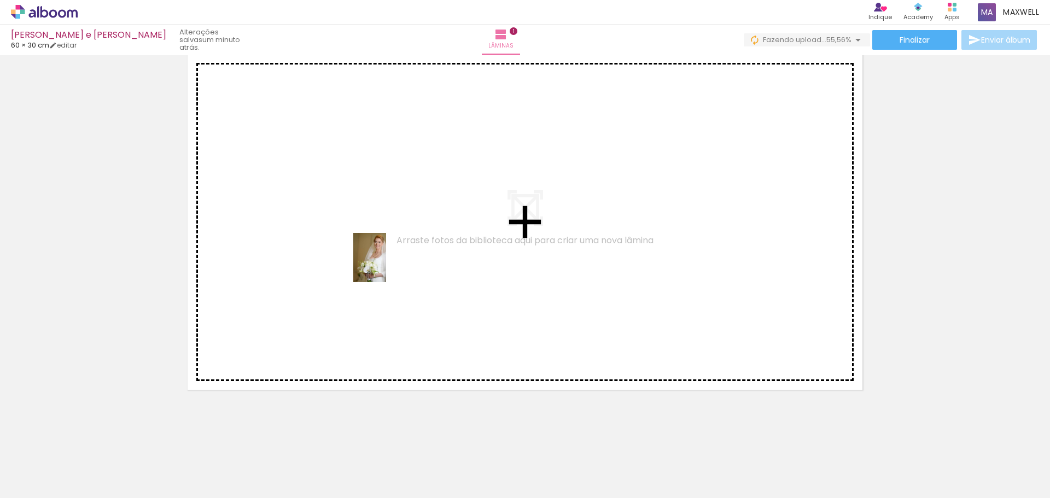
drag, startPoint x: 427, startPoint y: 454, endPoint x: 386, endPoint y: 264, distance: 194.0
click at [386, 264] on quentale-workspace at bounding box center [525, 249] width 1050 height 498
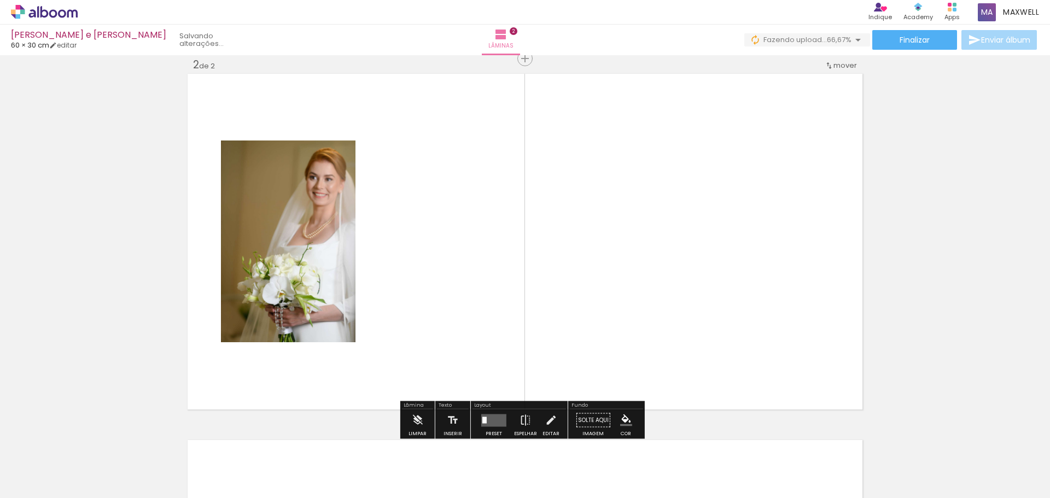
scroll to position [381, 0]
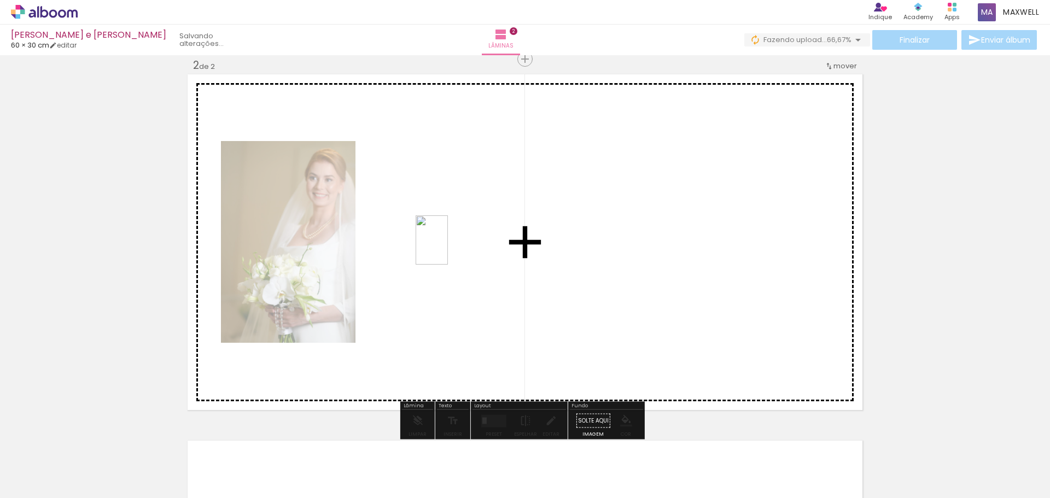
drag, startPoint x: 485, startPoint y: 461, endPoint x: 451, endPoint y: 240, distance: 224.1
click at [451, 240] on quentale-workspace at bounding box center [525, 249] width 1050 height 498
drag, startPoint x: 544, startPoint y: 453, endPoint x: 588, endPoint y: 339, distance: 122.3
click at [588, 292] on quentale-workspace at bounding box center [525, 249] width 1050 height 498
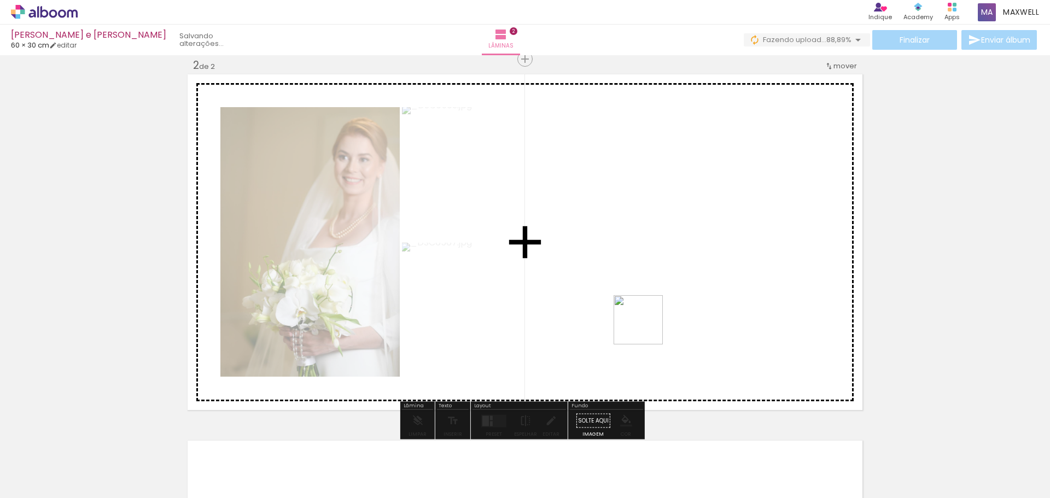
drag, startPoint x: 606, startPoint y: 469, endPoint x: 654, endPoint y: 307, distance: 168.7
click at [654, 307] on quentale-workspace at bounding box center [525, 249] width 1050 height 498
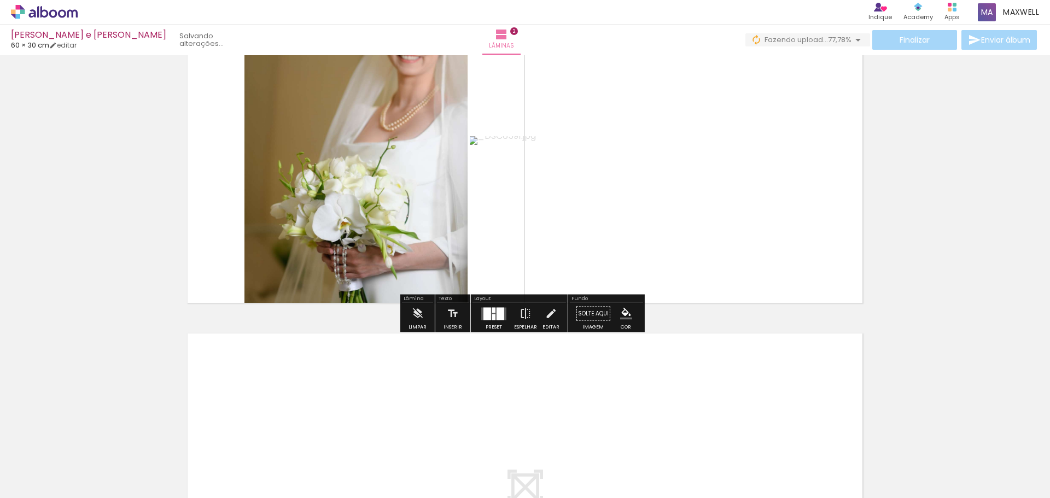
scroll to position [492, 0]
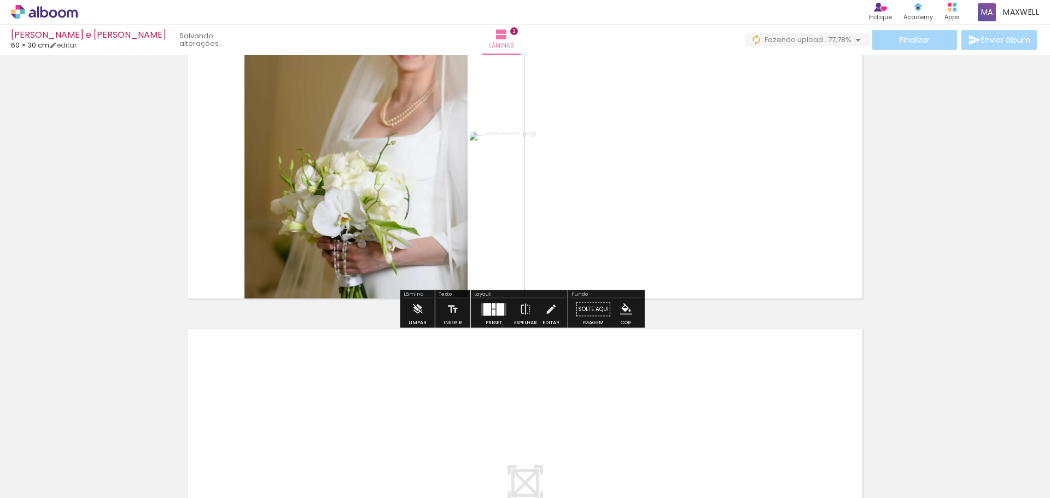
click at [492, 312] on div at bounding box center [493, 313] width 3 height 6
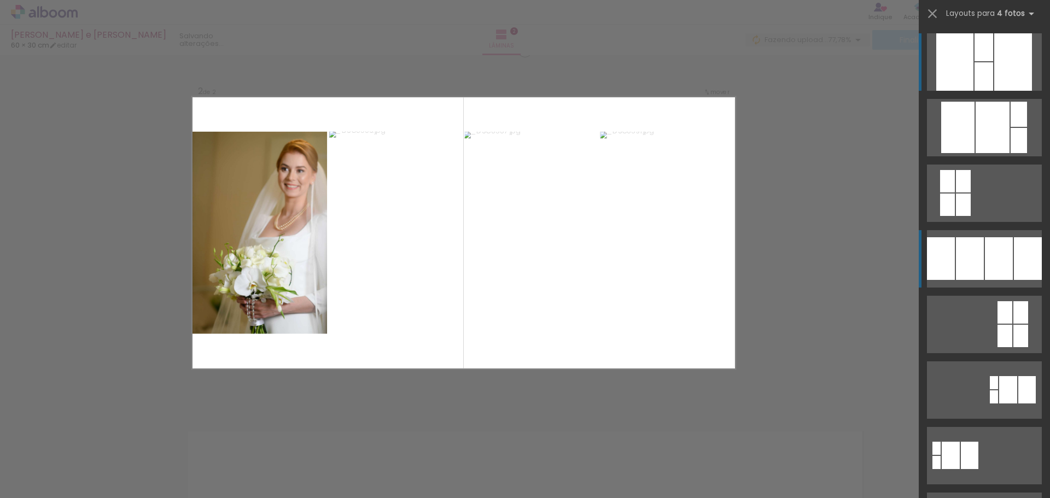
scroll to position [381, 0]
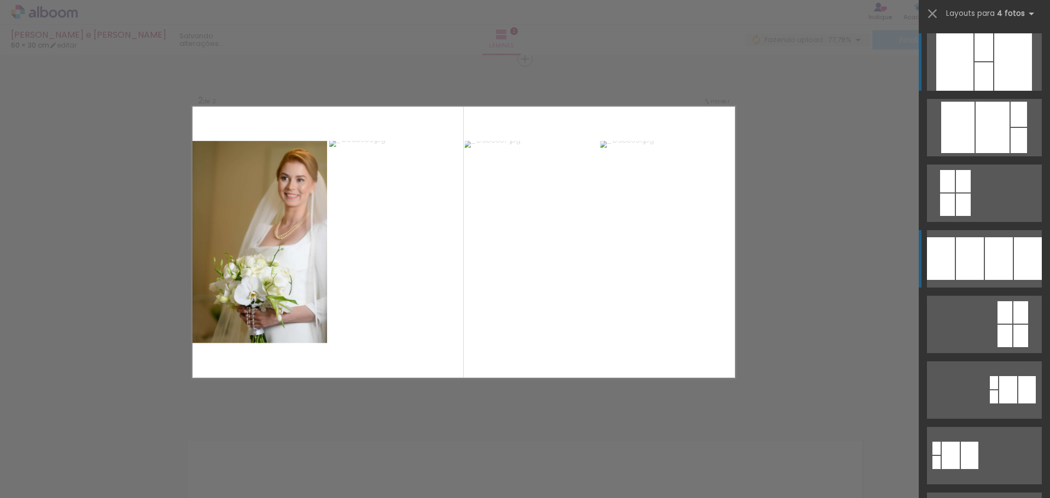
click at [997, 269] on div at bounding box center [999, 258] width 28 height 43
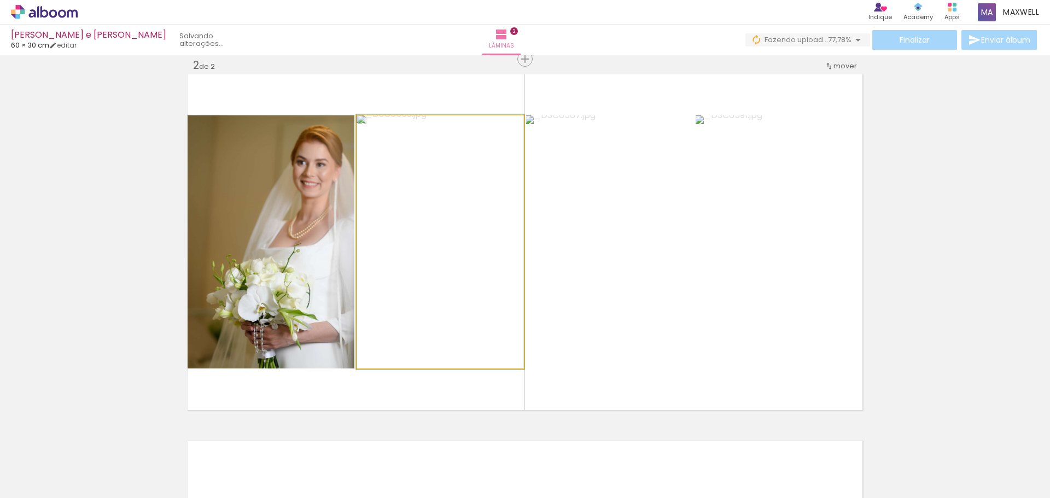
click at [428, 266] on quentale-photo at bounding box center [440, 241] width 167 height 253
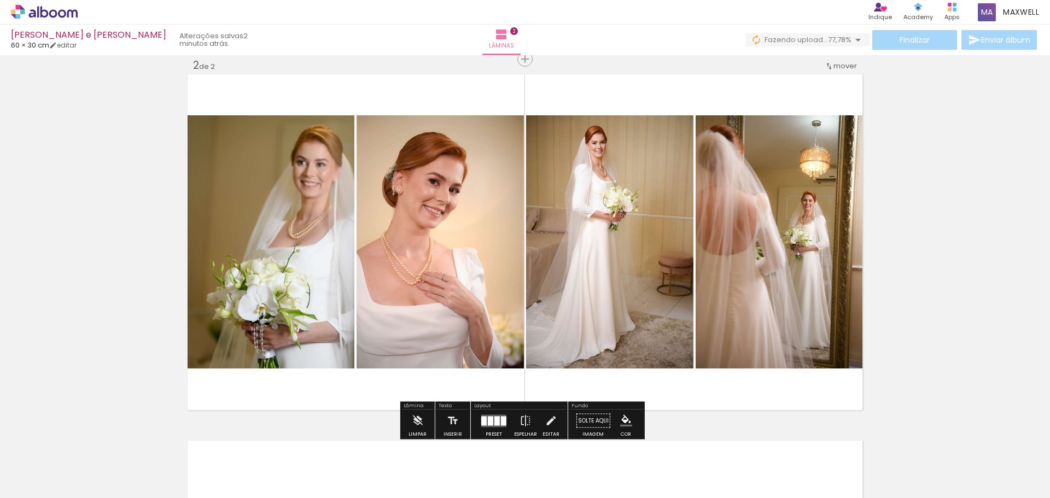
click at [488, 421] on div at bounding box center [490, 420] width 5 height 9
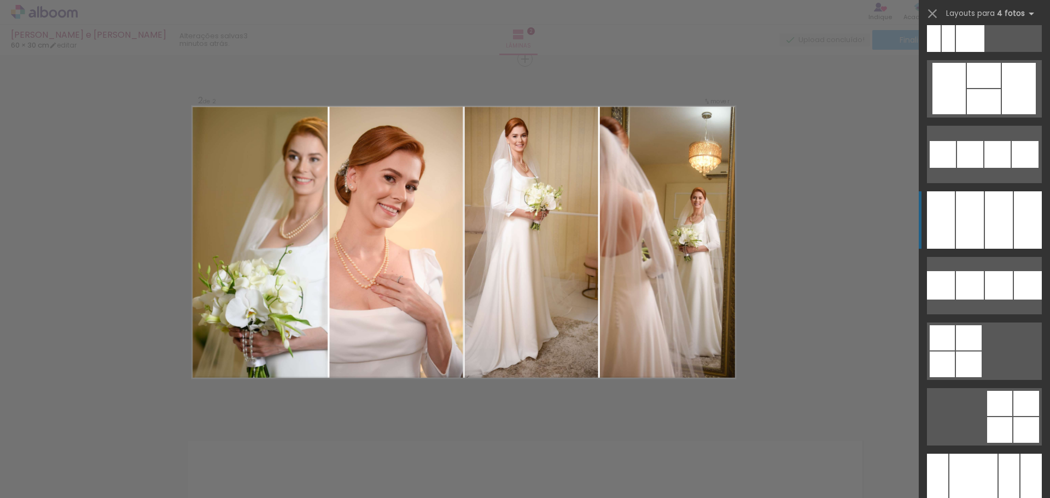
scroll to position [7798, 0]
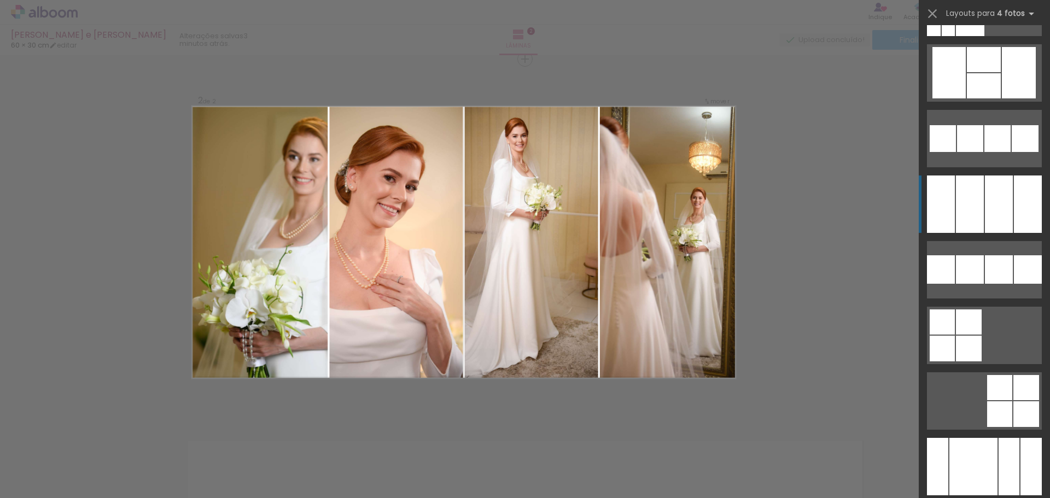
click at [987, 197] on div at bounding box center [999, 204] width 28 height 57
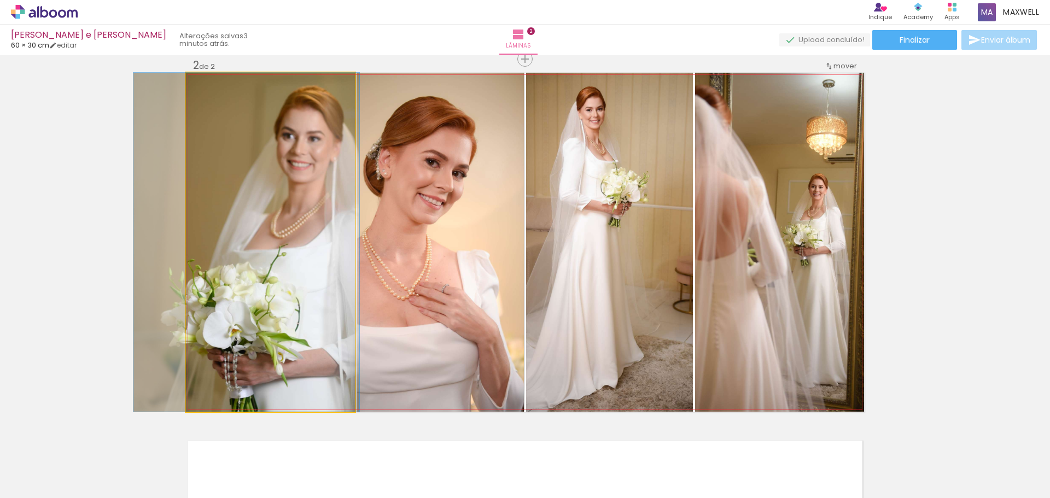
drag, startPoint x: 300, startPoint y: 185, endPoint x: 276, endPoint y: 184, distance: 24.1
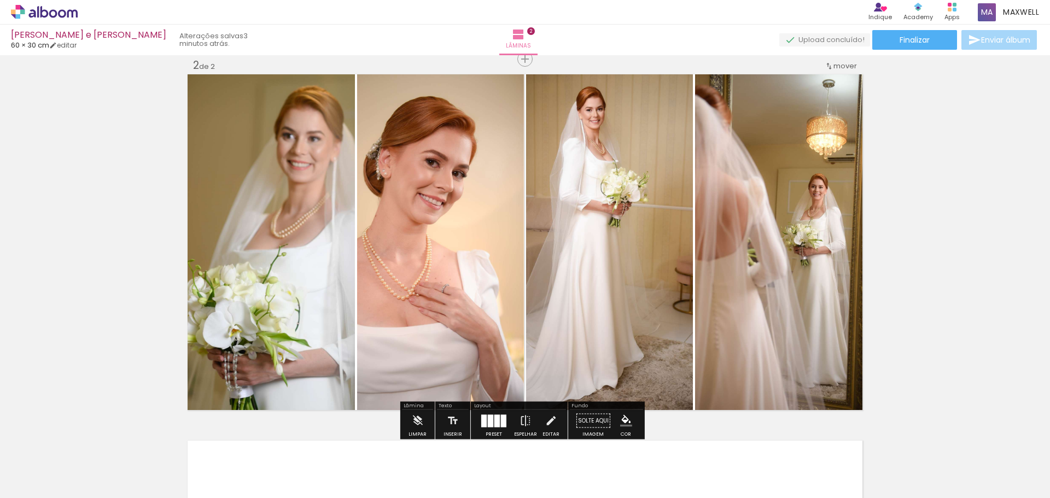
click at [488, 421] on div at bounding box center [490, 421] width 5 height 13
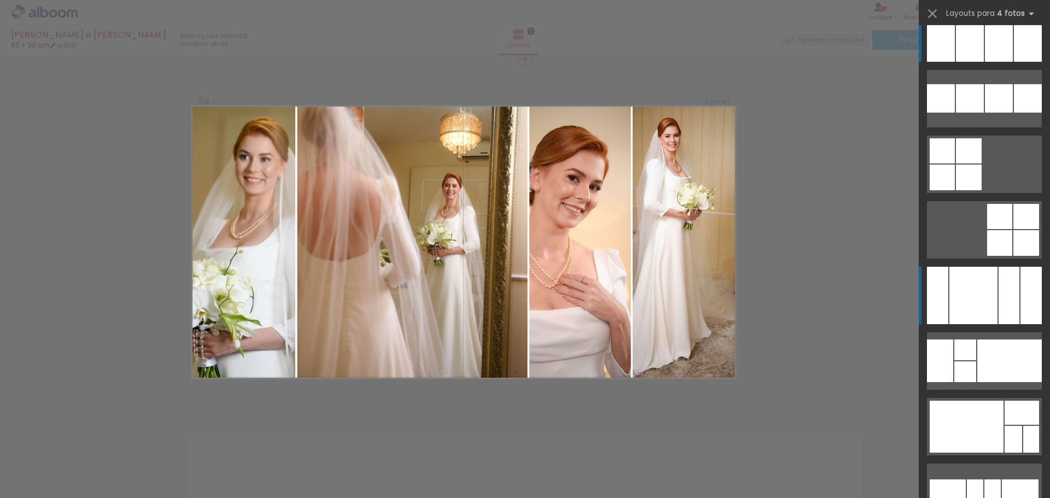
scroll to position [7995, 0]
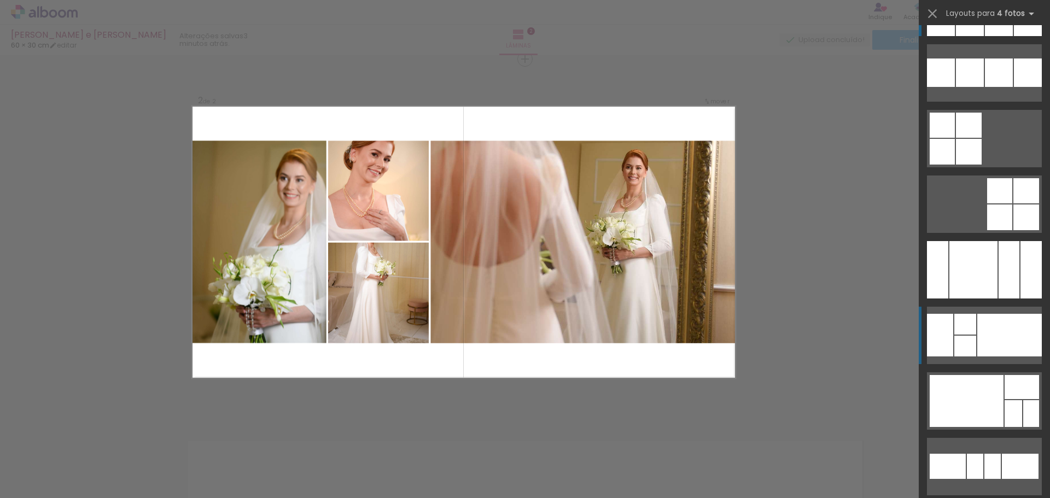
click at [966, 339] on div at bounding box center [965, 346] width 22 height 21
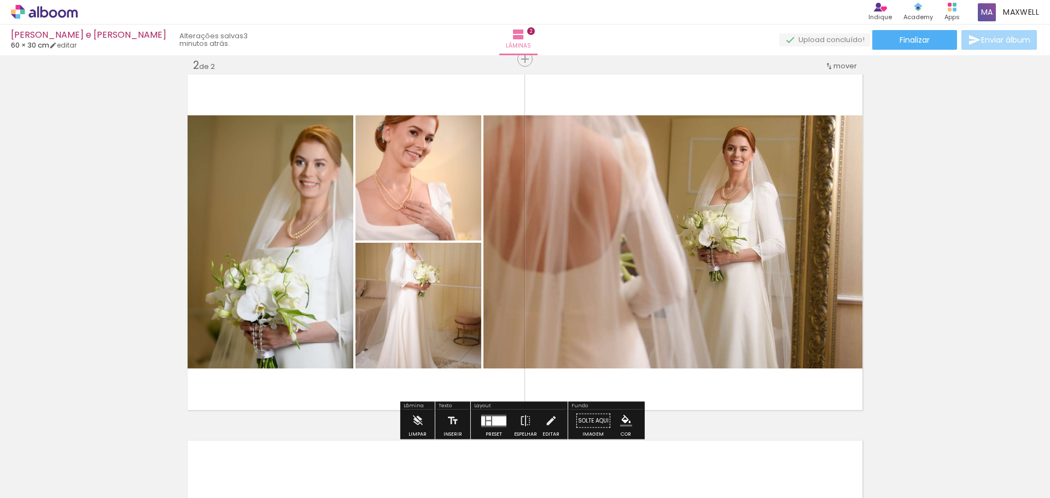
click at [684, 243] on quentale-photo at bounding box center [673, 241] width 381 height 253
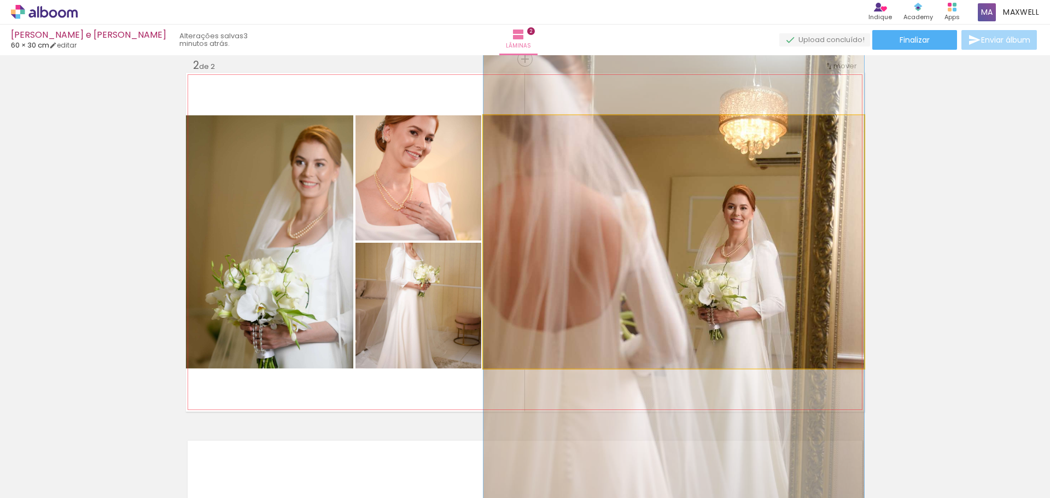
drag, startPoint x: 684, startPoint y: 243, endPoint x: 672, endPoint y: 302, distance: 60.4
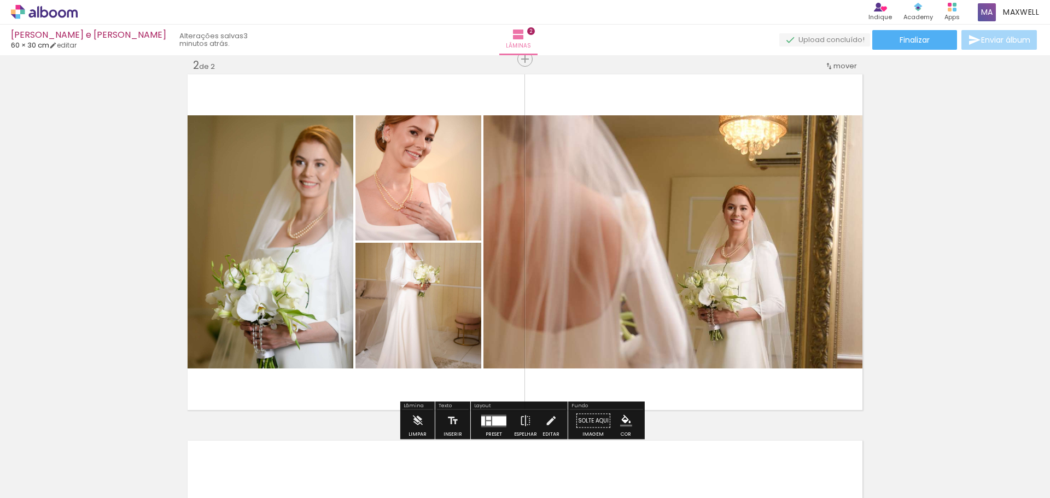
click at [504, 424] on div at bounding box center [494, 421] width 30 height 22
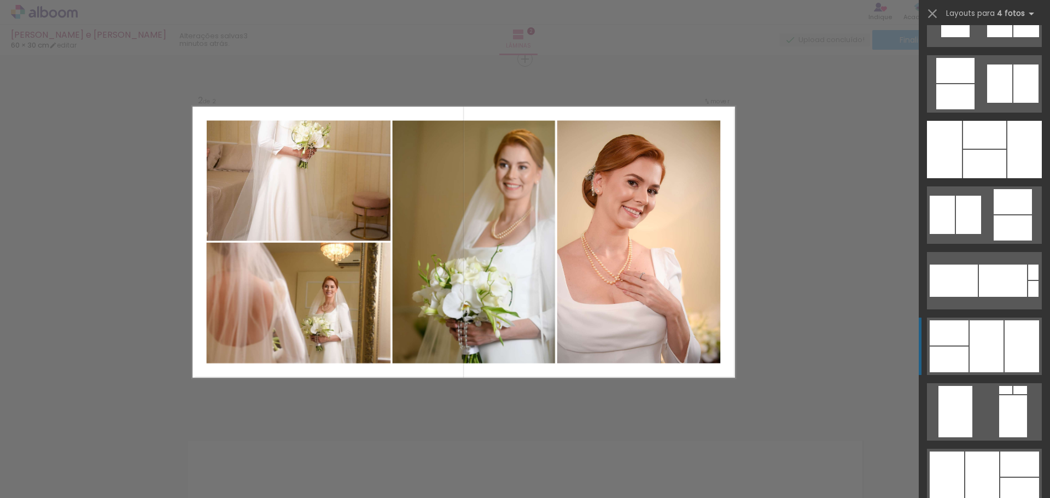
scroll to position [9800, 0]
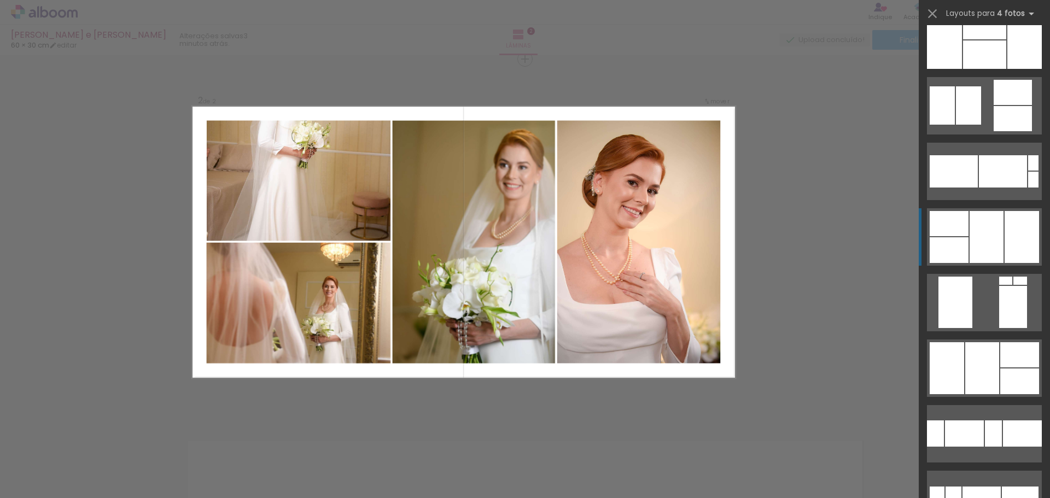
click at [995, 248] on div at bounding box center [987, 237] width 34 height 52
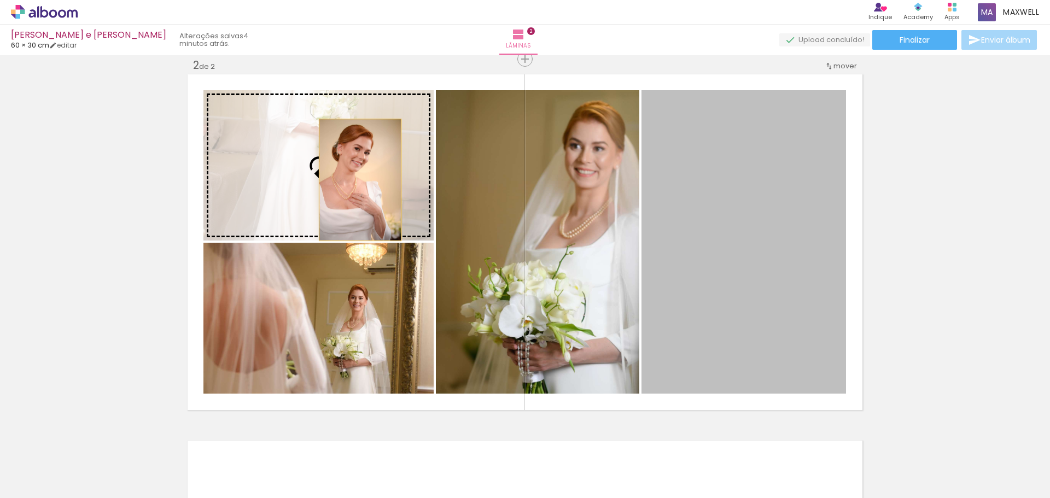
drag, startPoint x: 740, startPoint y: 289, endPoint x: 320, endPoint y: 167, distance: 437.2
click at [0, 0] on slot at bounding box center [0, 0] width 0 height 0
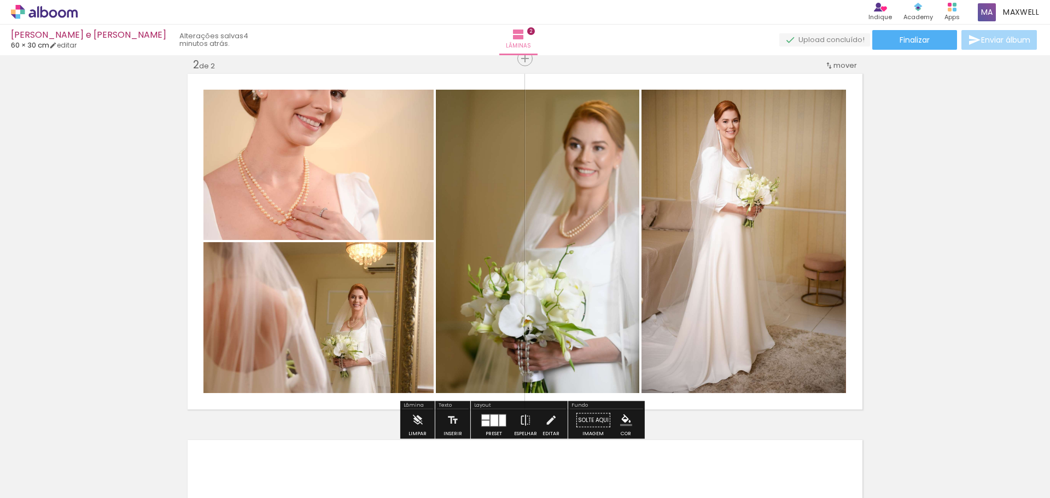
scroll to position [381, 0]
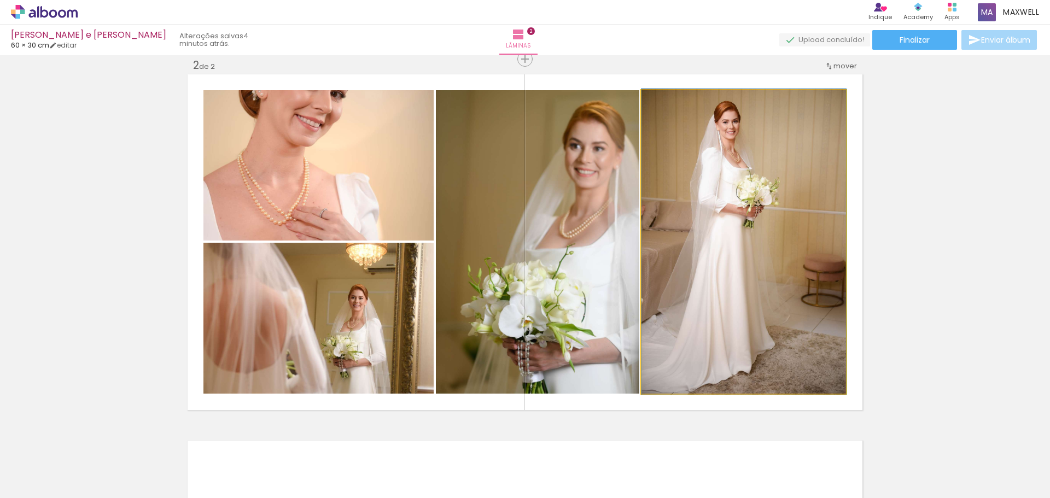
click at [727, 263] on quentale-photo at bounding box center [743, 242] width 205 height 304
drag, startPoint x: 726, startPoint y: 262, endPoint x: 736, endPoint y: 261, distance: 9.9
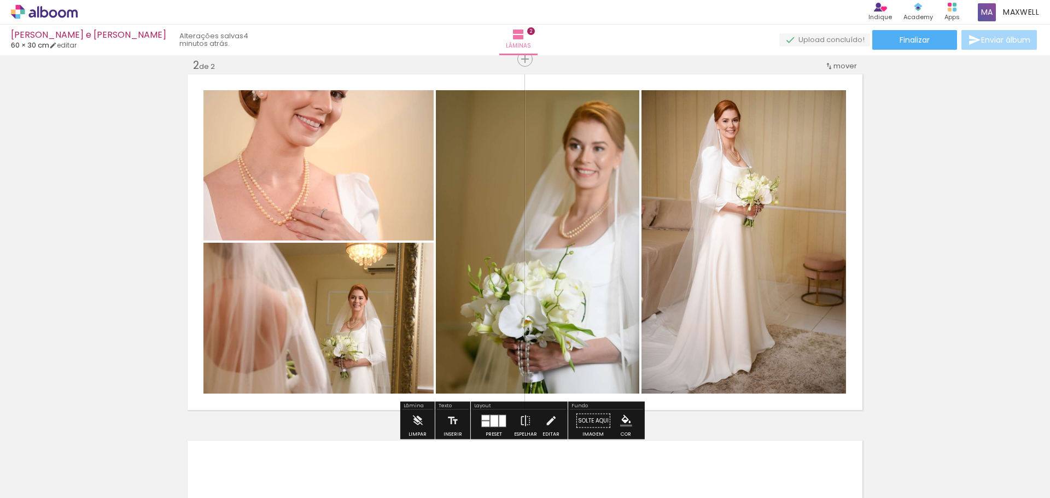
click at [313, 334] on quentale-photo at bounding box center [318, 318] width 230 height 151
click at [486, 415] on quentale-layouter at bounding box center [493, 421] width 25 height 13
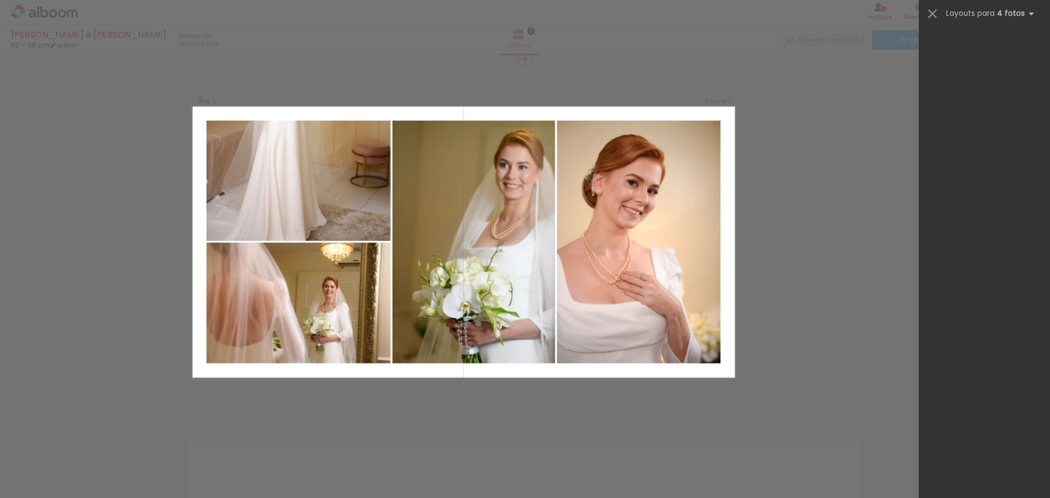
scroll to position [9975, 0]
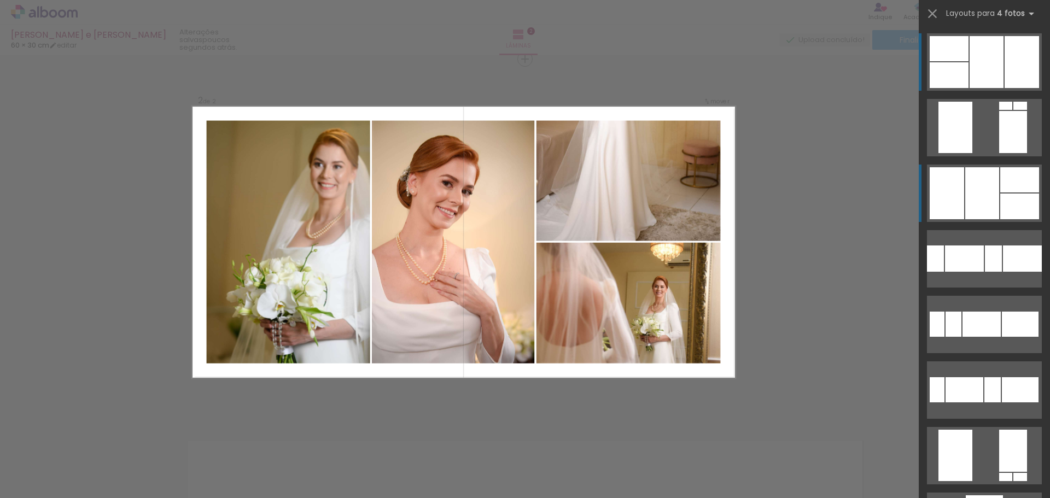
click at [982, 195] on div at bounding box center [982, 193] width 34 height 52
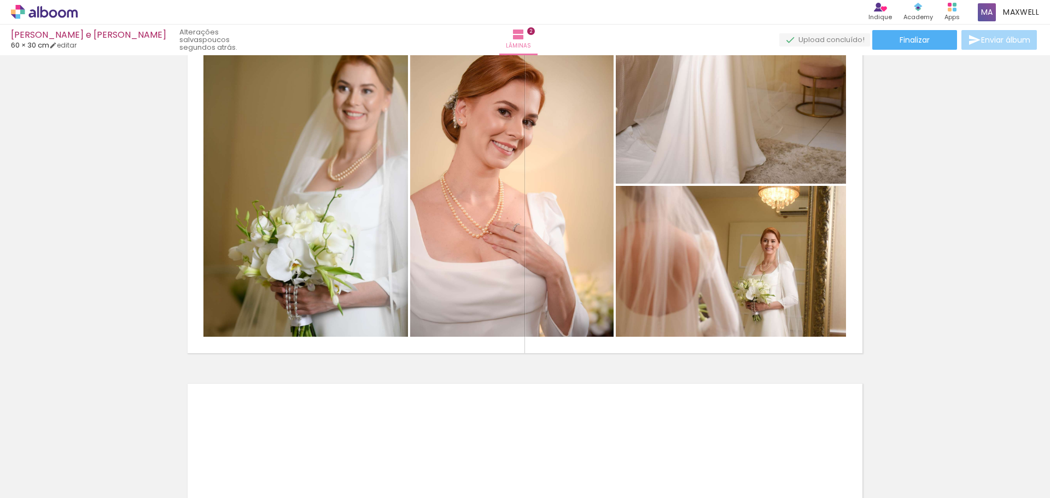
scroll to position [383, 0]
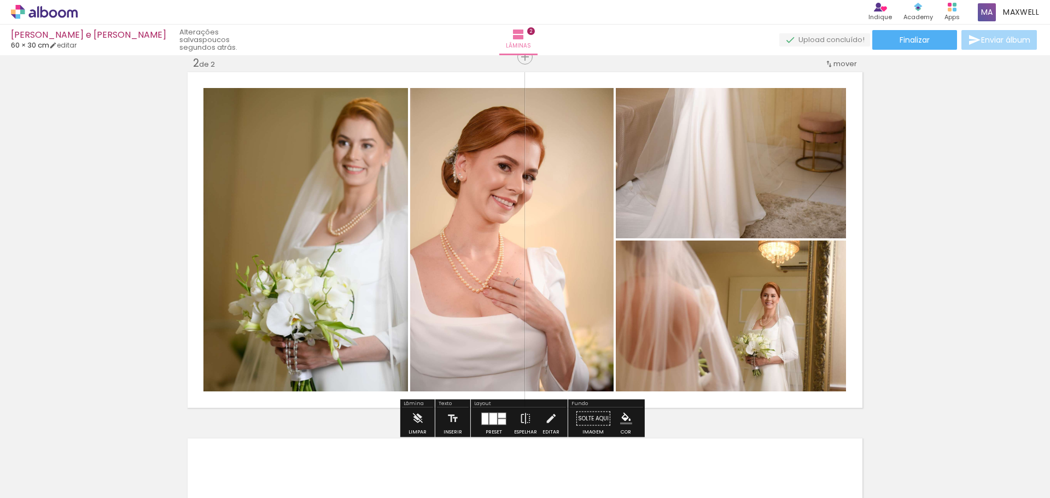
click at [748, 194] on quentale-photo at bounding box center [731, 163] width 230 height 150
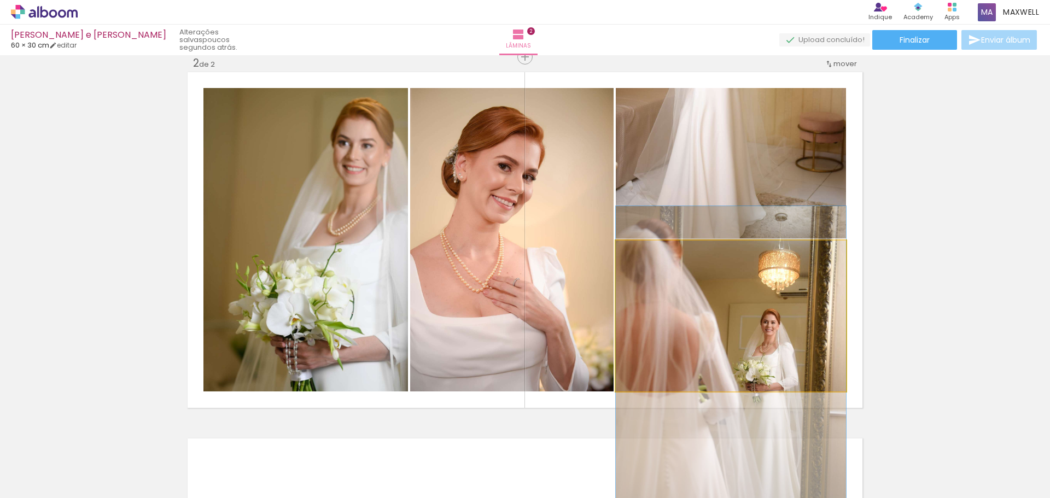
drag, startPoint x: 758, startPoint y: 319, endPoint x: 760, endPoint y: 347, distance: 27.4
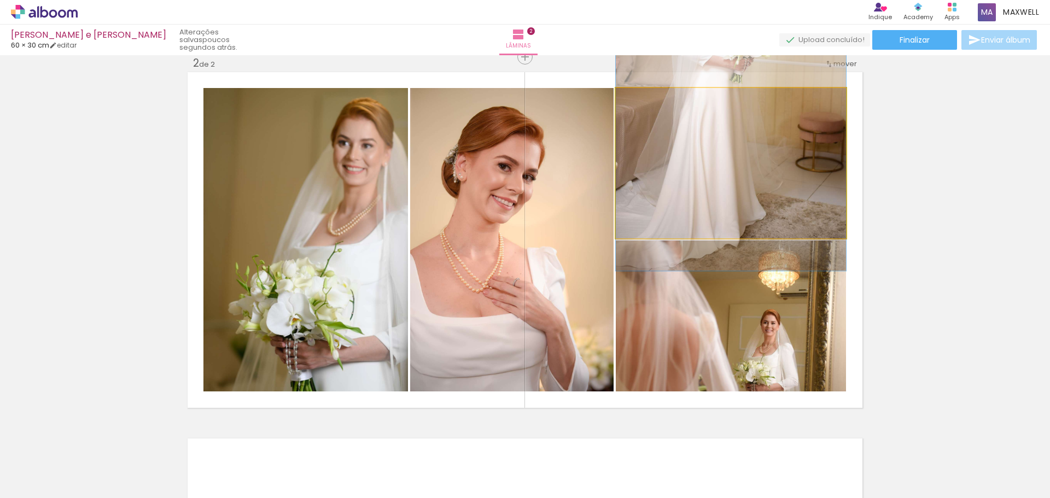
click at [745, 197] on quentale-photo at bounding box center [731, 163] width 230 height 150
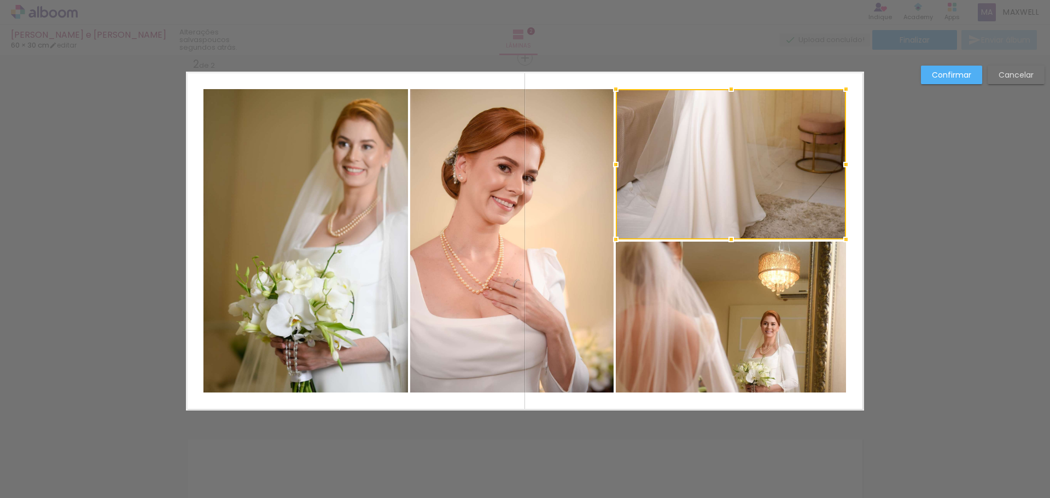
scroll to position [381, 0]
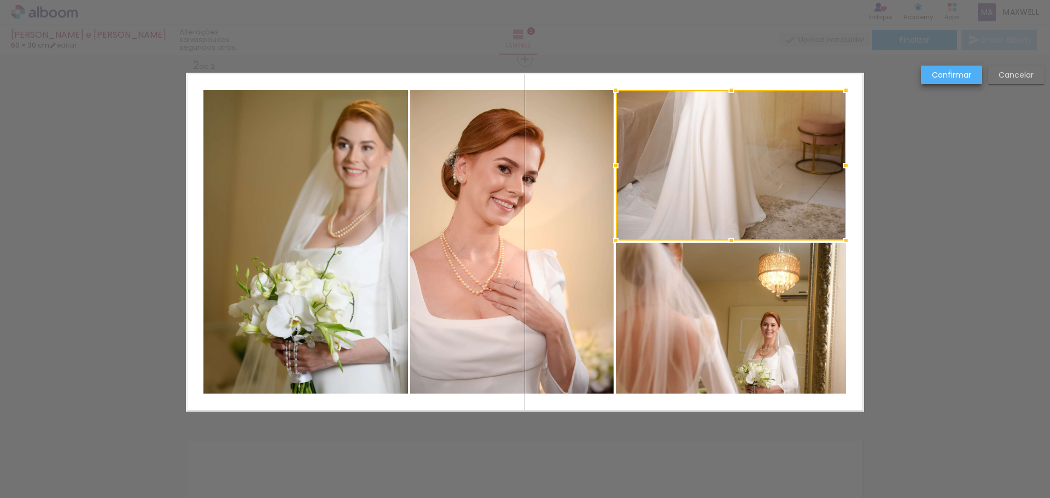
click at [0, 0] on slot "Confirmar" at bounding box center [0, 0] width 0 height 0
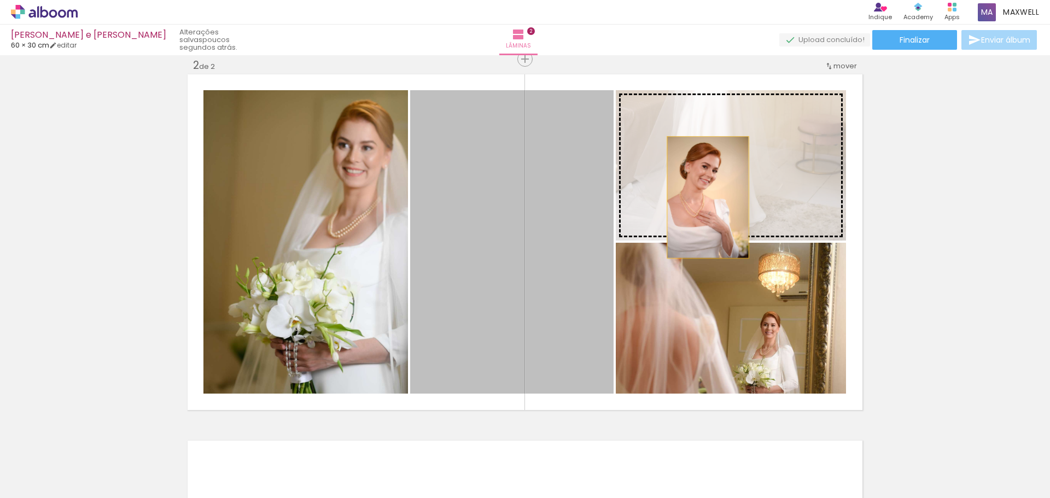
drag, startPoint x: 490, startPoint y: 218, endPoint x: 704, endPoint y: 197, distance: 214.8
click at [0, 0] on slot at bounding box center [0, 0] width 0 height 0
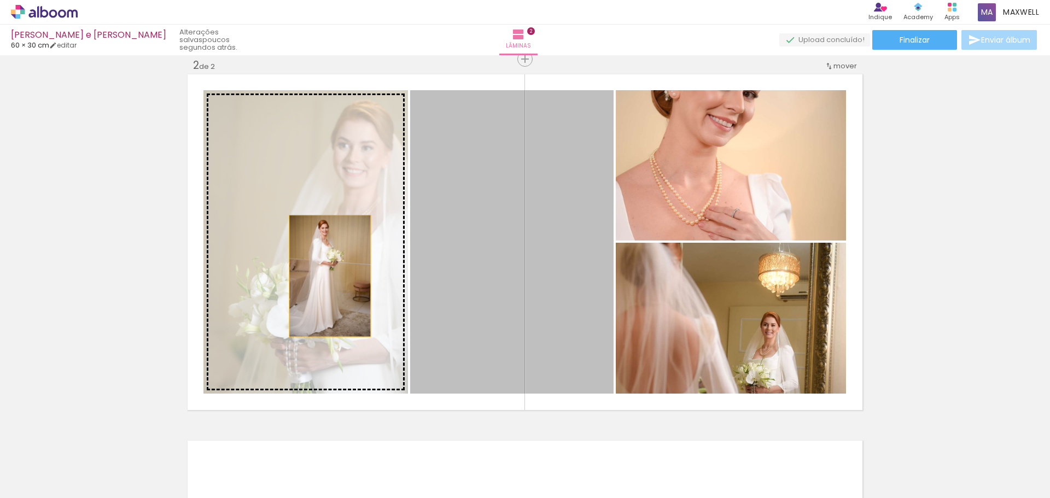
drag, startPoint x: 498, startPoint y: 279, endPoint x: 326, endPoint y: 275, distance: 171.8
click at [0, 0] on slot at bounding box center [0, 0] width 0 height 0
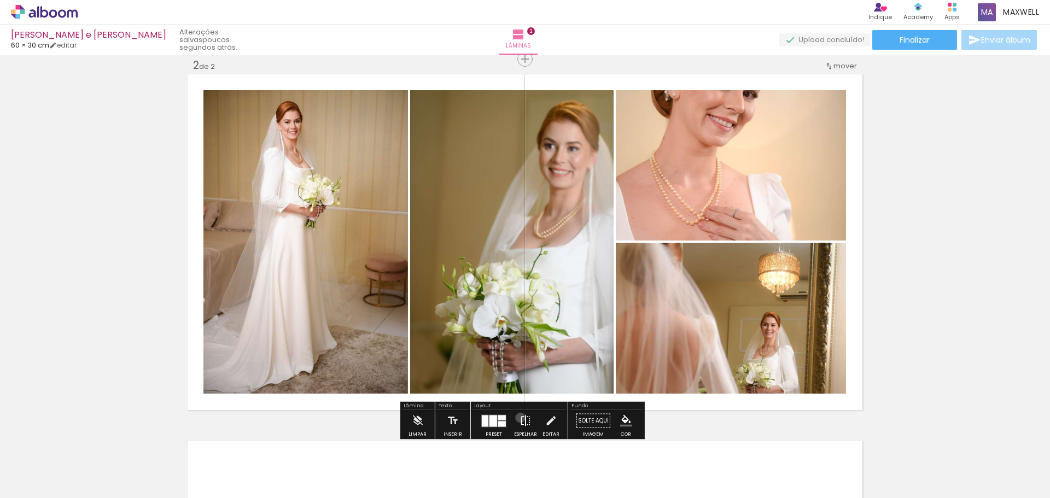
click at [520, 418] on iron-icon at bounding box center [526, 421] width 12 height 22
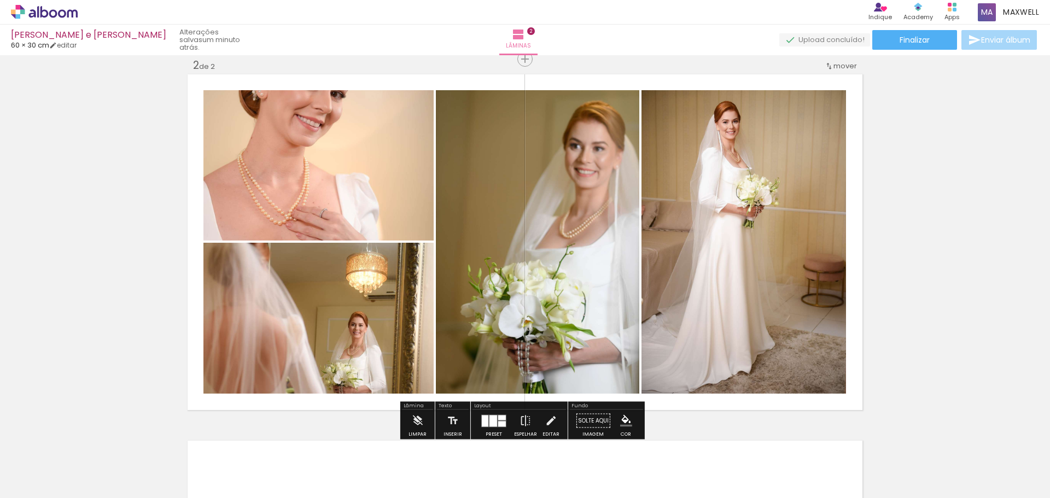
click at [739, 267] on quentale-photo at bounding box center [743, 242] width 205 height 304
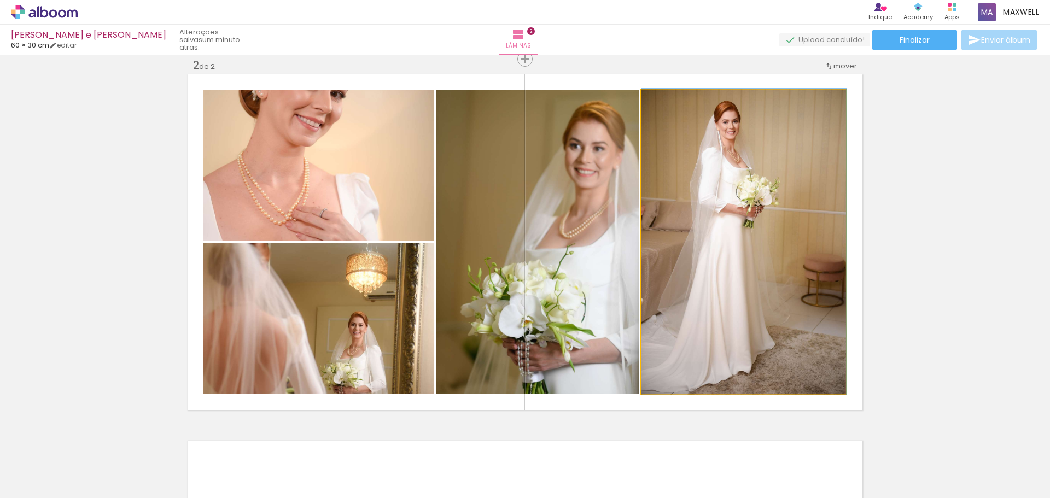
click at [737, 267] on quentale-photo at bounding box center [743, 242] width 205 height 304
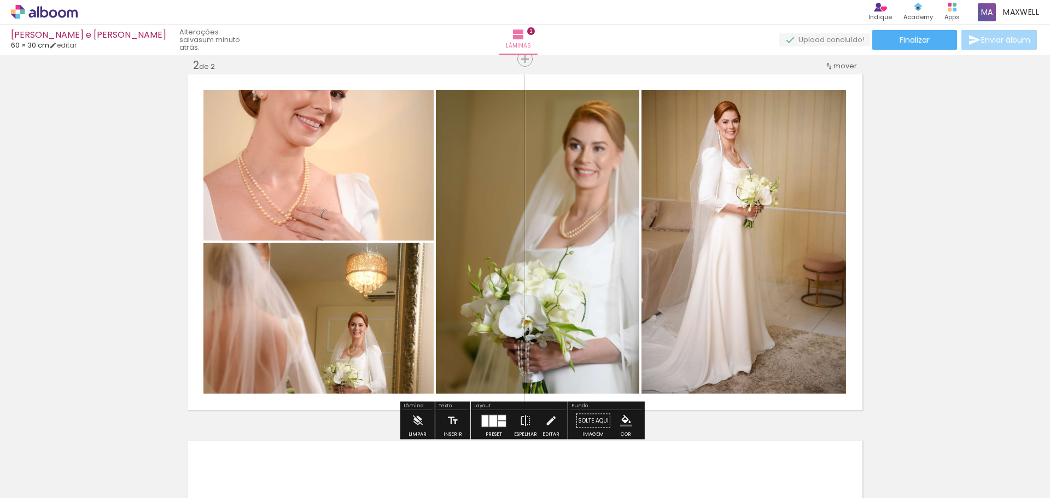
click at [680, 256] on quentale-photo at bounding box center [743, 242] width 205 height 304
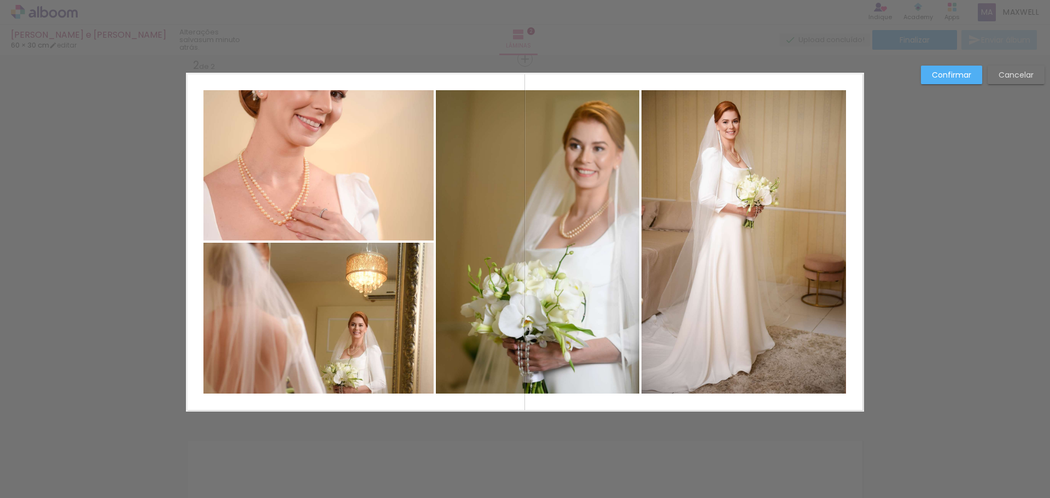
click at [692, 223] on quentale-photo at bounding box center [743, 242] width 205 height 304
click at [692, 223] on div at bounding box center [743, 242] width 205 height 304
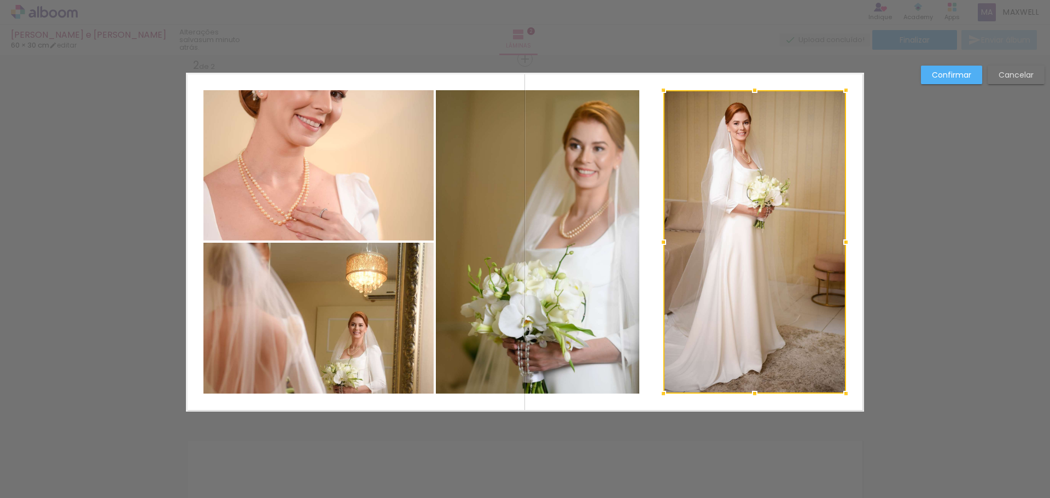
drag, startPoint x: 643, startPoint y: 242, endPoint x: 664, endPoint y: 242, distance: 21.9
click at [664, 242] on div at bounding box center [663, 242] width 22 height 22
drag, startPoint x: 937, startPoint y: 78, endPoint x: 932, endPoint y: 81, distance: 6.4
click at [0, 0] on slot "Confirmar" at bounding box center [0, 0] width 0 height 0
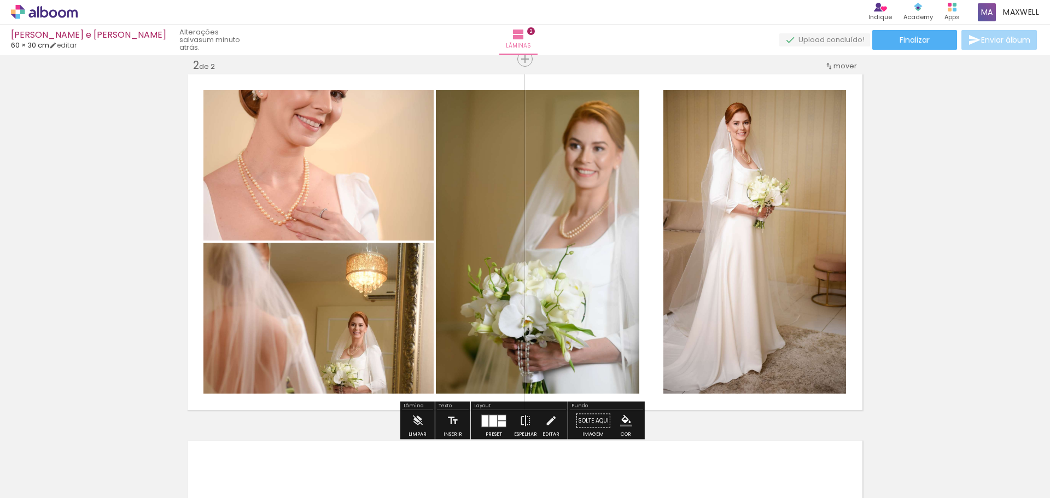
click at [744, 230] on quentale-photo at bounding box center [754, 242] width 183 height 304
click at [744, 231] on quentale-photo at bounding box center [754, 242] width 183 height 304
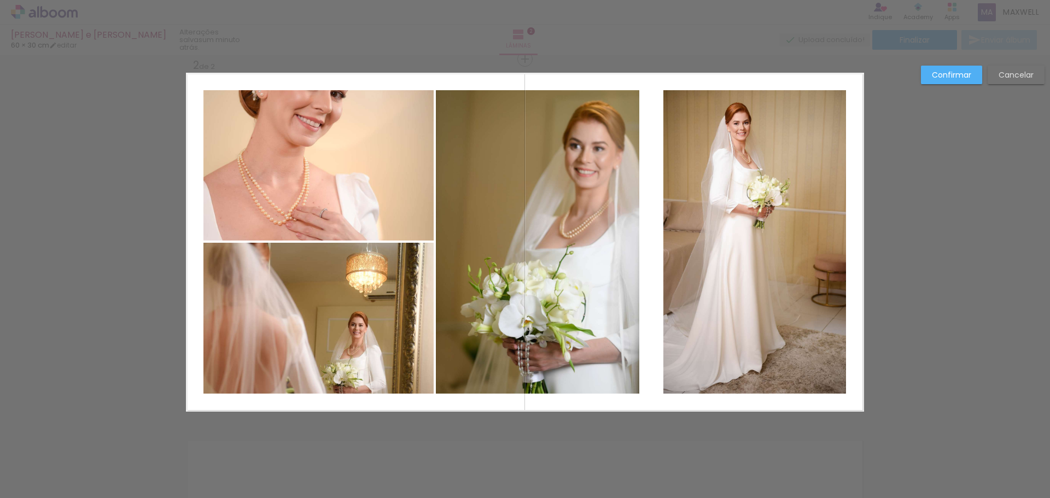
click at [0, 0] on slot "Confirmar" at bounding box center [0, 0] width 0 height 0
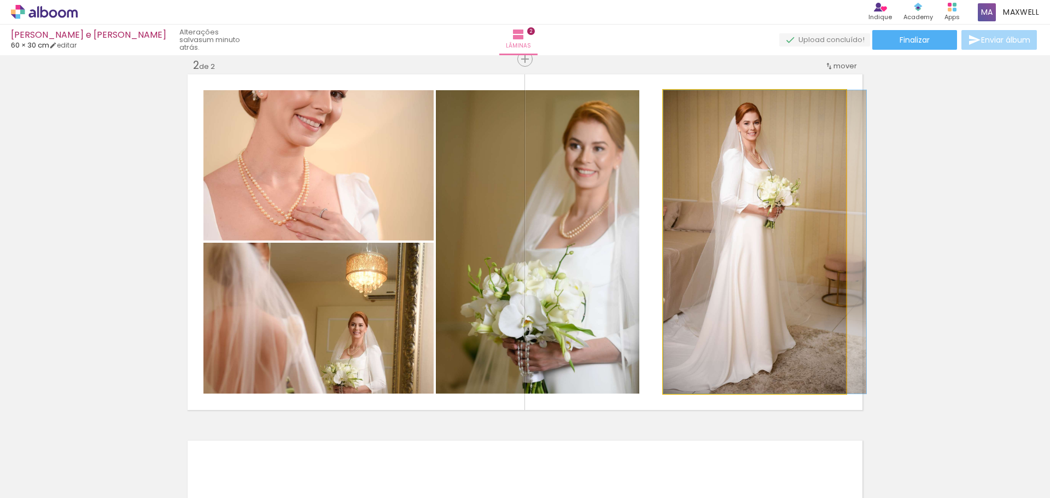
drag, startPoint x: 740, startPoint y: 227, endPoint x: 759, endPoint y: 226, distance: 18.1
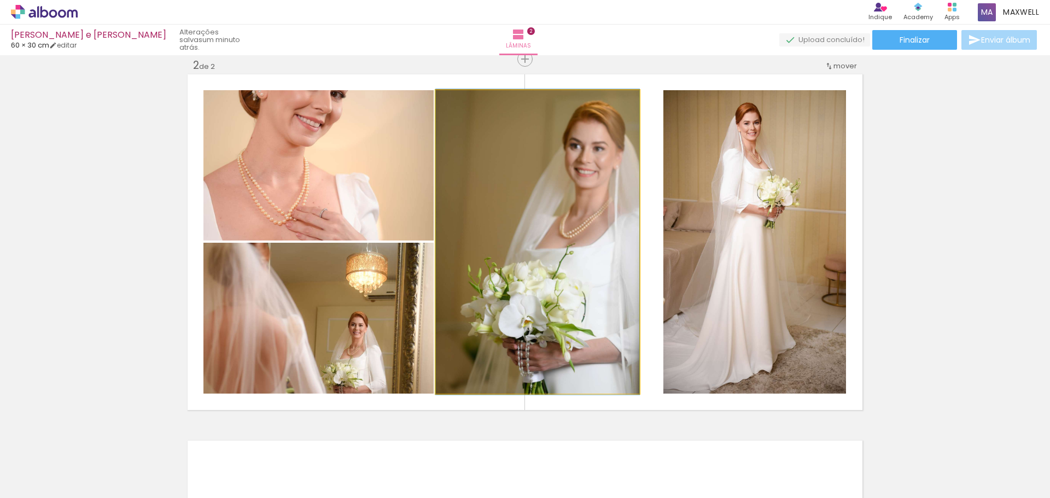
click at [580, 219] on quentale-photo at bounding box center [537, 242] width 203 height 304
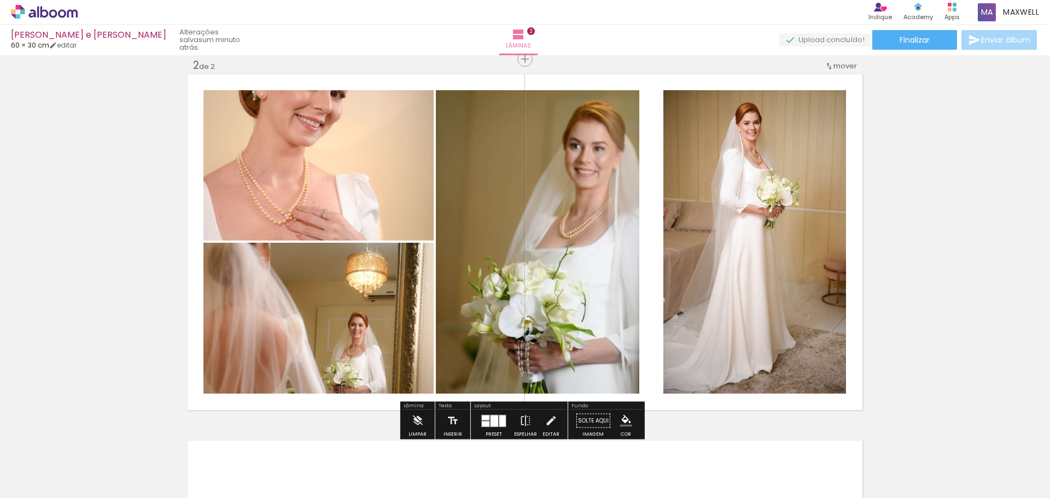
click at [580, 219] on quentale-photo at bounding box center [537, 242] width 203 height 304
click at [581, 219] on quentale-photo at bounding box center [537, 242] width 203 height 304
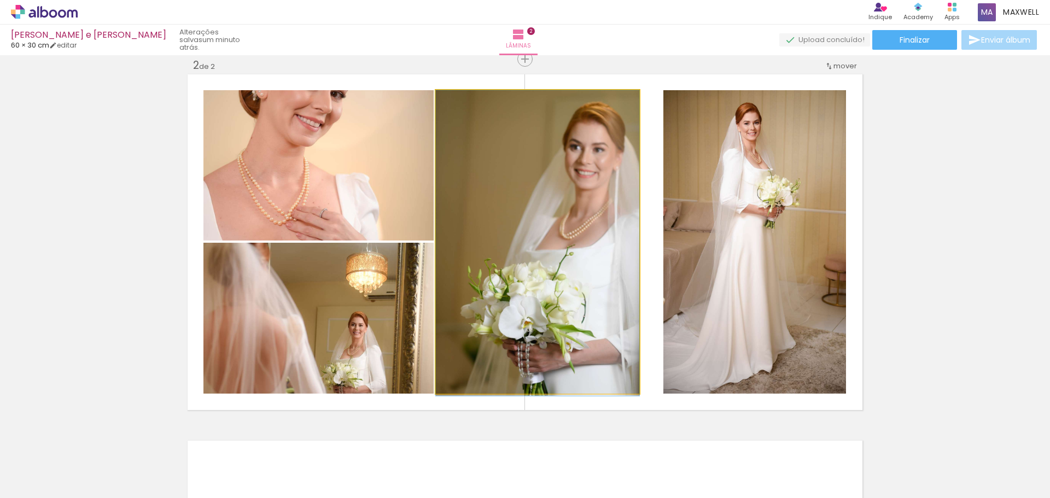
drag, startPoint x: 581, startPoint y: 219, endPoint x: 594, endPoint y: 221, distance: 13.2
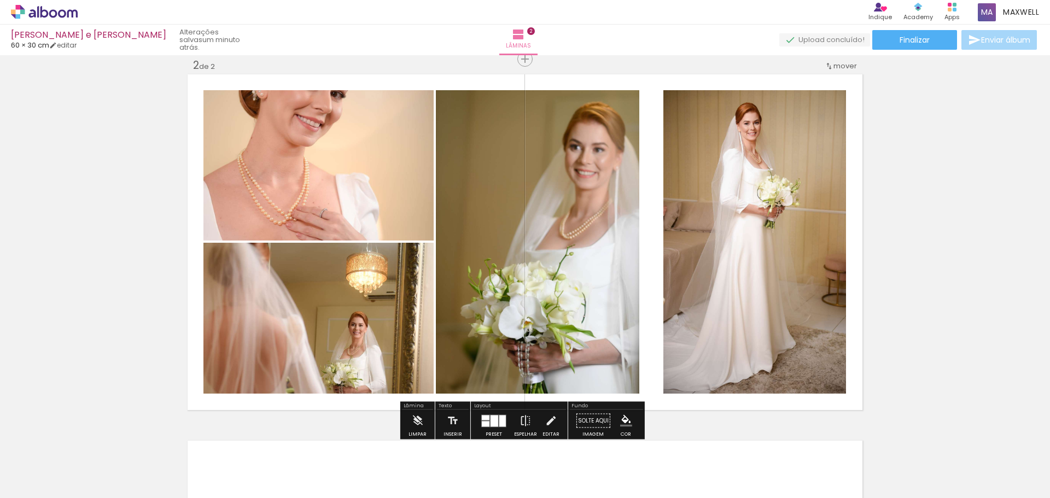
click at [576, 259] on quentale-photo at bounding box center [537, 242] width 203 height 304
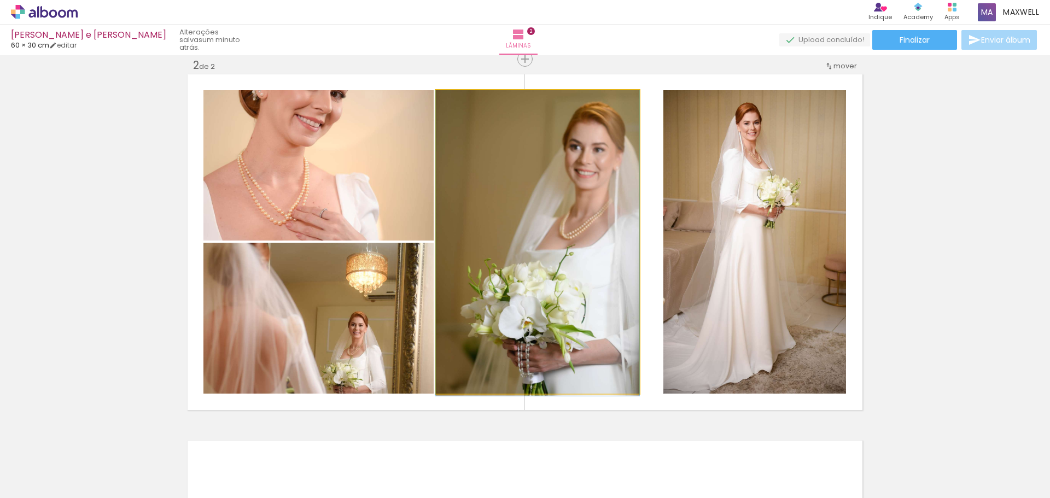
click at [576, 259] on quentale-photo at bounding box center [537, 242] width 203 height 304
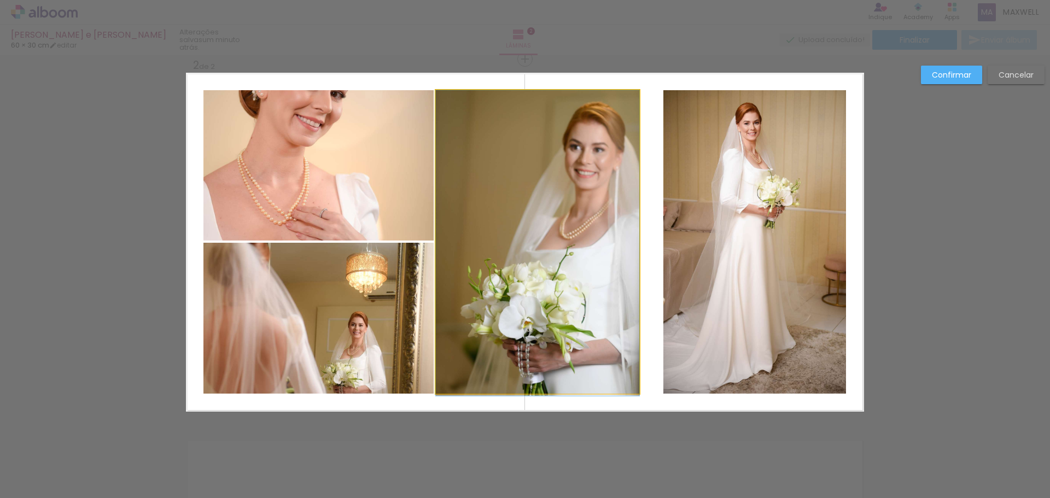
drag, startPoint x: 585, startPoint y: 247, endPoint x: 612, endPoint y: 247, distance: 27.3
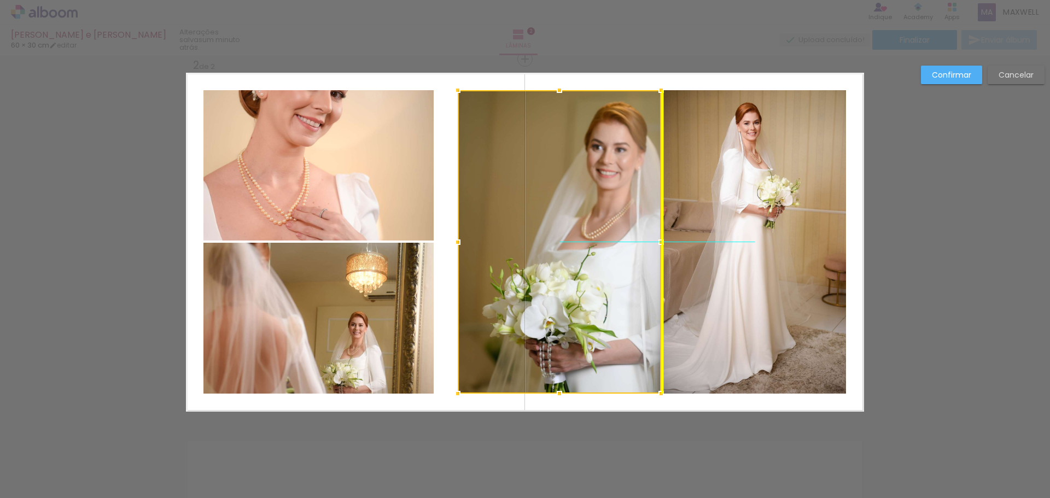
drag, startPoint x: 581, startPoint y: 251, endPoint x: 604, endPoint y: 249, distance: 23.6
click at [604, 249] on div at bounding box center [559, 242] width 203 height 304
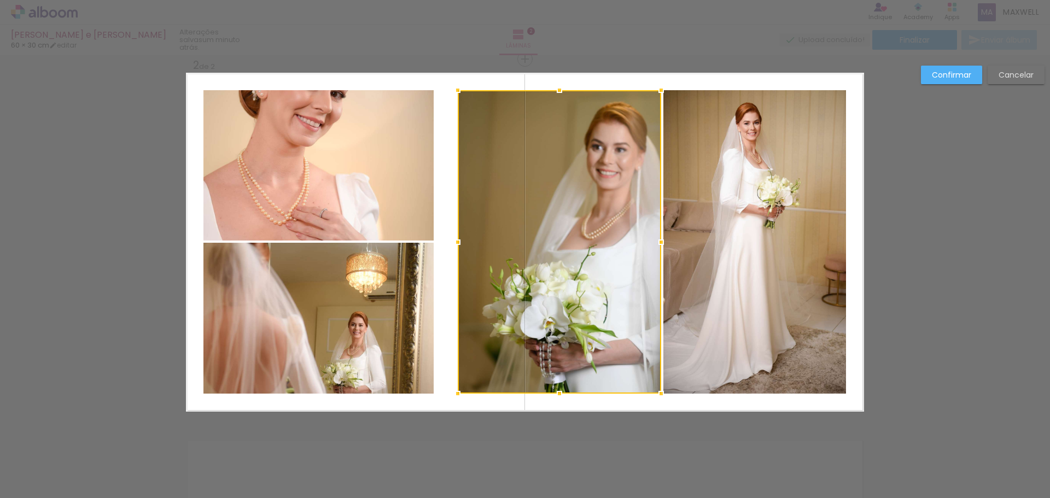
click at [357, 185] on quentale-photo at bounding box center [318, 165] width 230 height 150
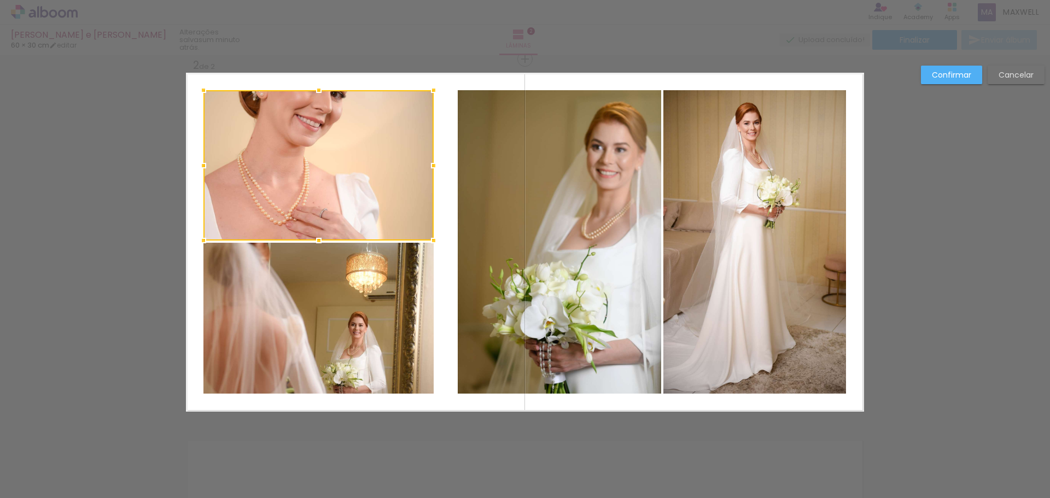
click at [372, 317] on quentale-photo at bounding box center [318, 318] width 230 height 151
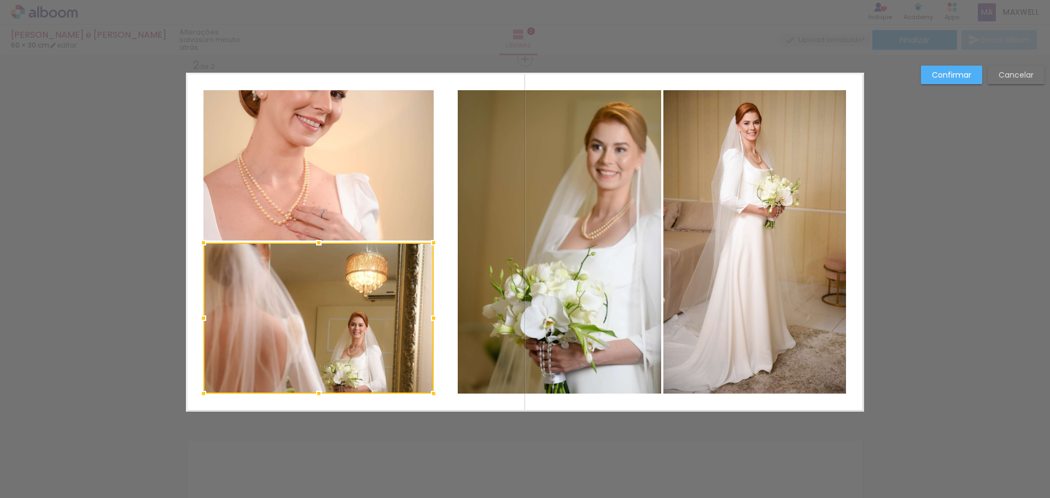
click at [372, 317] on div at bounding box center [318, 318] width 230 height 151
click at [346, 166] on quentale-photo at bounding box center [318, 165] width 230 height 150
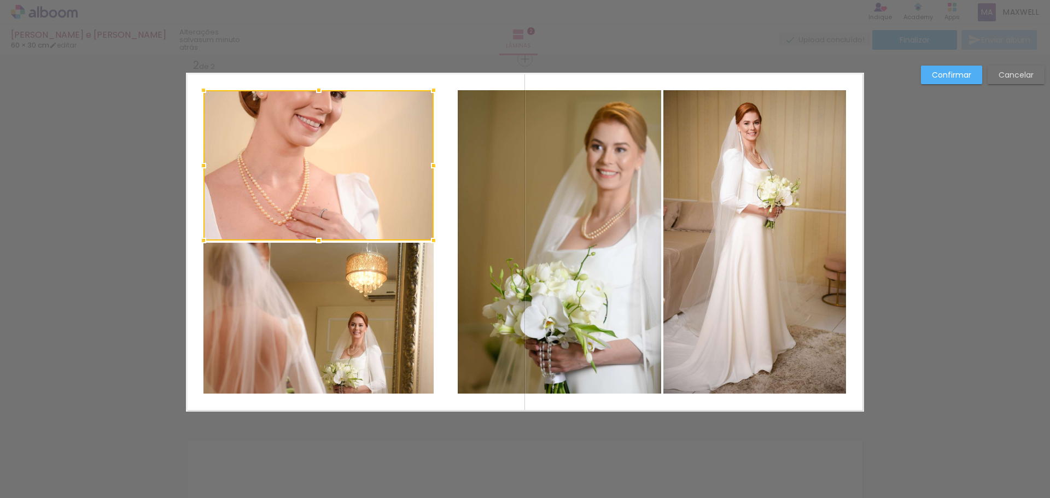
click at [346, 166] on div at bounding box center [318, 165] width 230 height 150
drag, startPoint x: 333, startPoint y: 162, endPoint x: 331, endPoint y: 168, distance: 6.9
click at [331, 168] on div at bounding box center [318, 165] width 230 height 150
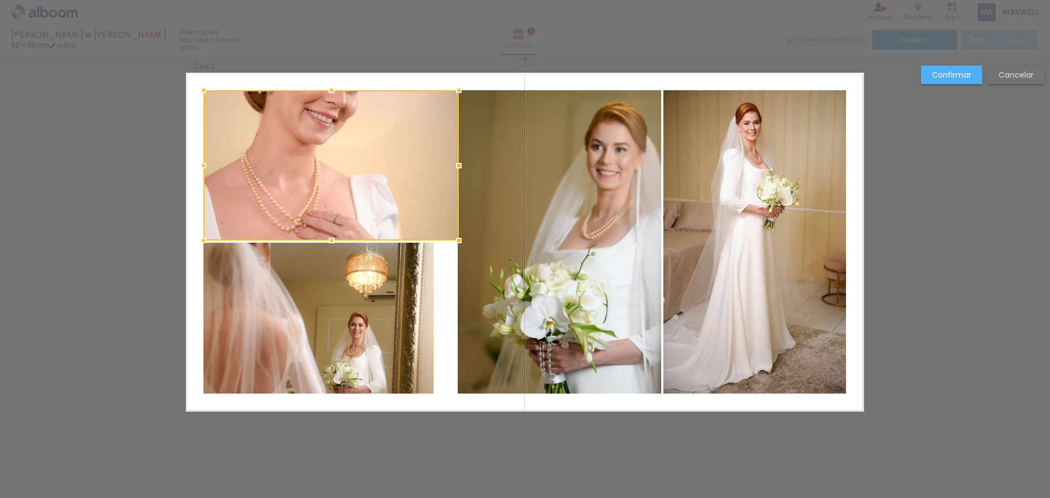
drag, startPoint x: 432, startPoint y: 167, endPoint x: 459, endPoint y: 164, distance: 27.5
click at [460, 164] on div at bounding box center [459, 166] width 22 height 22
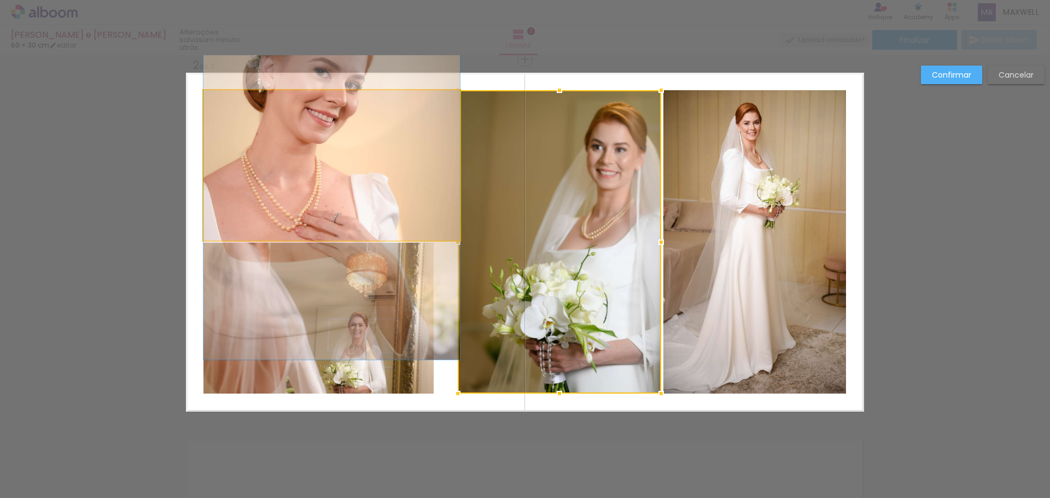
drag, startPoint x: 399, startPoint y: 163, endPoint x: 389, endPoint y: 162, distance: 9.9
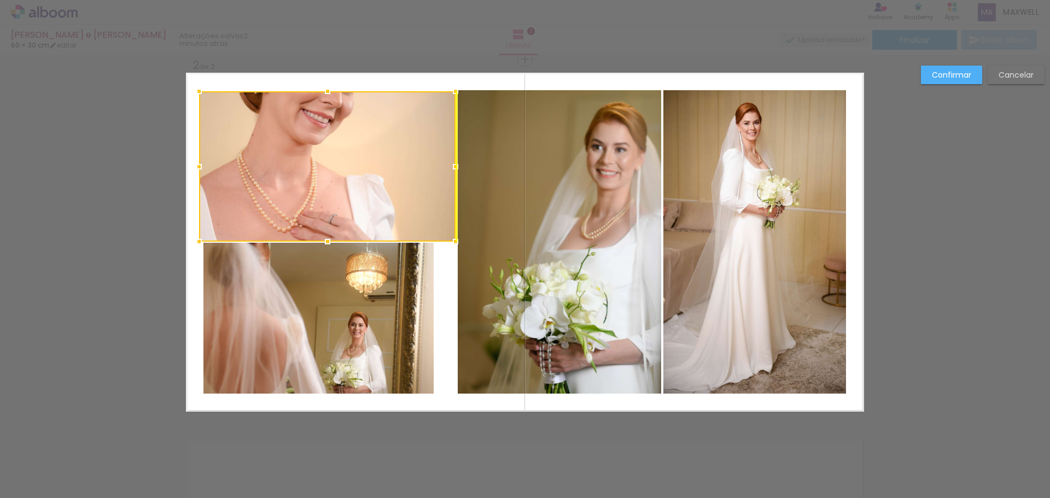
click at [379, 165] on div at bounding box center [327, 166] width 256 height 150
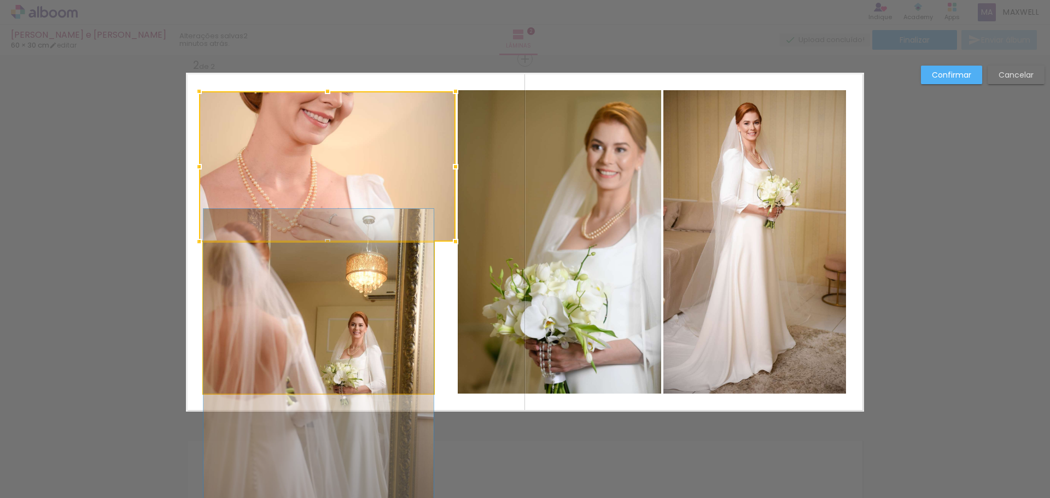
click at [322, 307] on quentale-photo at bounding box center [318, 318] width 230 height 151
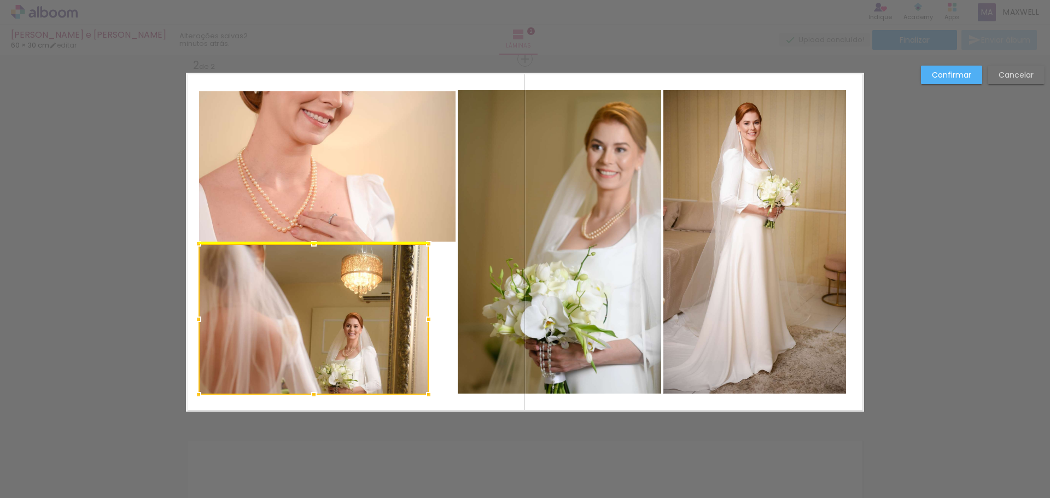
click at [317, 306] on div at bounding box center [314, 319] width 230 height 151
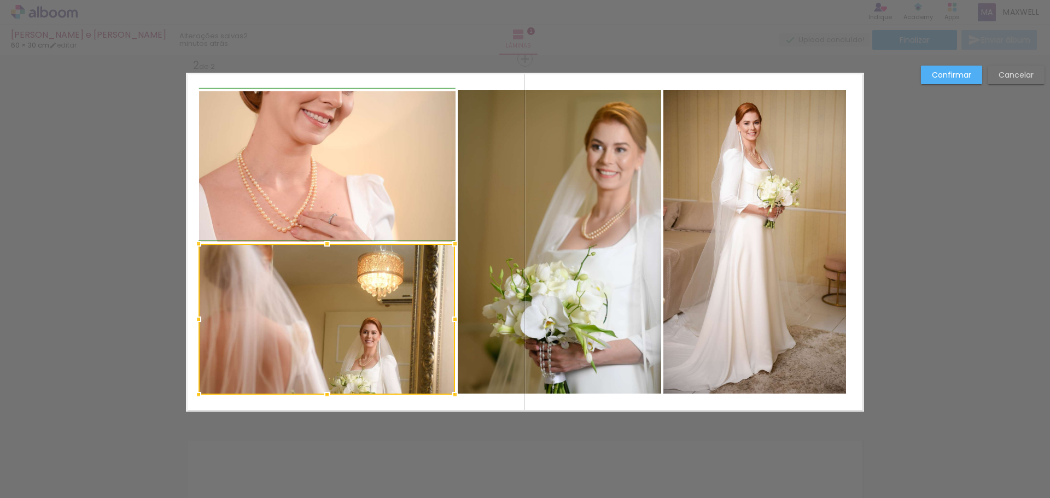
drag, startPoint x: 428, startPoint y: 322, endPoint x: 452, endPoint y: 318, distance: 23.8
click at [452, 318] on div at bounding box center [455, 319] width 22 height 22
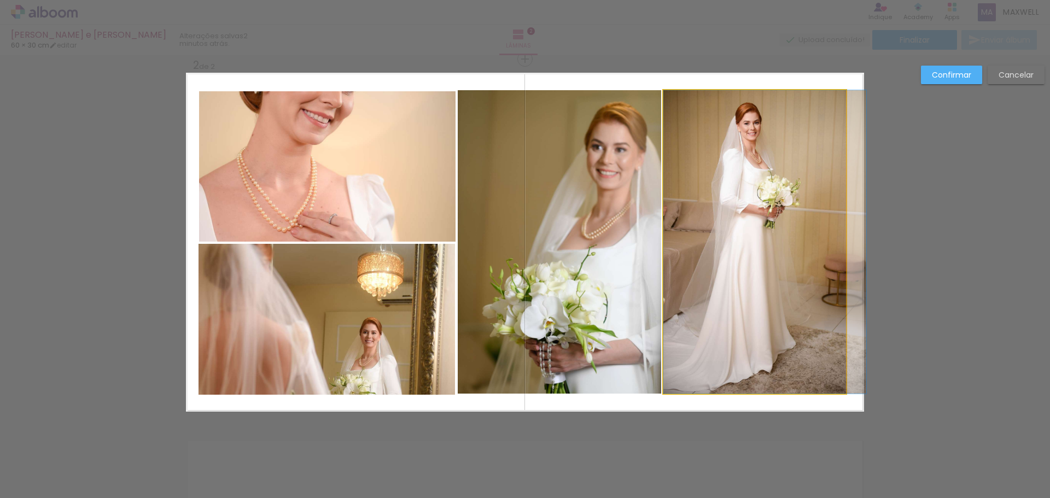
click at [759, 252] on quentale-photo at bounding box center [754, 242] width 183 height 304
click at [455, 252] on div at bounding box center [327, 319] width 256 height 151
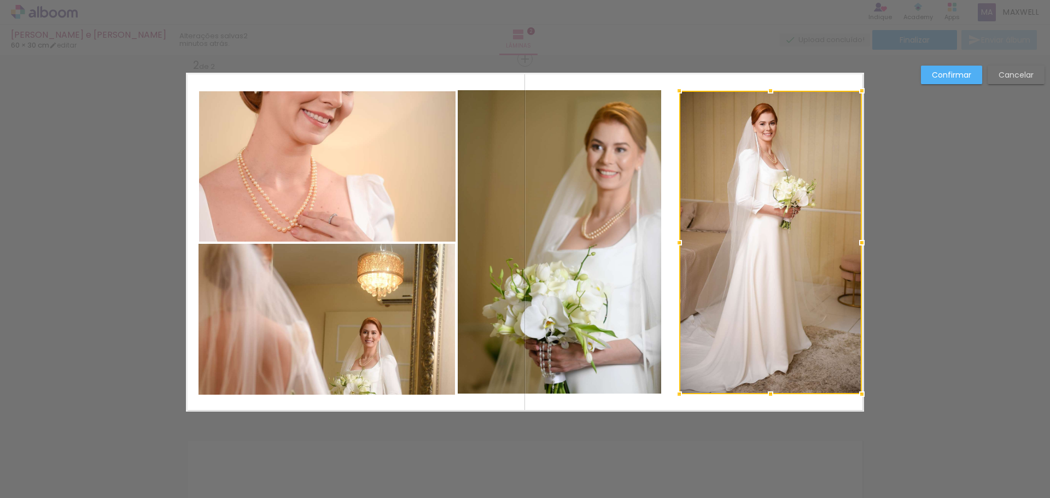
drag, startPoint x: 765, startPoint y: 252, endPoint x: 781, endPoint y: 249, distance: 16.1
click at [781, 249] on div at bounding box center [770, 243] width 183 height 304
click at [577, 256] on quentale-photo at bounding box center [559, 242] width 203 height 304
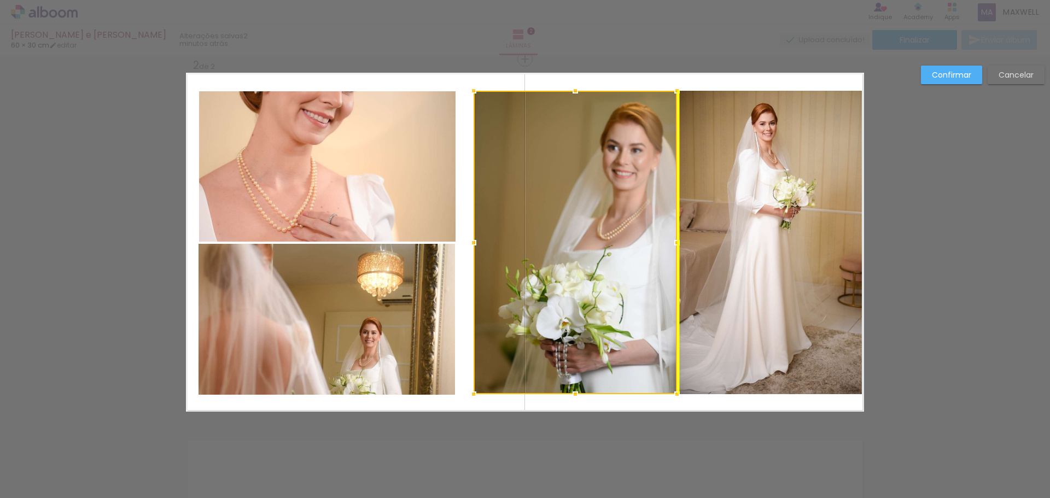
drag, startPoint x: 577, startPoint y: 256, endPoint x: 586, endPoint y: 253, distance: 8.8
click at [586, 253] on div at bounding box center [575, 243] width 203 height 304
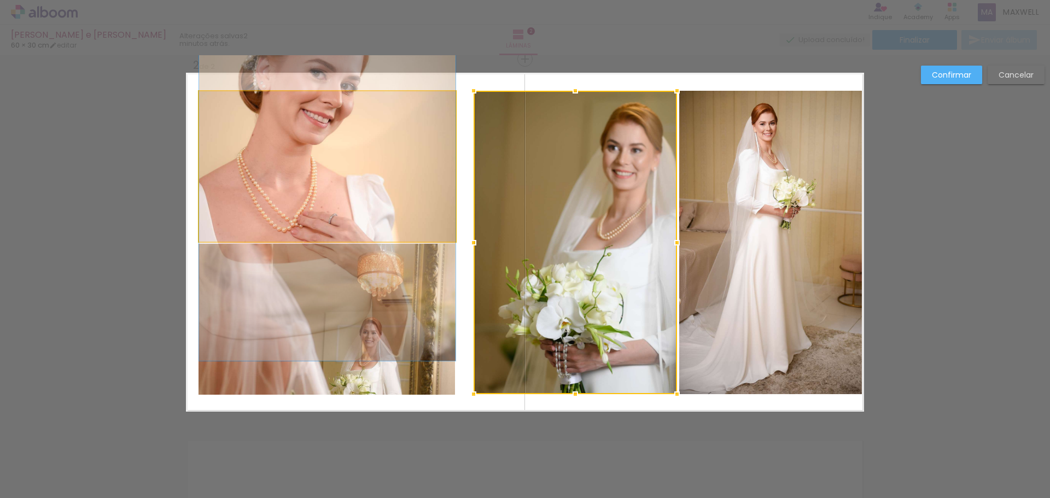
click at [322, 186] on quentale-photo at bounding box center [327, 166] width 256 height 150
click at [474, 186] on div at bounding box center [575, 243] width 203 height 304
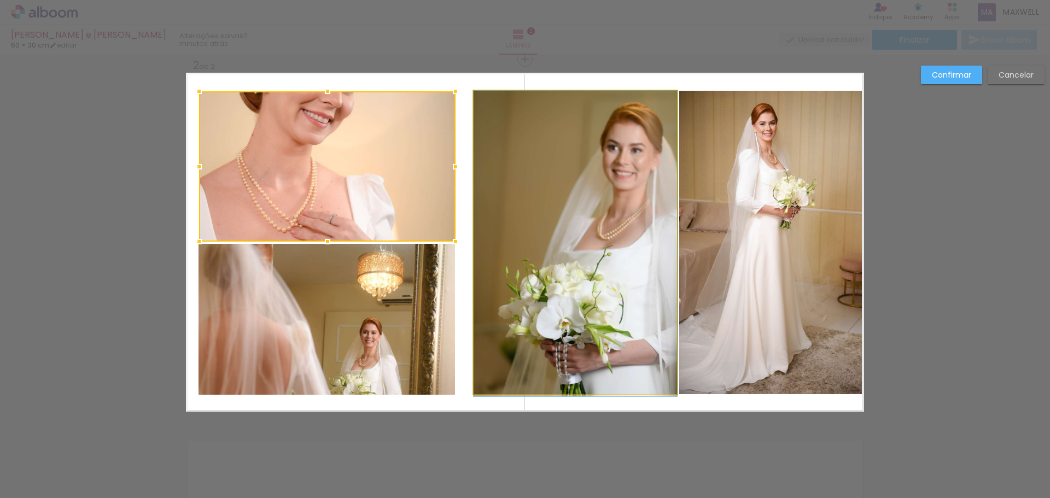
click at [576, 229] on quentale-photo at bounding box center [575, 243] width 203 height 304
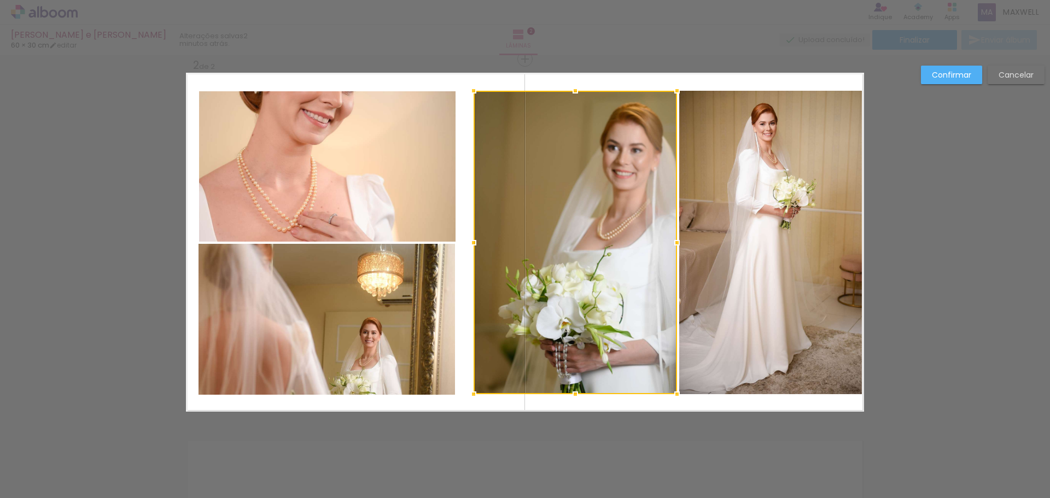
click at [0, 0] on slot "Confirmar" at bounding box center [0, 0] width 0 height 0
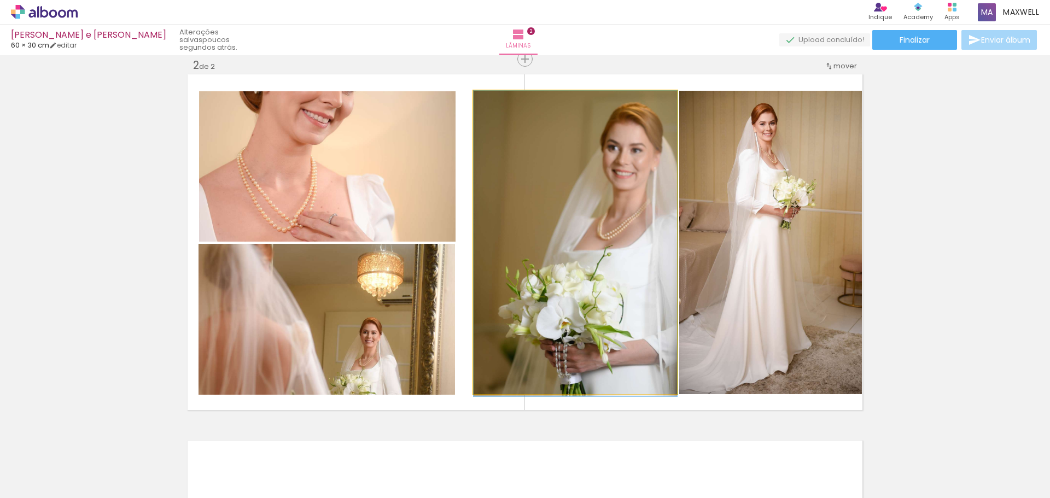
click at [616, 178] on quentale-photo at bounding box center [575, 243] width 203 height 304
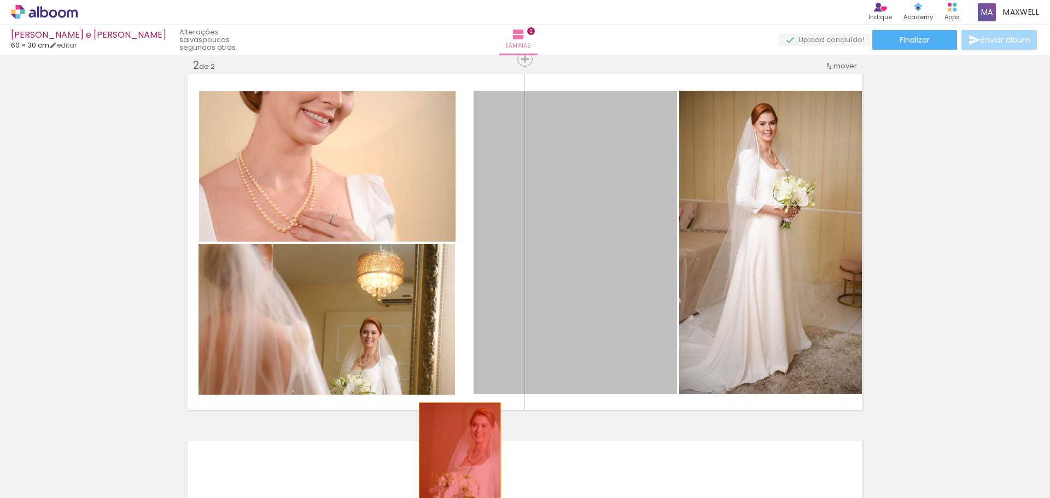
drag, startPoint x: 592, startPoint y: 215, endPoint x: 456, endPoint y: 462, distance: 282.5
click at [456, 462] on quentale-workspace at bounding box center [525, 249] width 1050 height 498
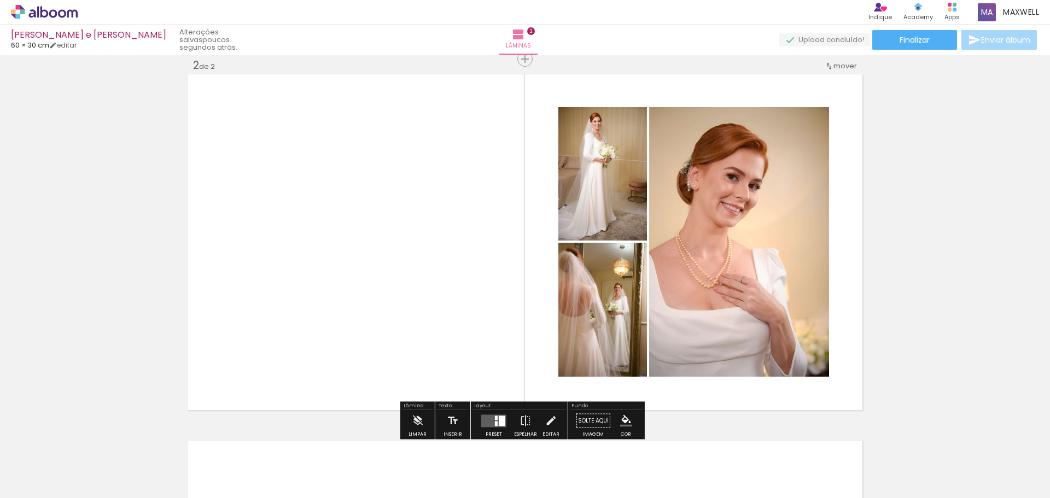
click at [506, 430] on quentale-thumb at bounding box center [476, 461] width 61 height 63
click at [503, 425] on quentale-layouter at bounding box center [493, 421] width 25 height 13
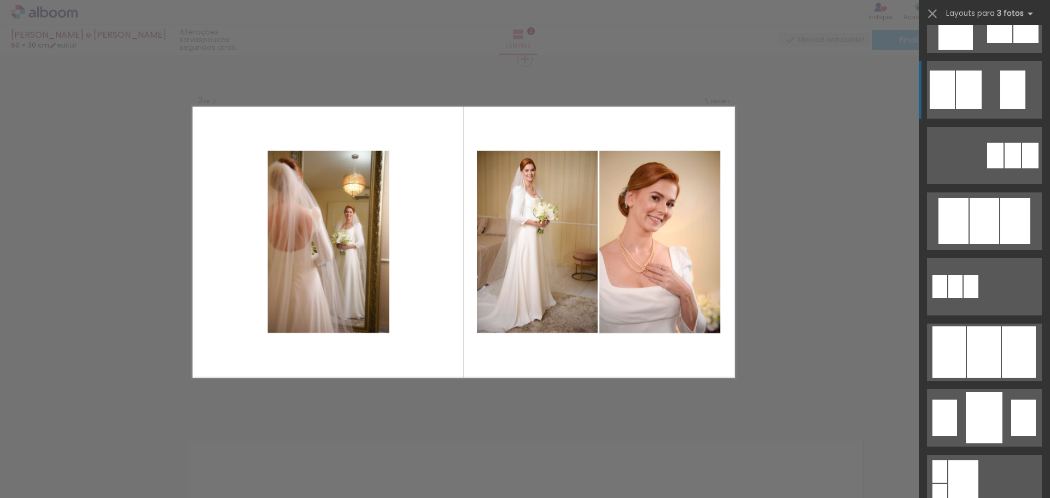
scroll to position [492, 0]
